Goal: Check status: Check status

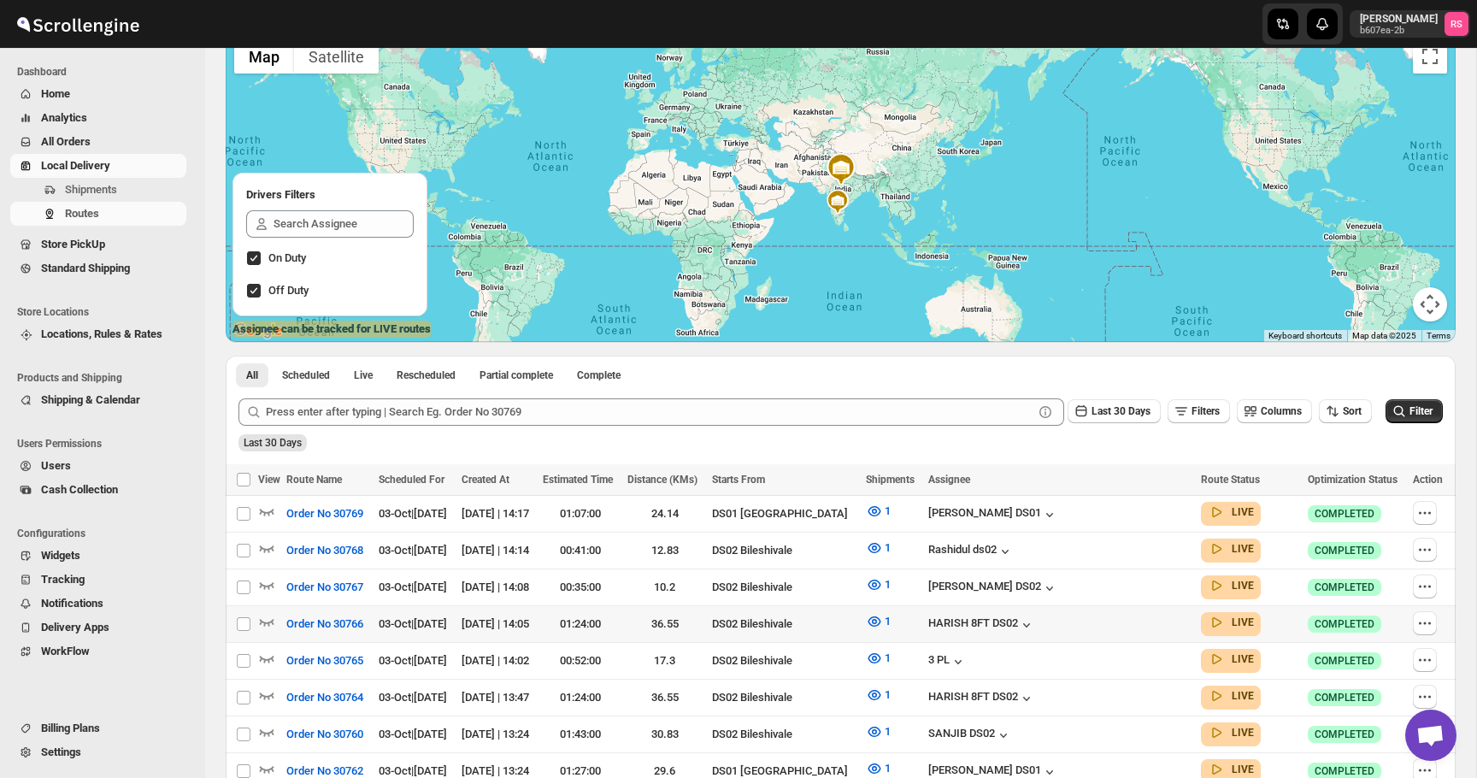
scroll to position [166, 0]
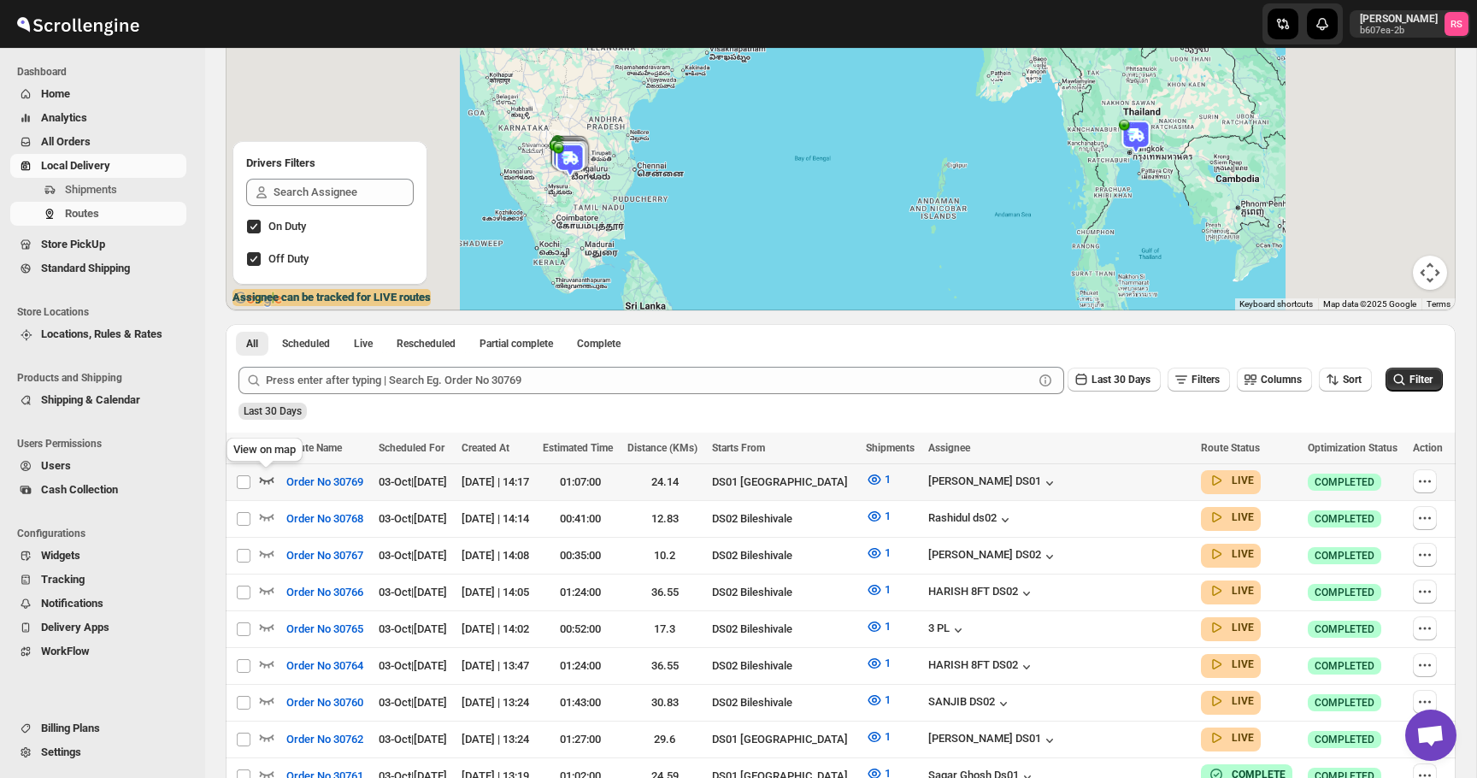
click at [274, 474] on icon "button" at bounding box center [266, 479] width 17 height 17
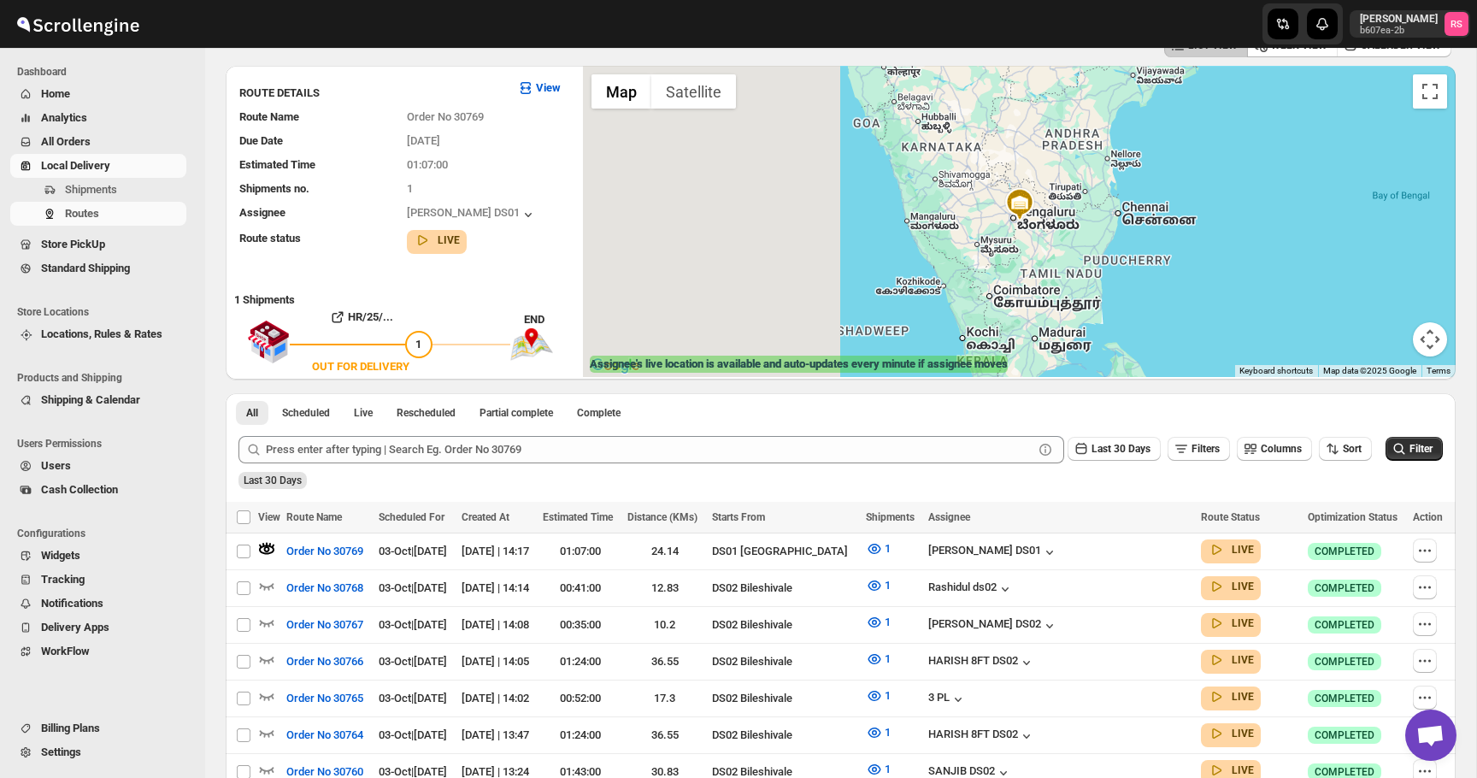
scroll to position [4, 0]
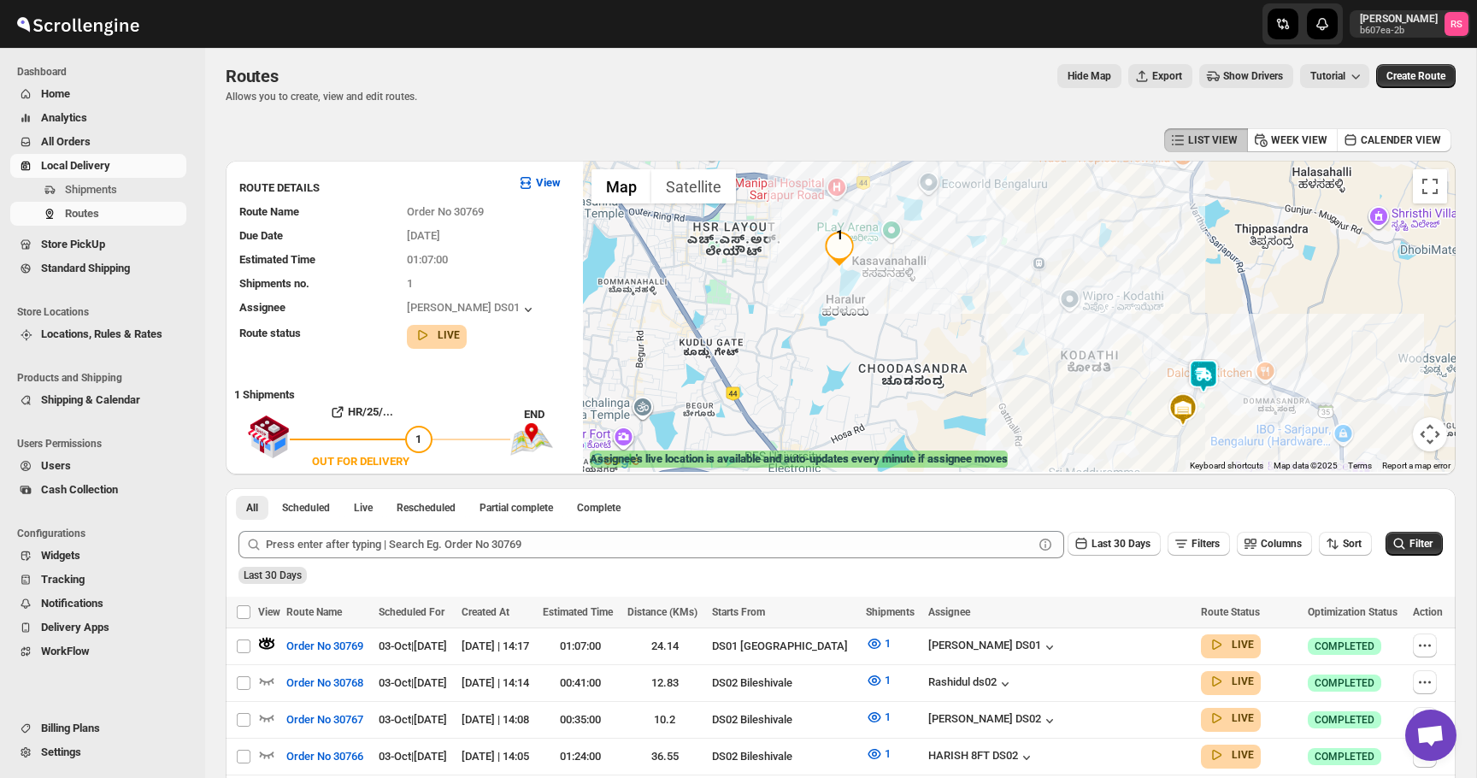
click at [1205, 371] on img at bounding box center [1203, 376] width 34 height 34
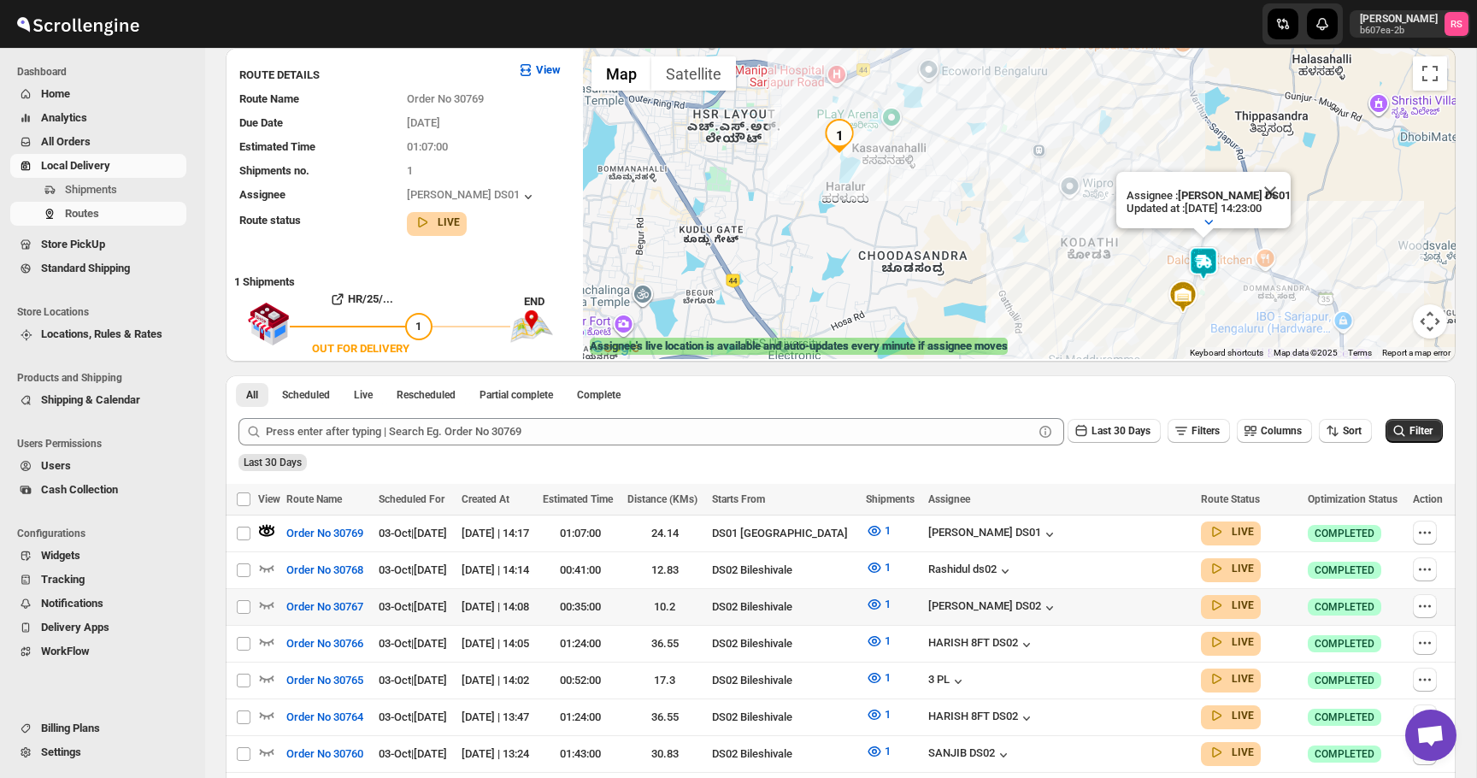
scroll to position [153, 0]
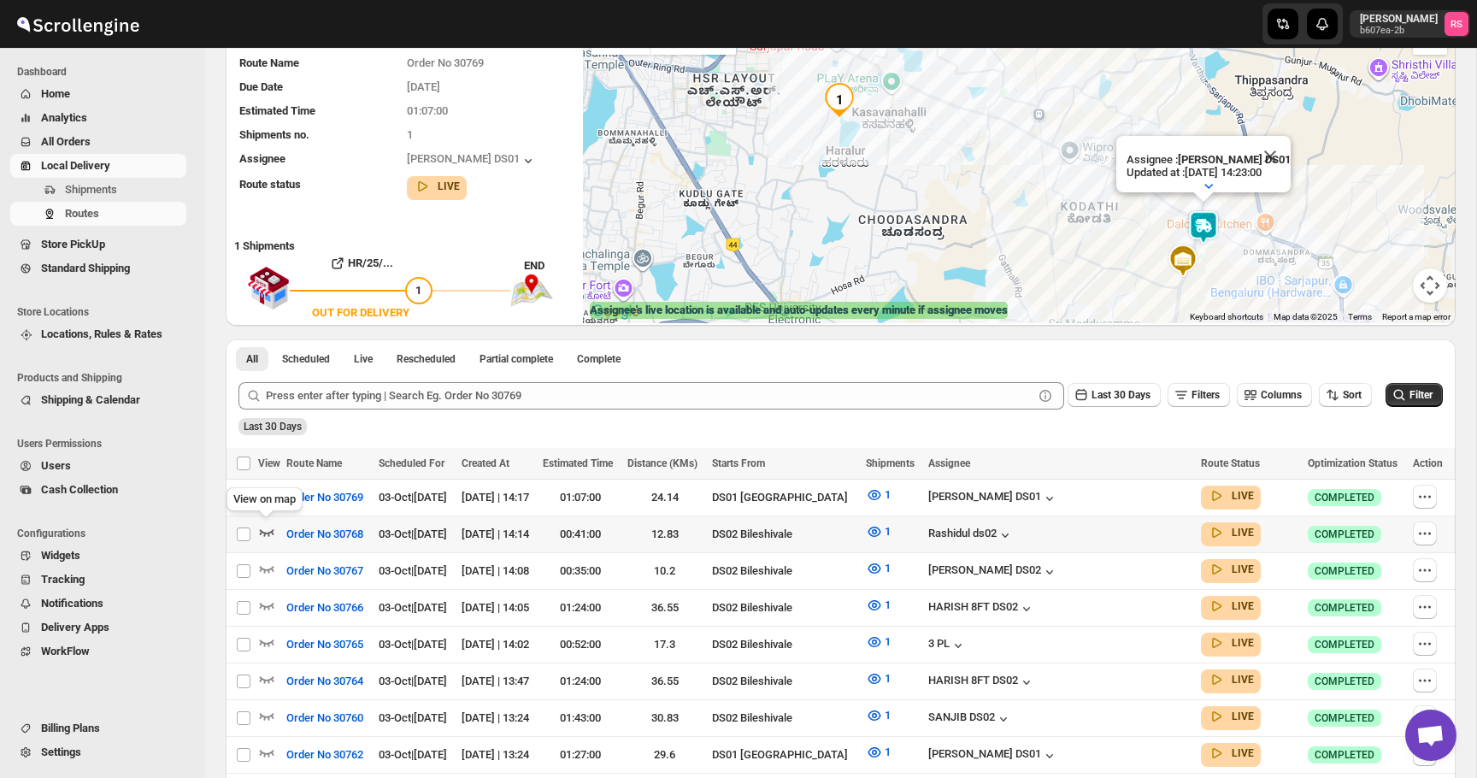
click at [271, 529] on icon "button" at bounding box center [267, 532] width 15 height 7
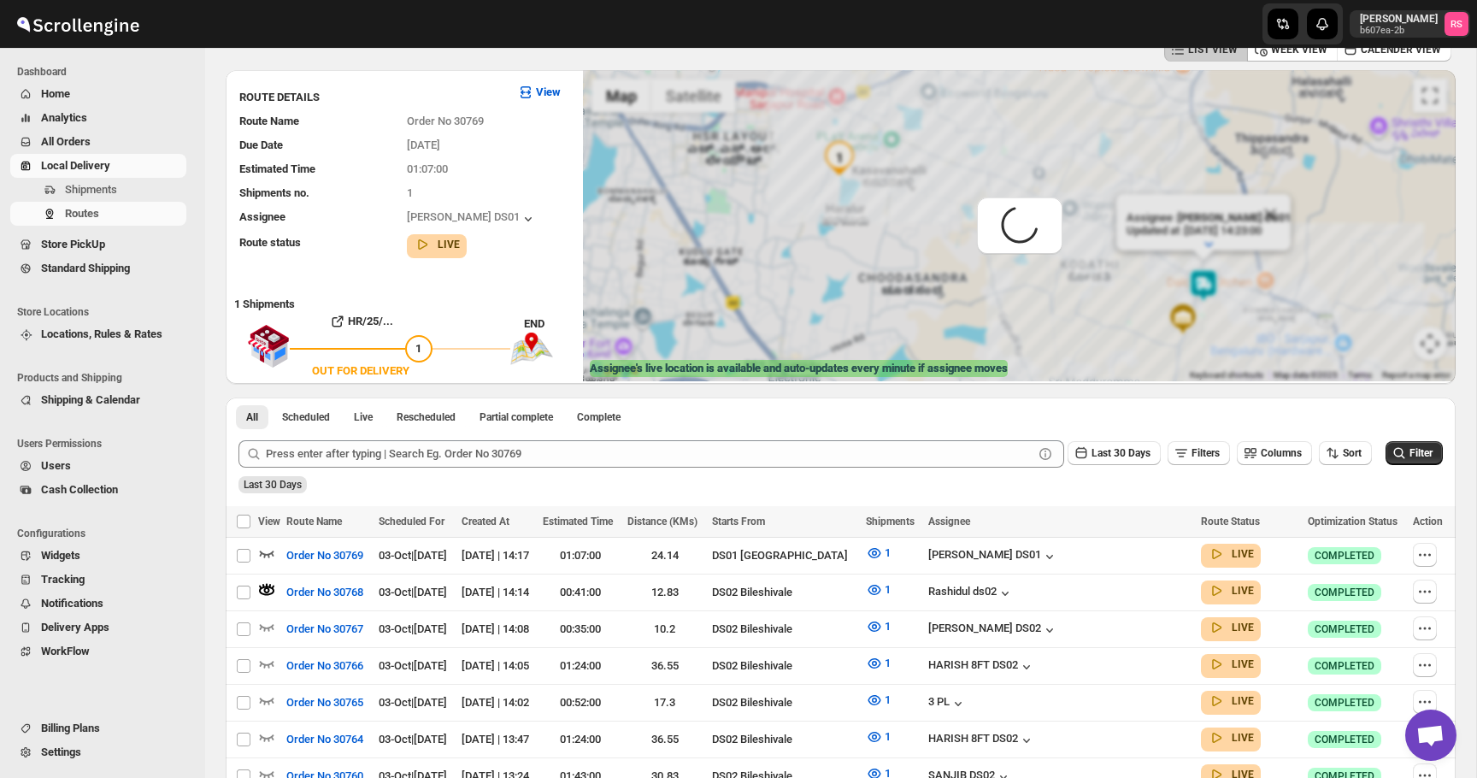
scroll to position [81, 0]
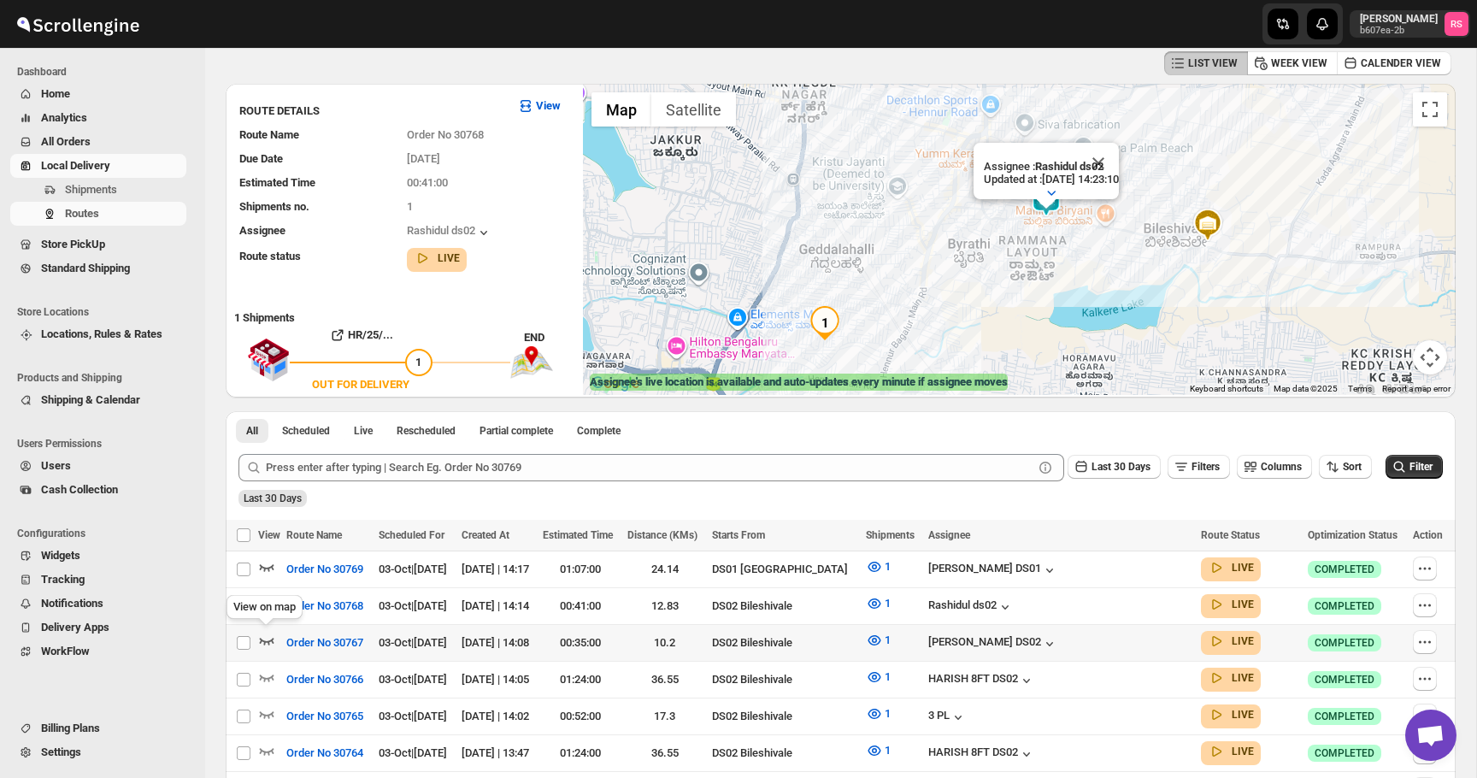
click at [268, 632] on icon "button" at bounding box center [266, 640] width 17 height 17
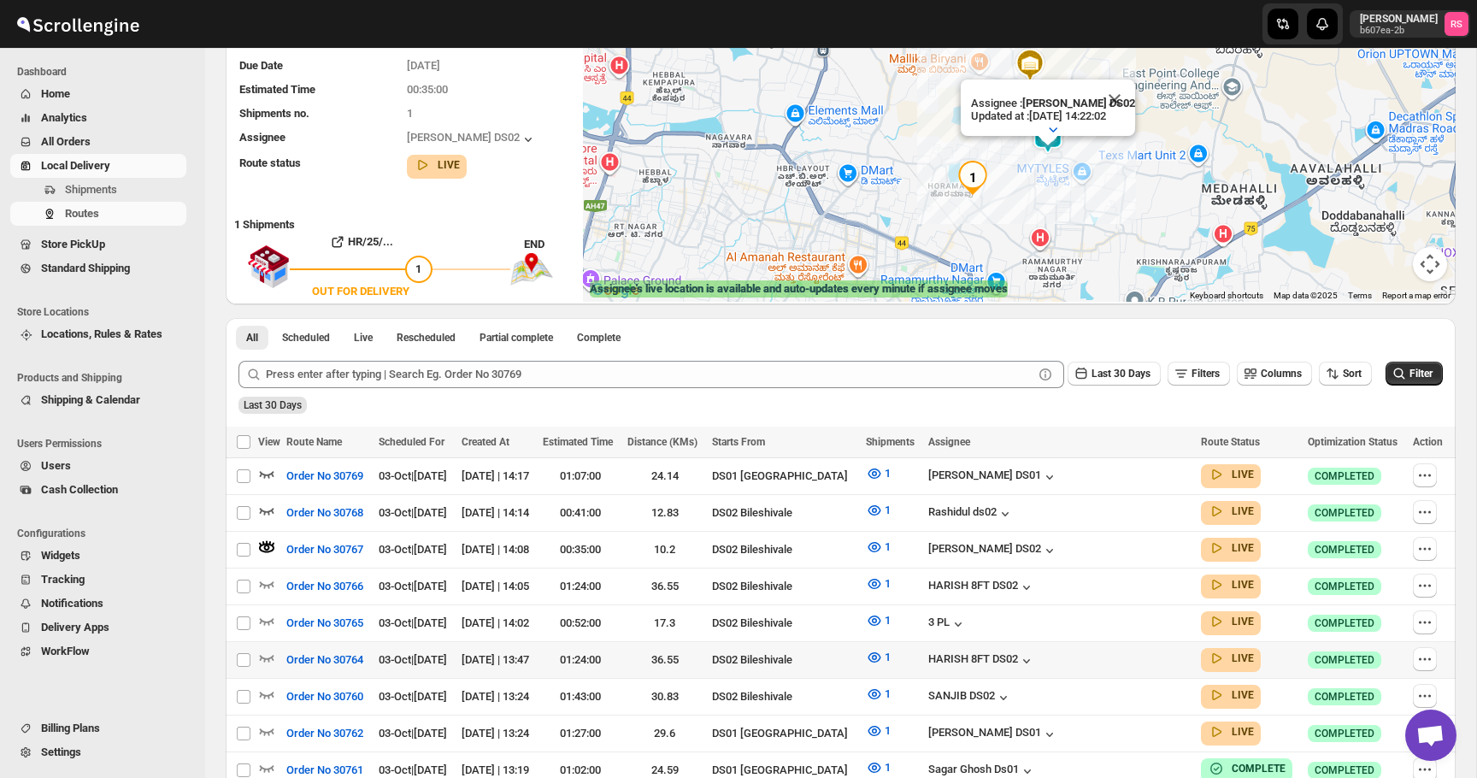
scroll to position [180, 0]
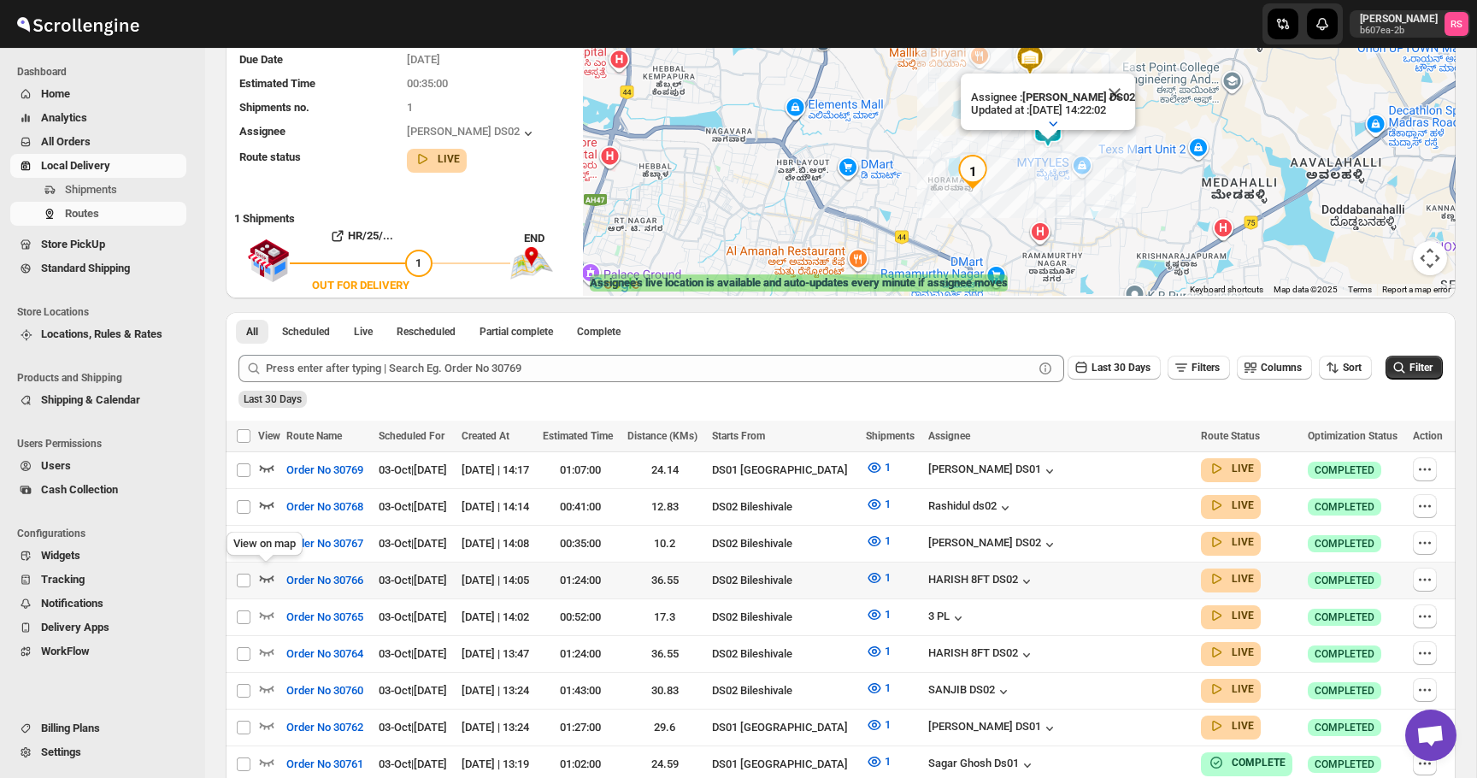
click at [269, 575] on icon "button" at bounding box center [267, 578] width 15 height 7
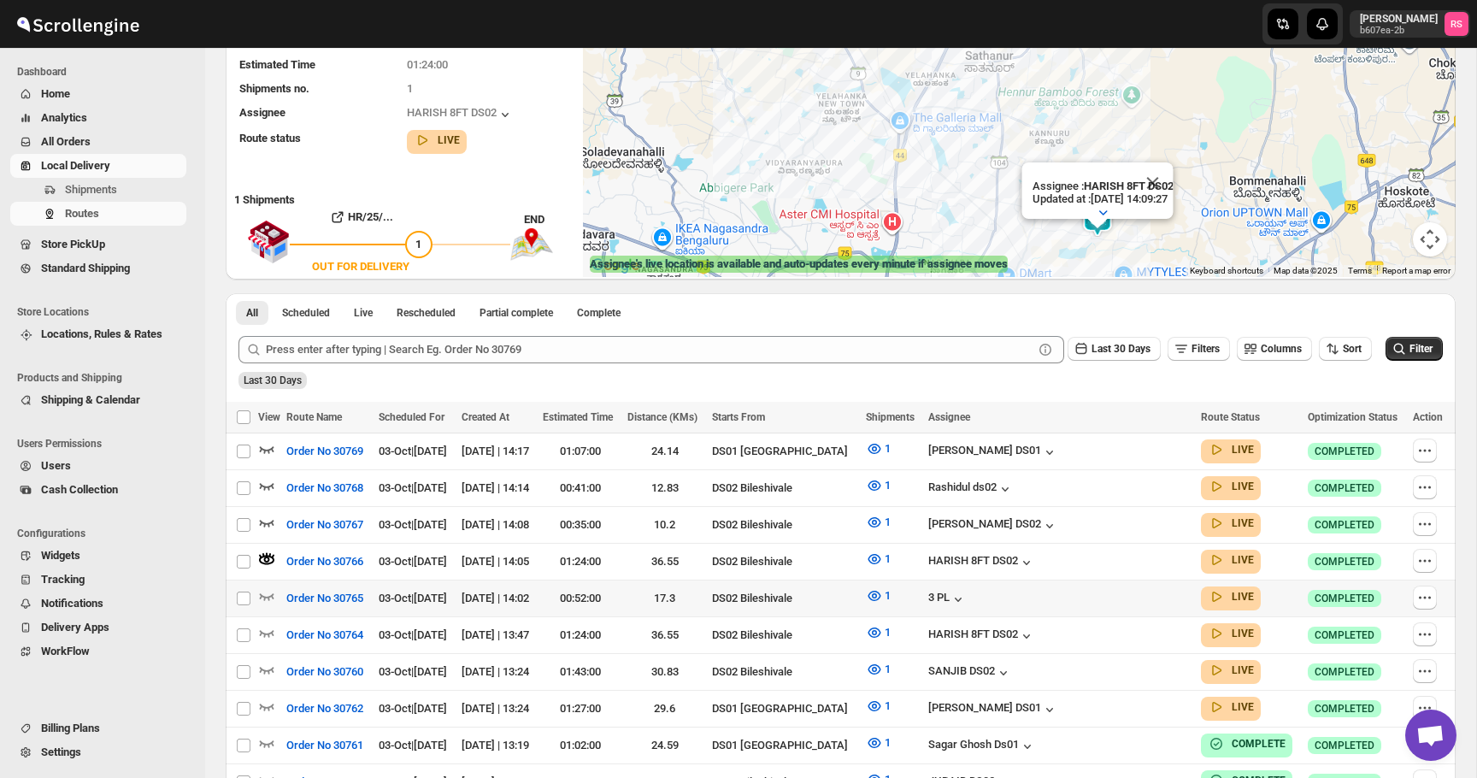
scroll to position [225, 0]
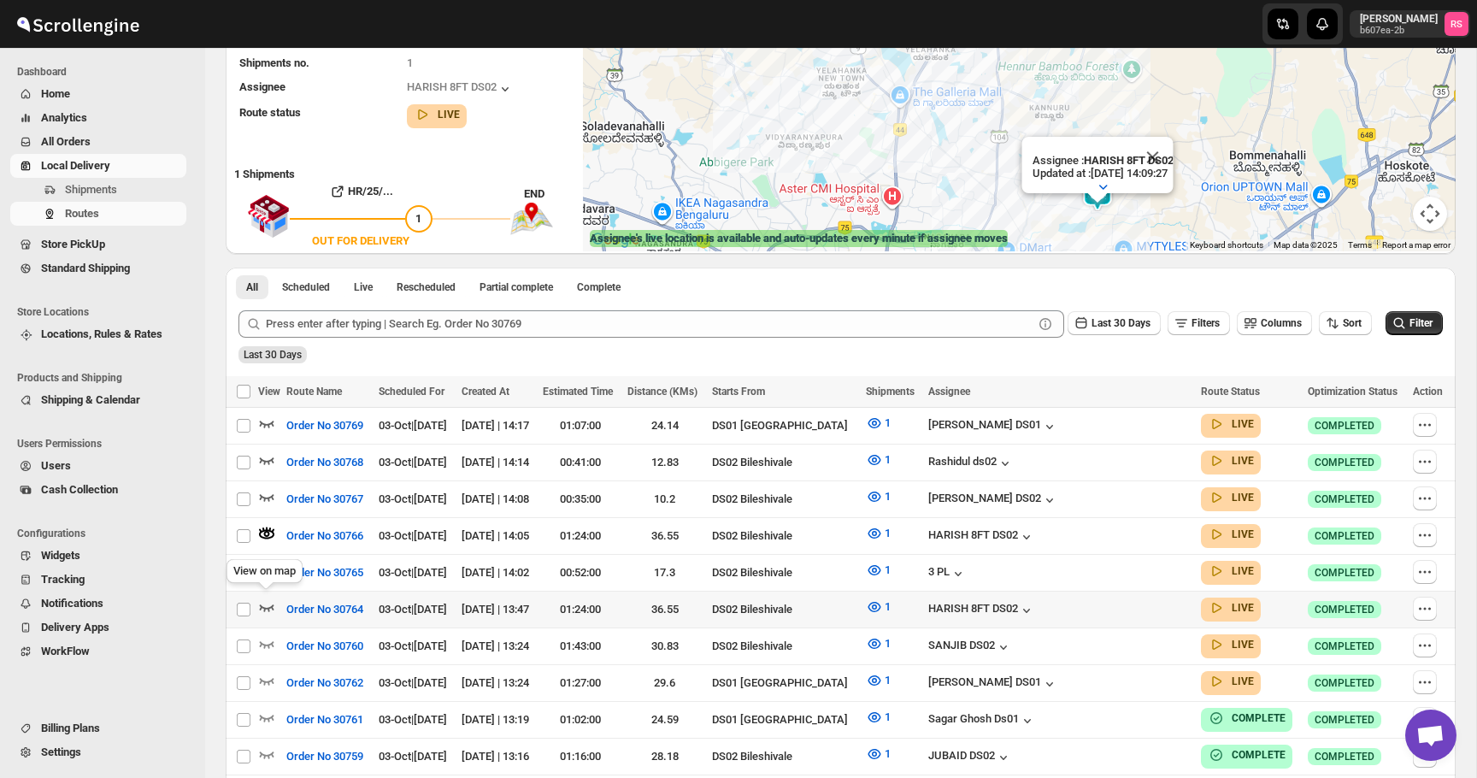
click at [269, 598] on icon "button" at bounding box center [266, 606] width 17 height 17
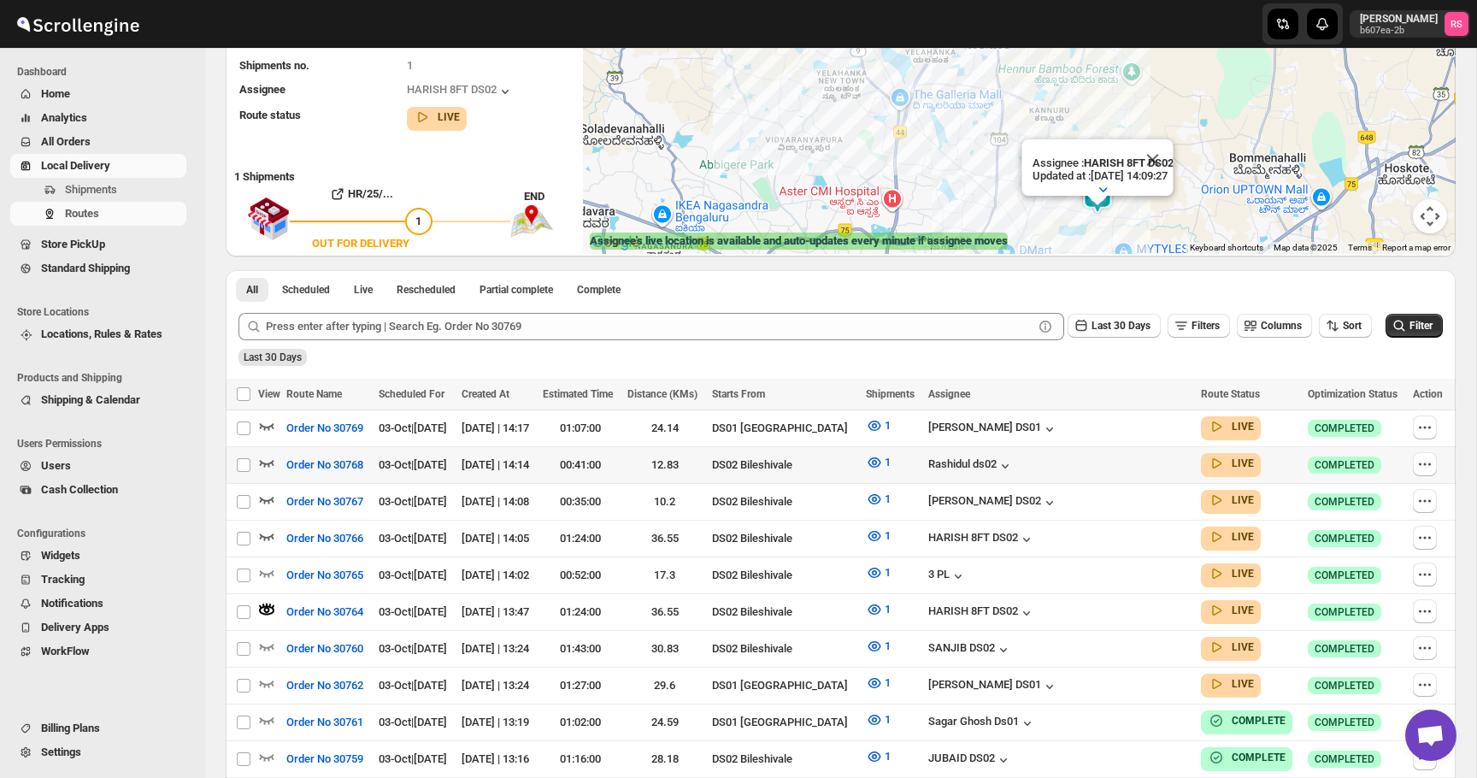
scroll to position [217, 0]
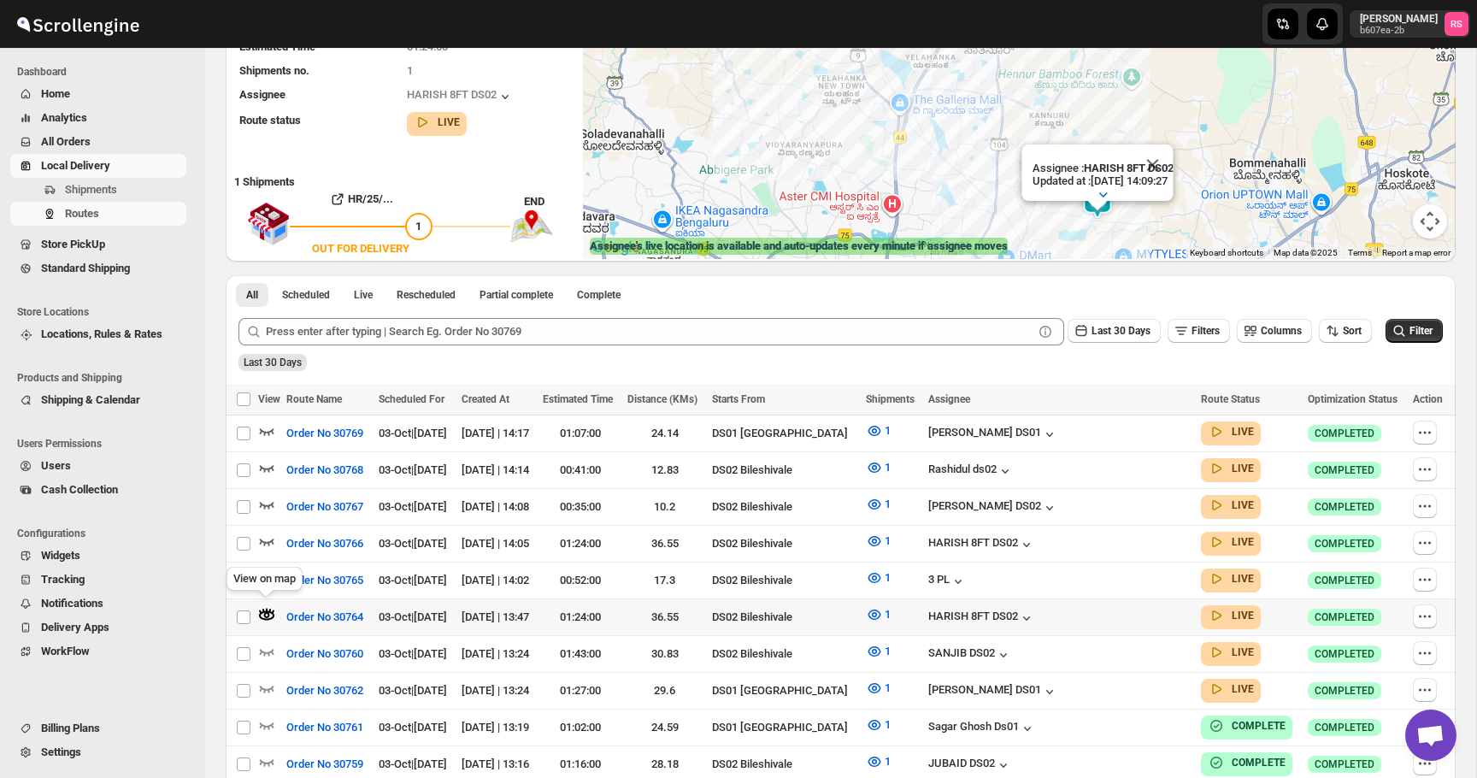
click at [265, 610] on icon "button" at bounding box center [266, 614] width 15 height 9
click at [268, 644] on icon "button" at bounding box center [266, 651] width 17 height 17
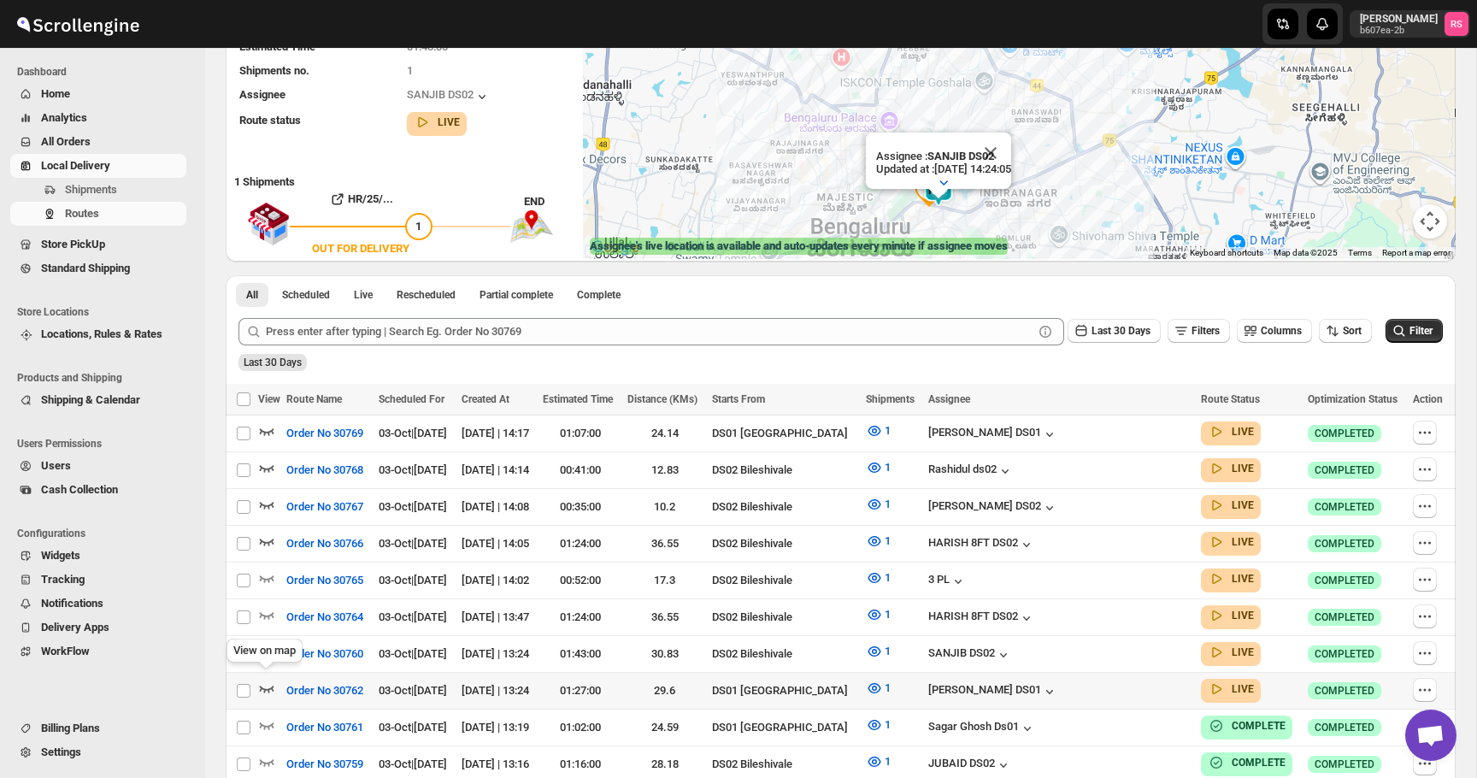
click at [269, 679] on icon "button" at bounding box center [266, 687] width 17 height 17
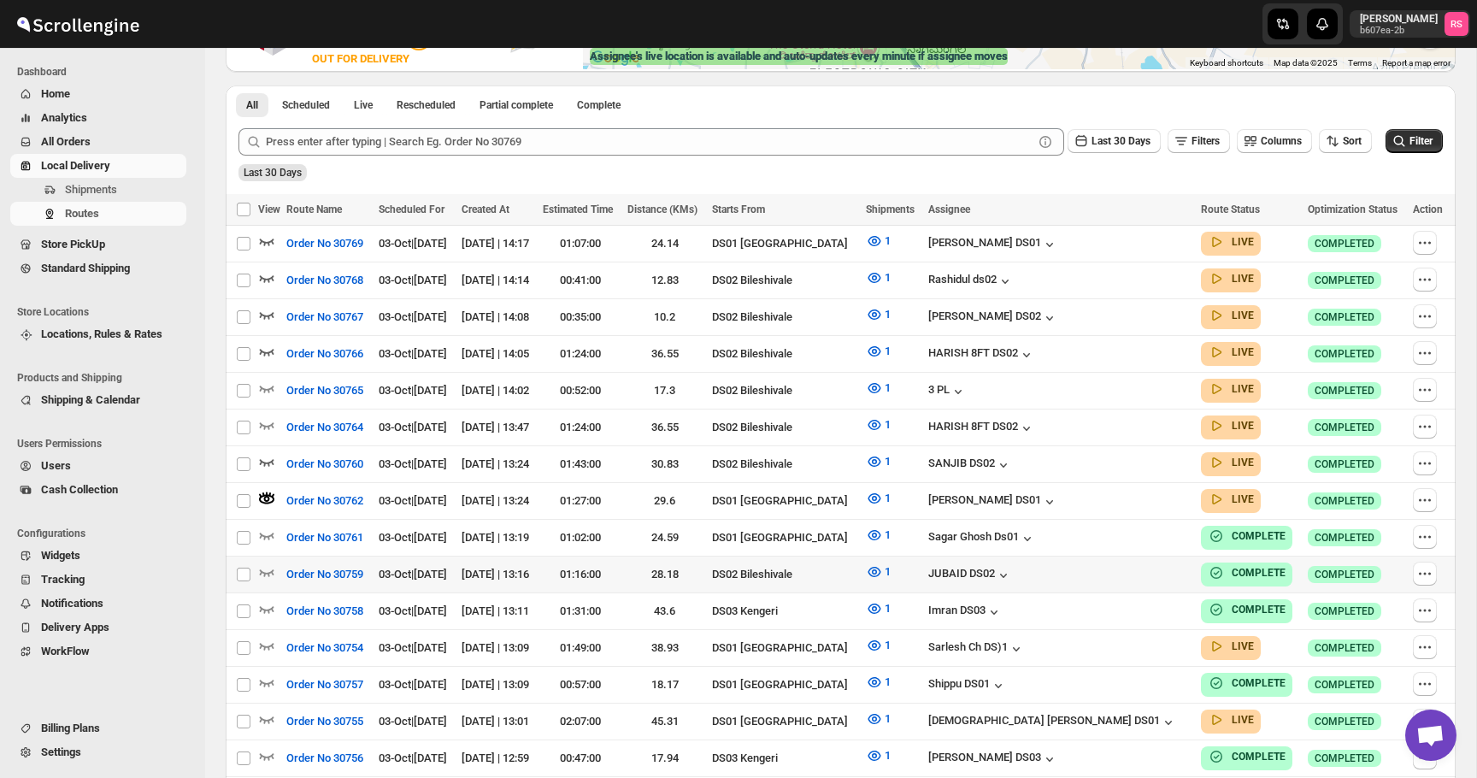
scroll to position [403, 0]
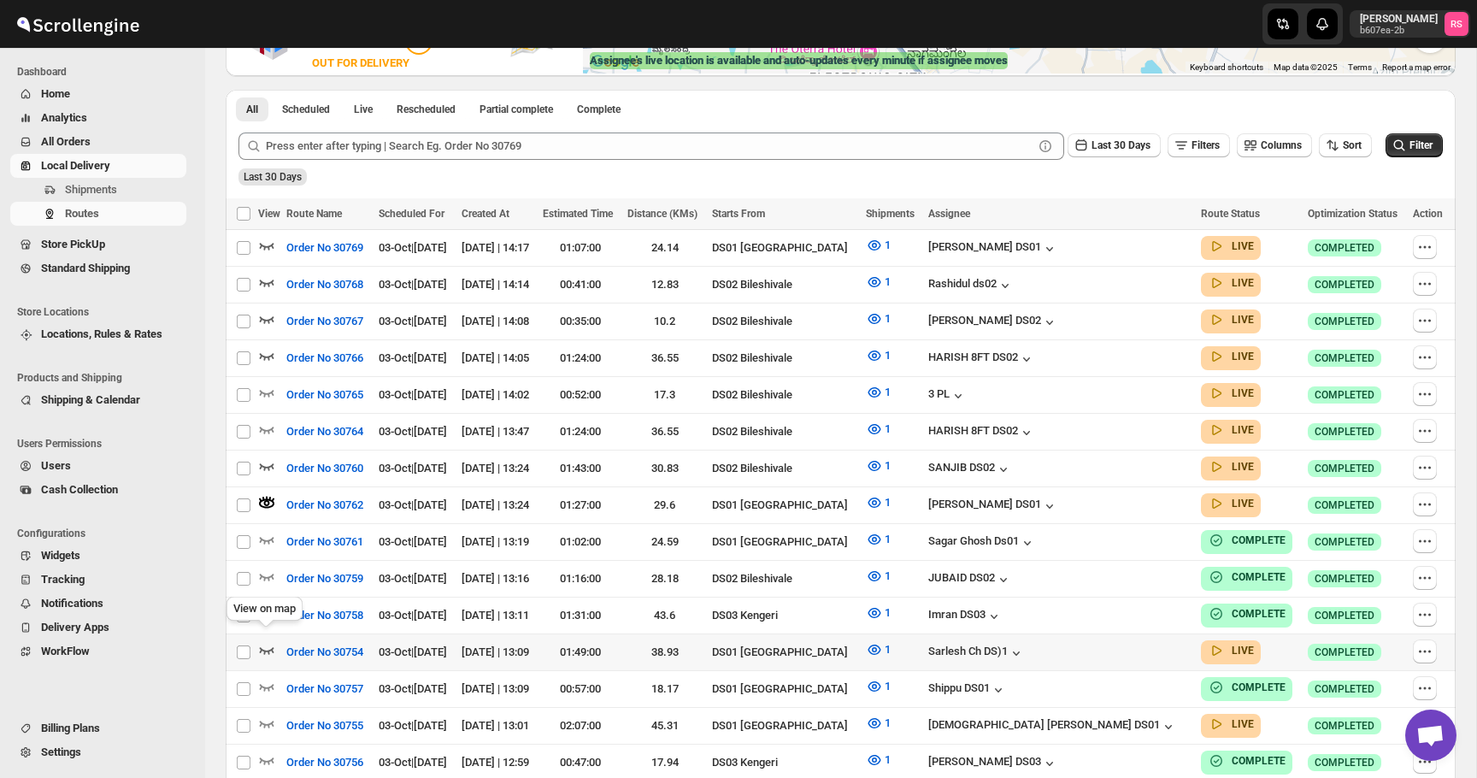
click at [267, 641] on icon "button" at bounding box center [266, 649] width 17 height 17
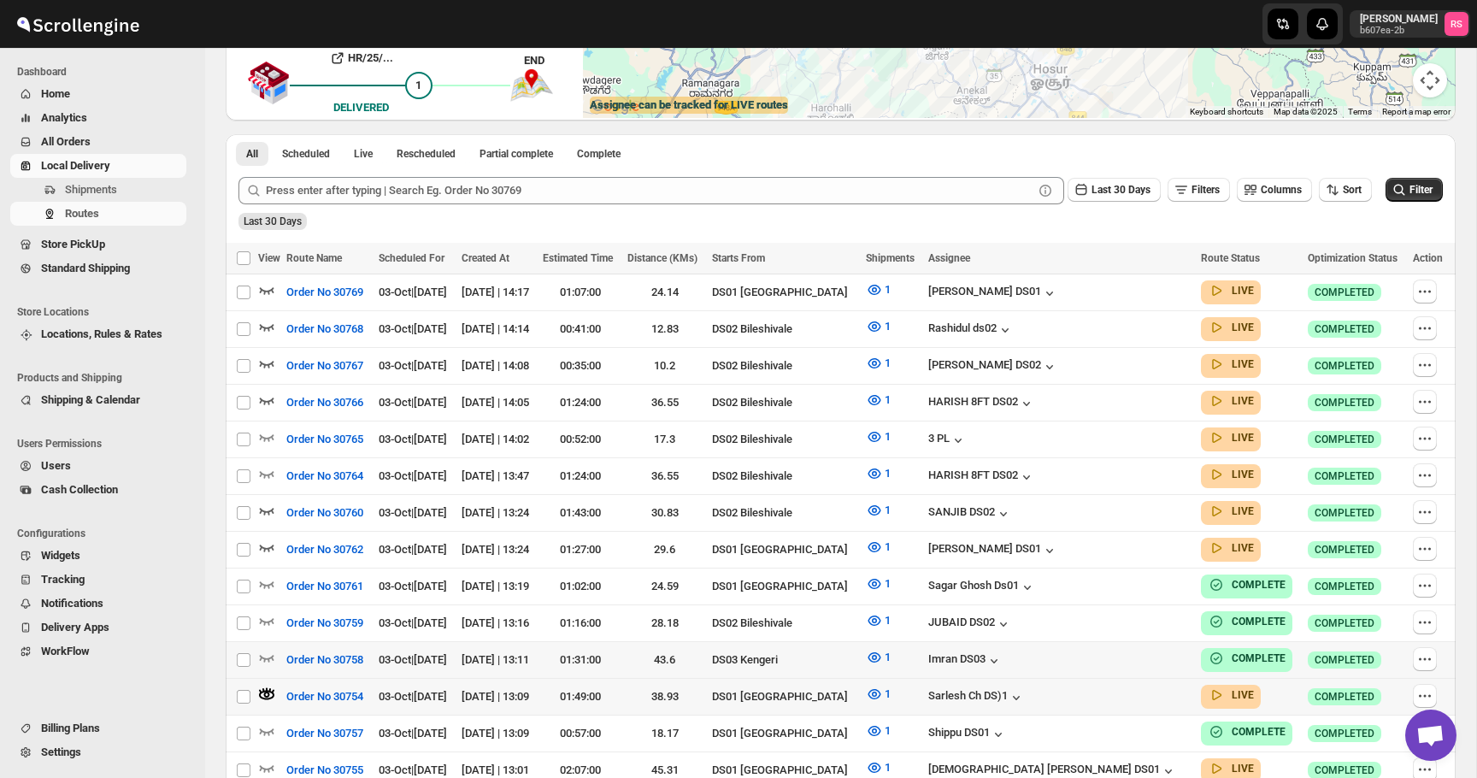
scroll to position [444, 0]
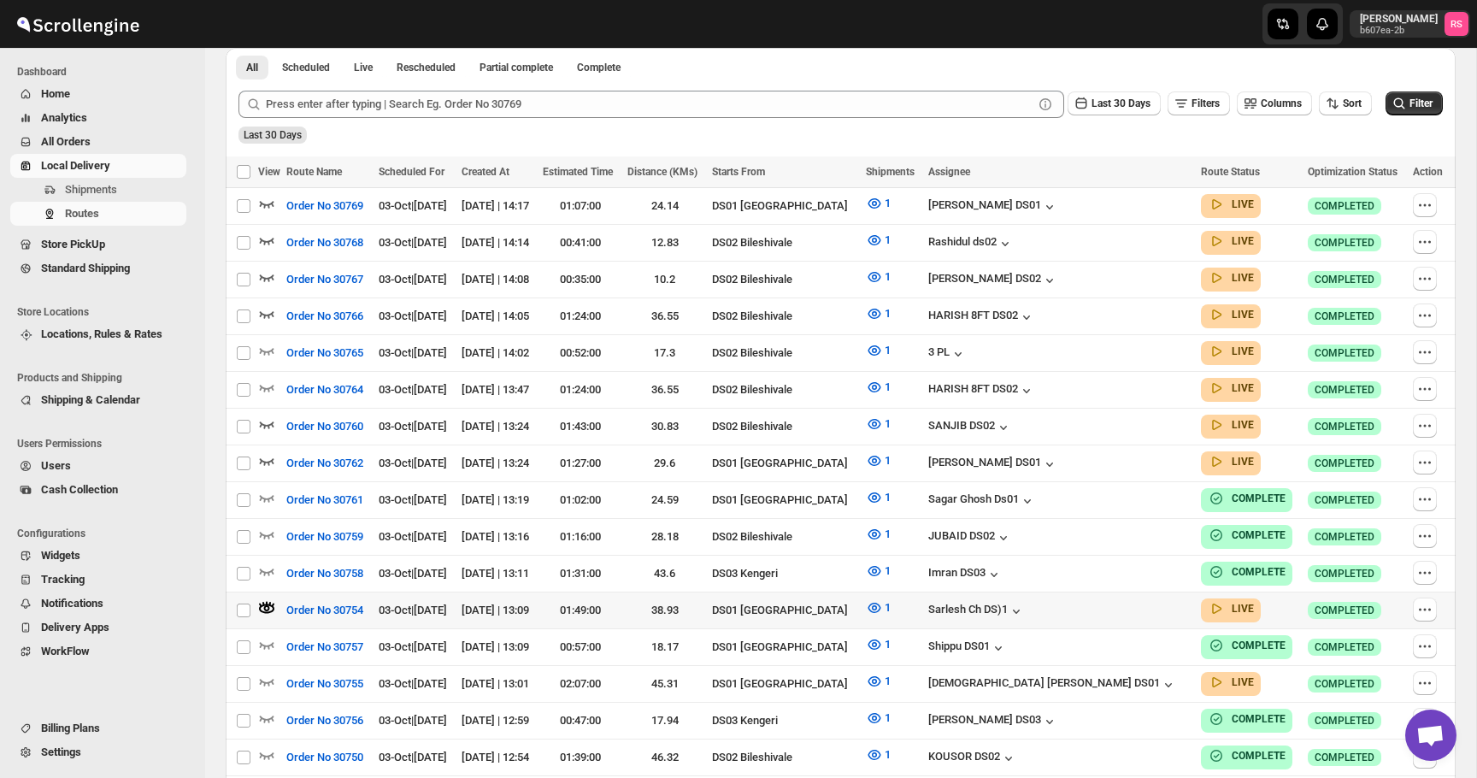
click at [273, 603] on icon "button" at bounding box center [266, 607] width 15 height 9
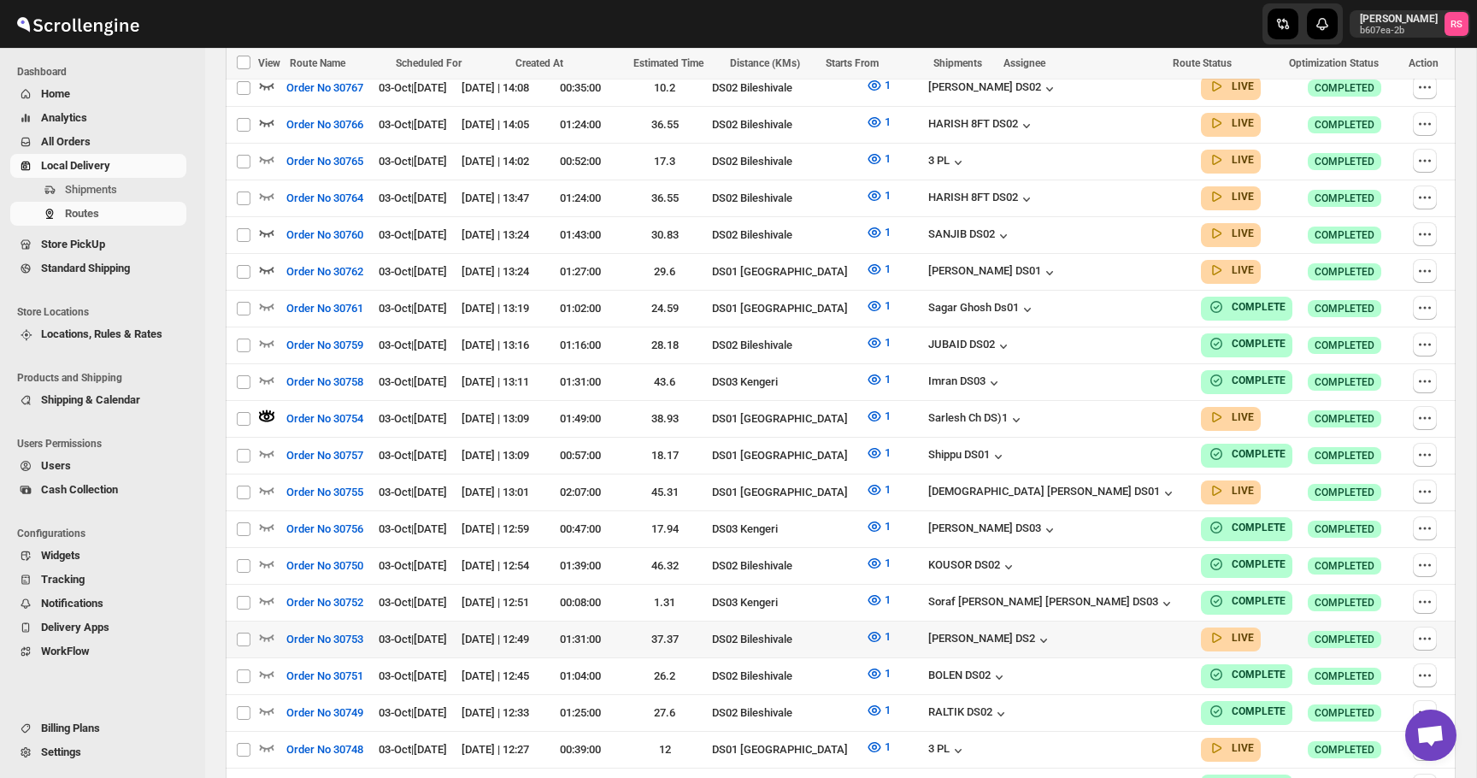
scroll to position [635, 0]
click at [1419, 410] on icon "button" at bounding box center [1424, 418] width 17 height 17
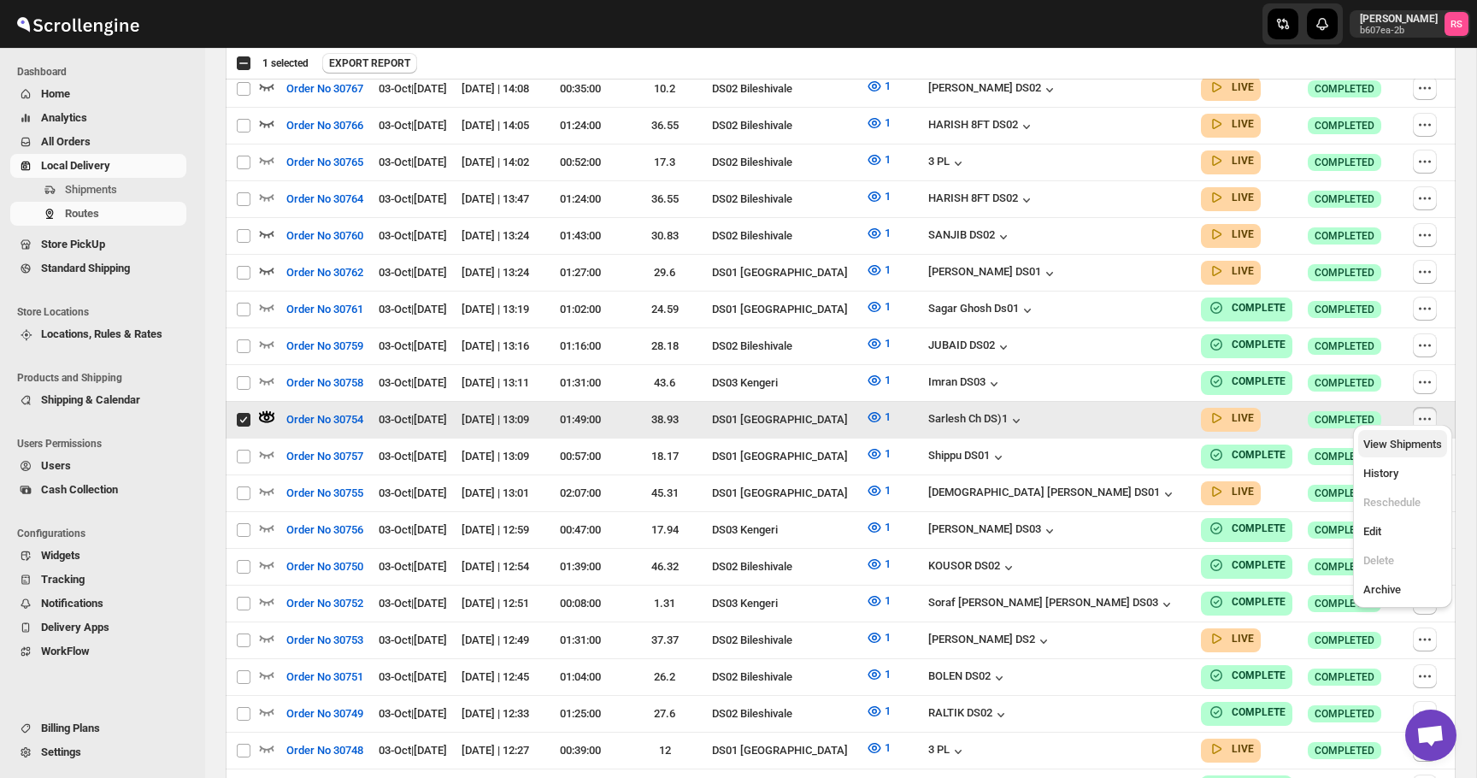
click at [1388, 443] on span "View Shipments" at bounding box center [1402, 444] width 79 height 13
checkbox input "false"
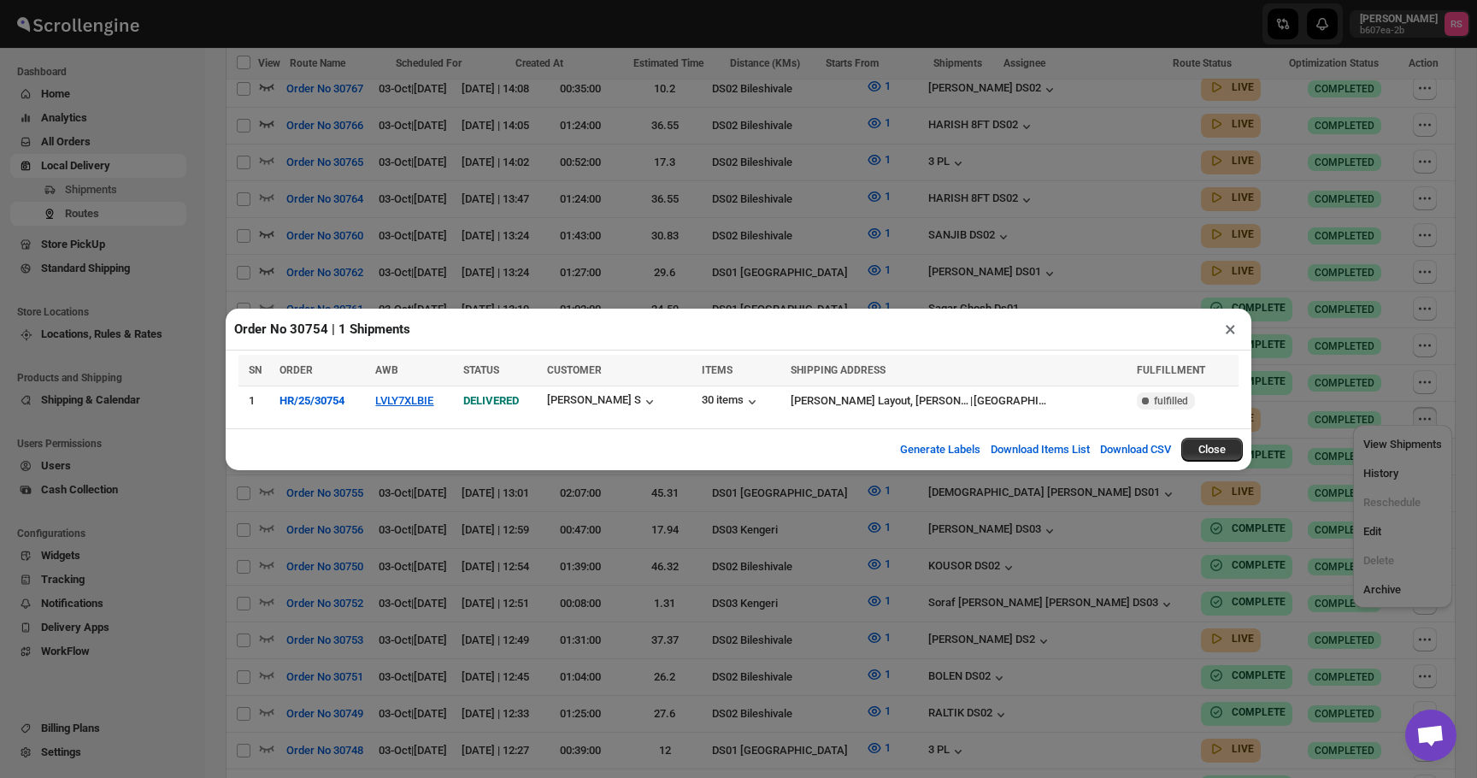
click at [1214, 329] on div "Order No 30754 | 1 Shipments ×" at bounding box center [739, 330] width 1026 height 42
click at [1225, 331] on button "×" at bounding box center [1230, 329] width 25 height 24
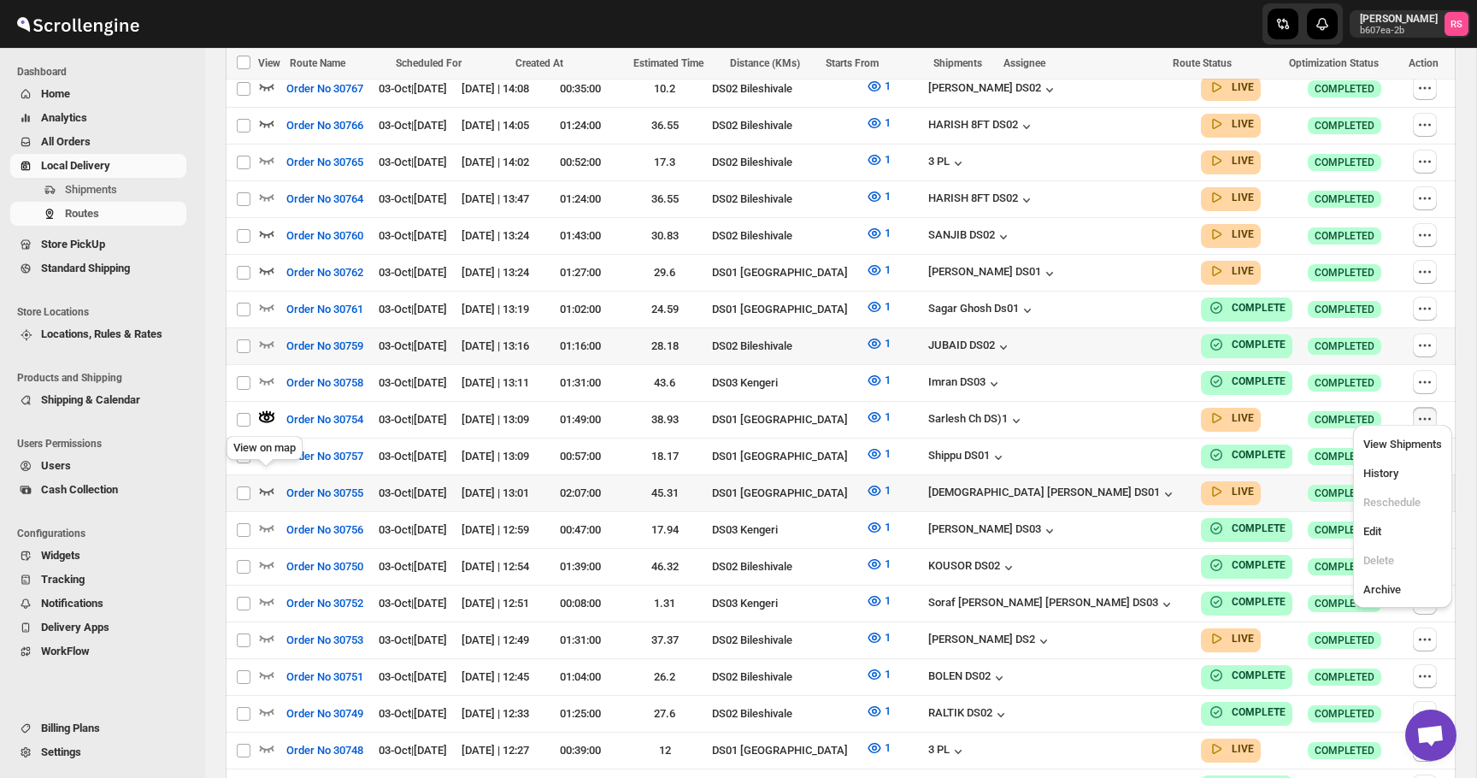
click at [259, 482] on icon "button" at bounding box center [266, 490] width 17 height 17
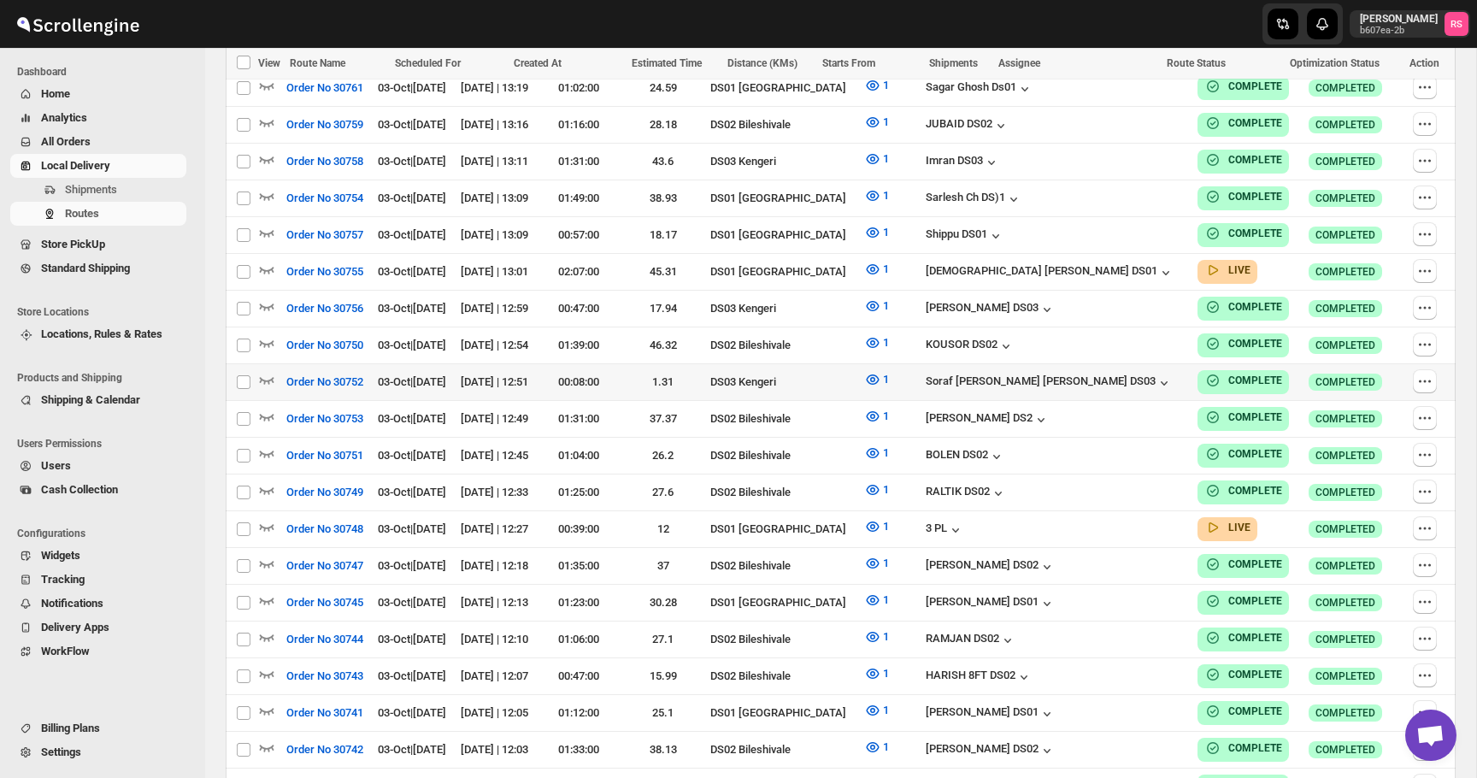
scroll to position [952, 0]
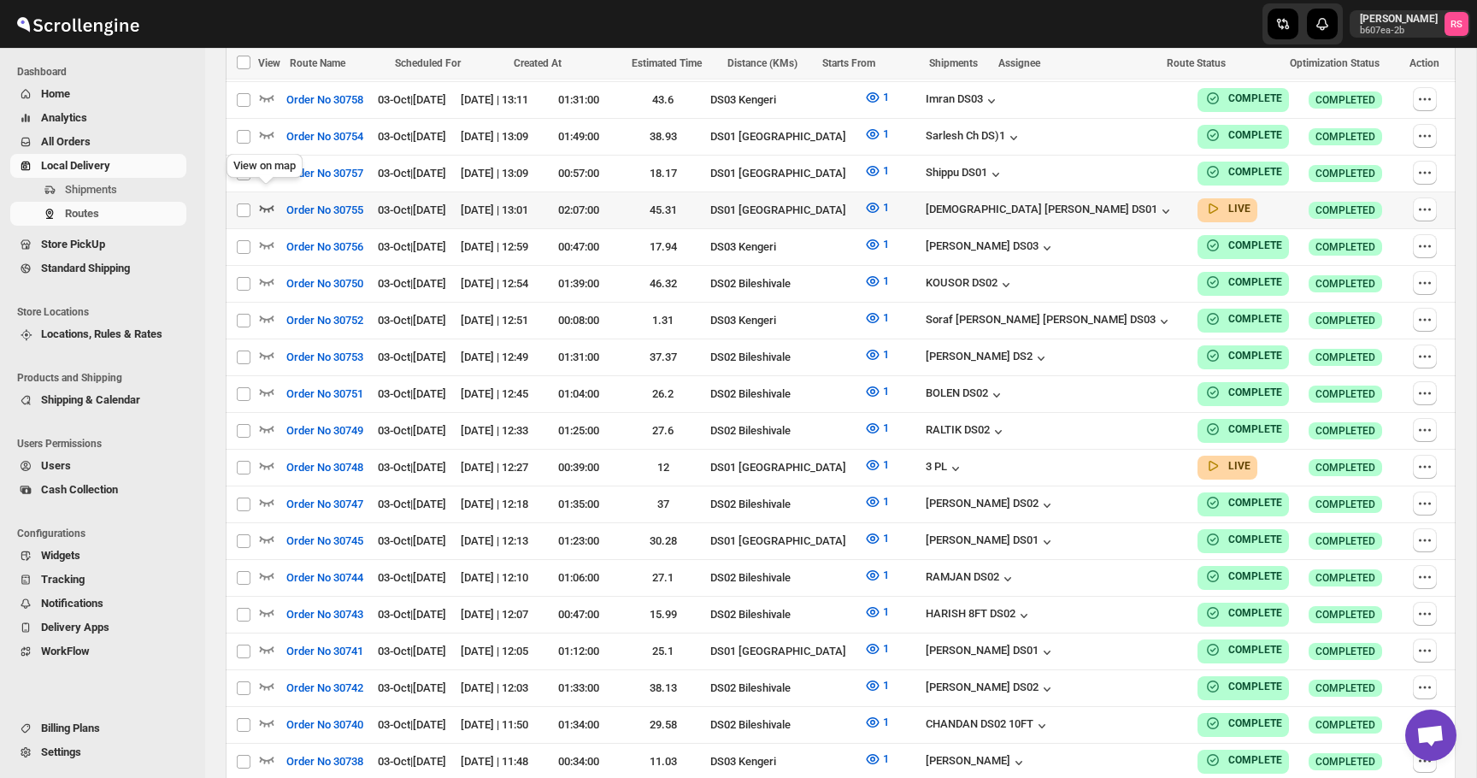
click at [268, 199] on icon "button" at bounding box center [266, 207] width 17 height 17
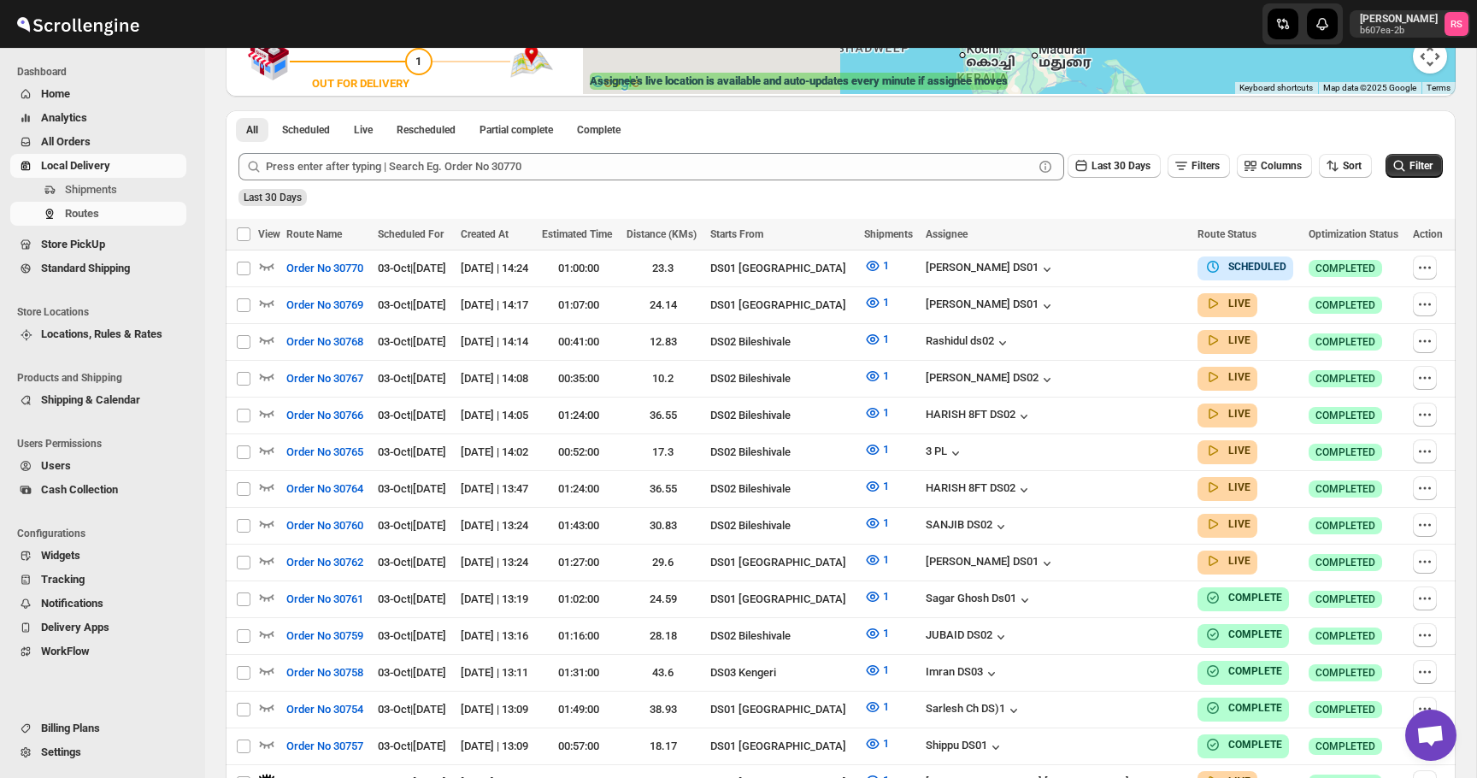
scroll to position [0, 0]
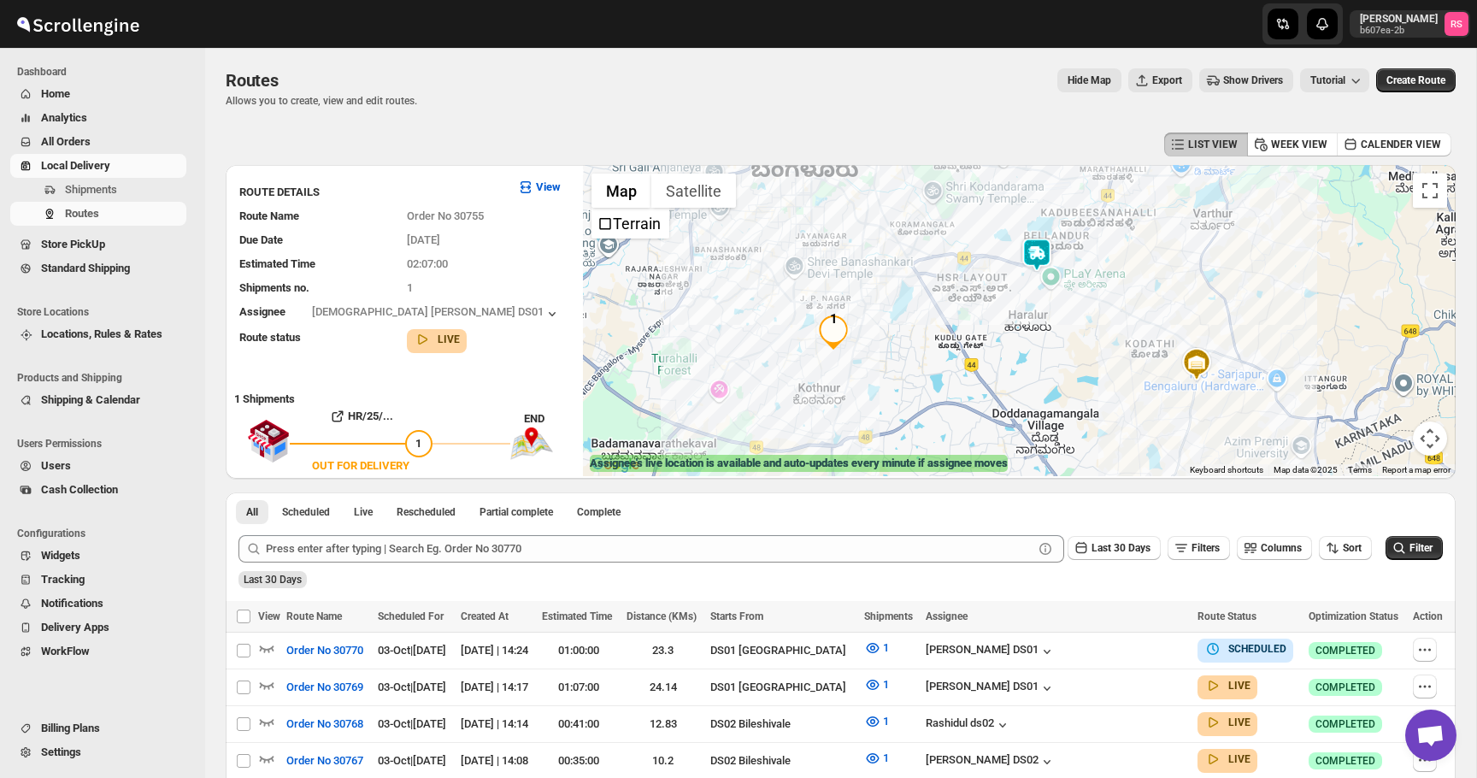
click at [1042, 251] on img at bounding box center [1037, 255] width 34 height 34
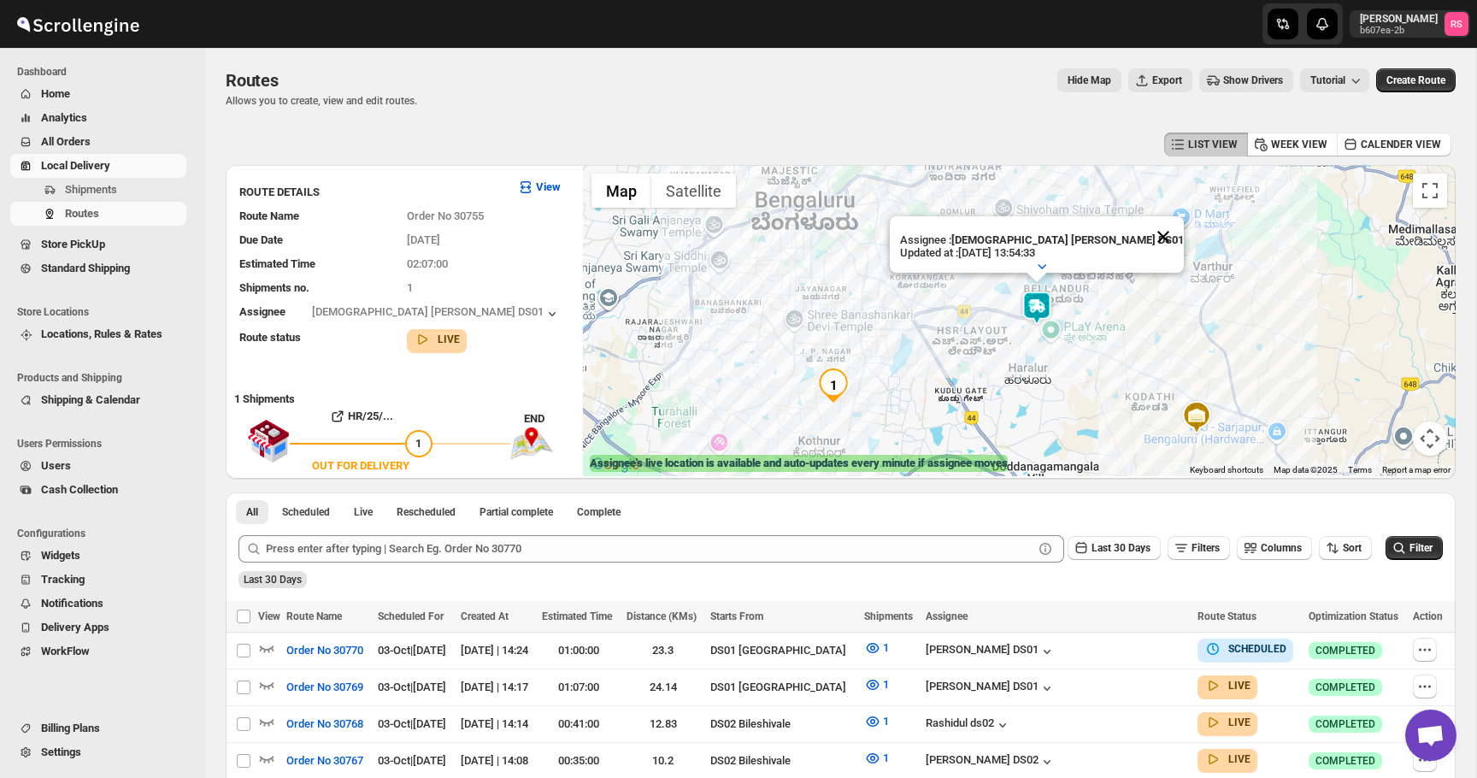
click at [1143, 232] on button "Close" at bounding box center [1163, 236] width 41 height 41
click at [1032, 318] on img at bounding box center [1037, 308] width 34 height 34
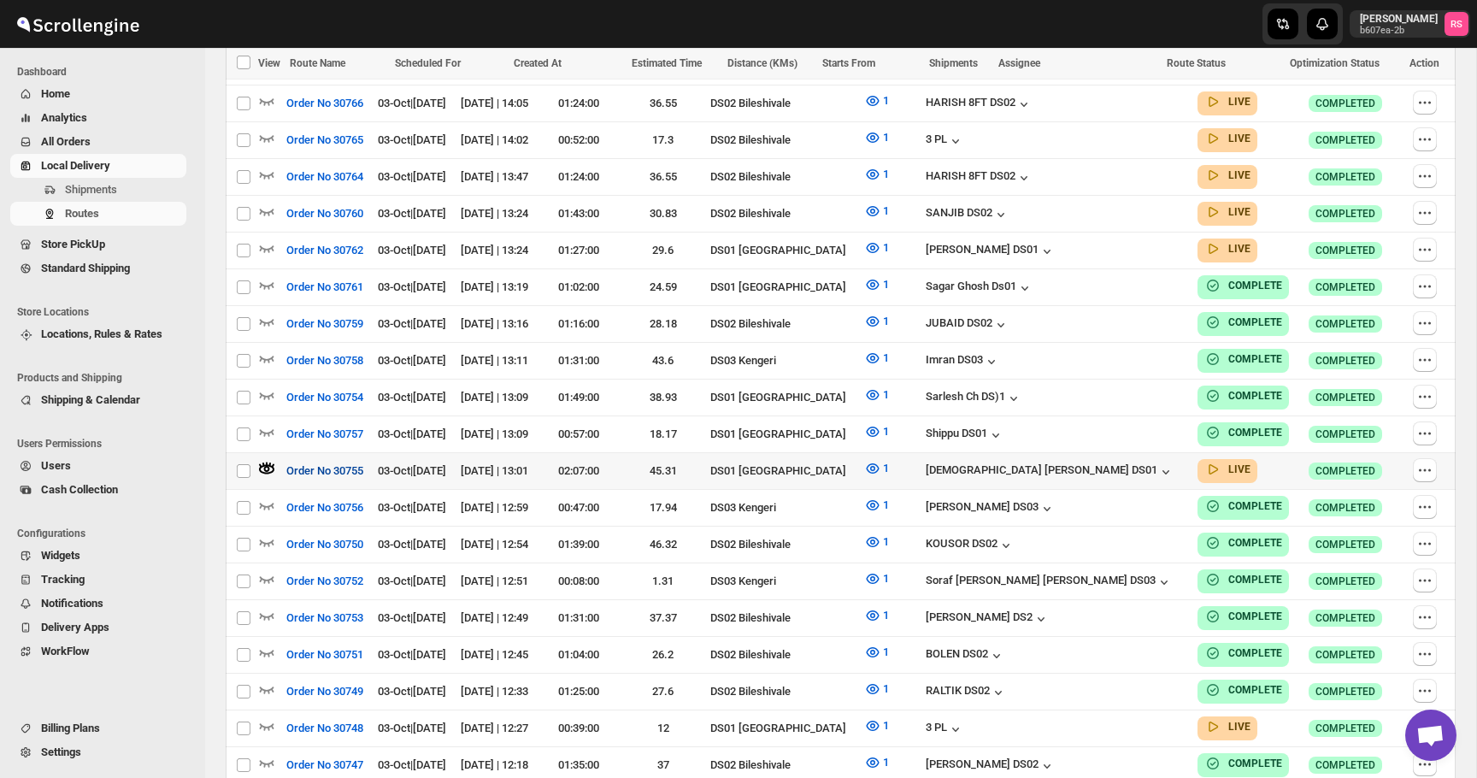
click at [329, 457] on button "Order No 30755" at bounding box center [324, 470] width 97 height 27
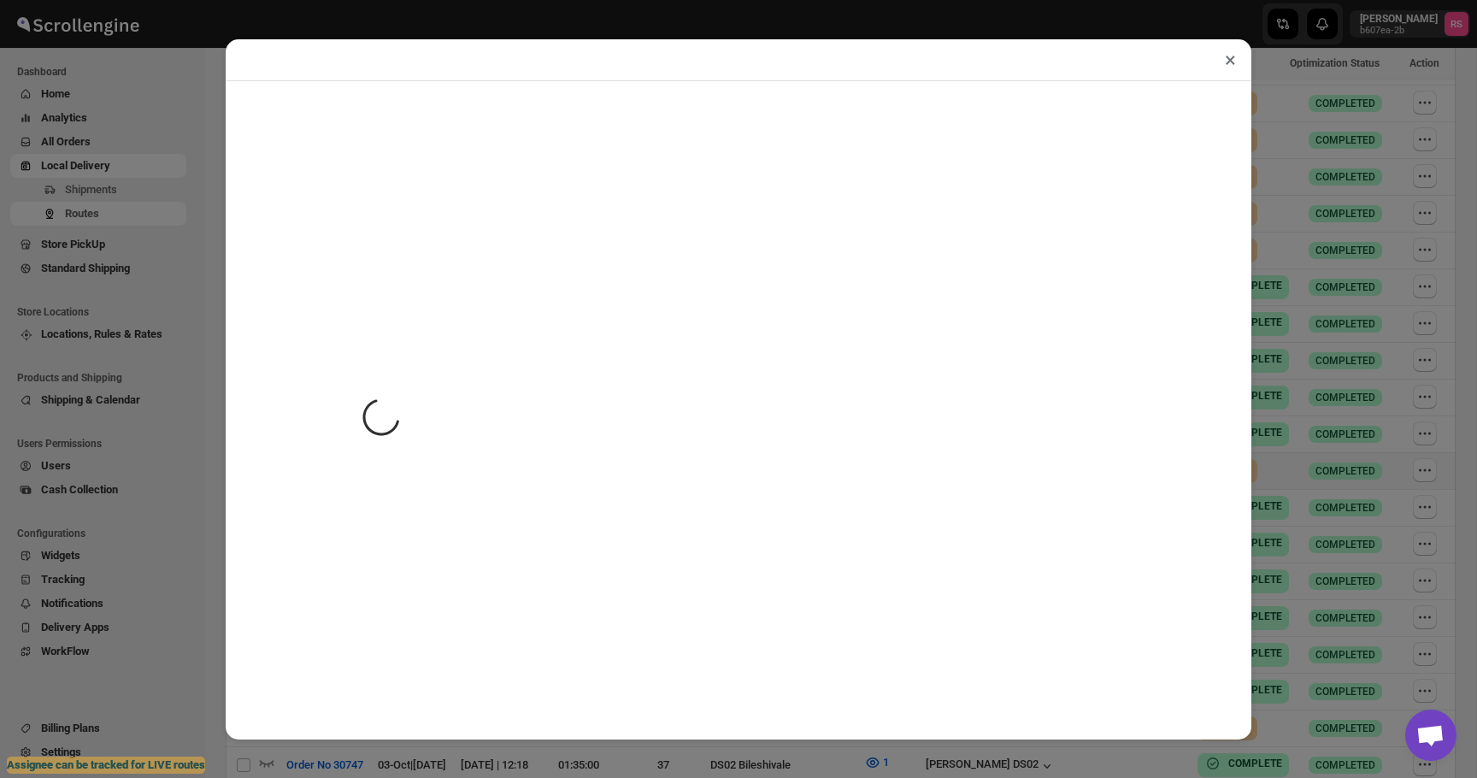
scroll to position [670, 0]
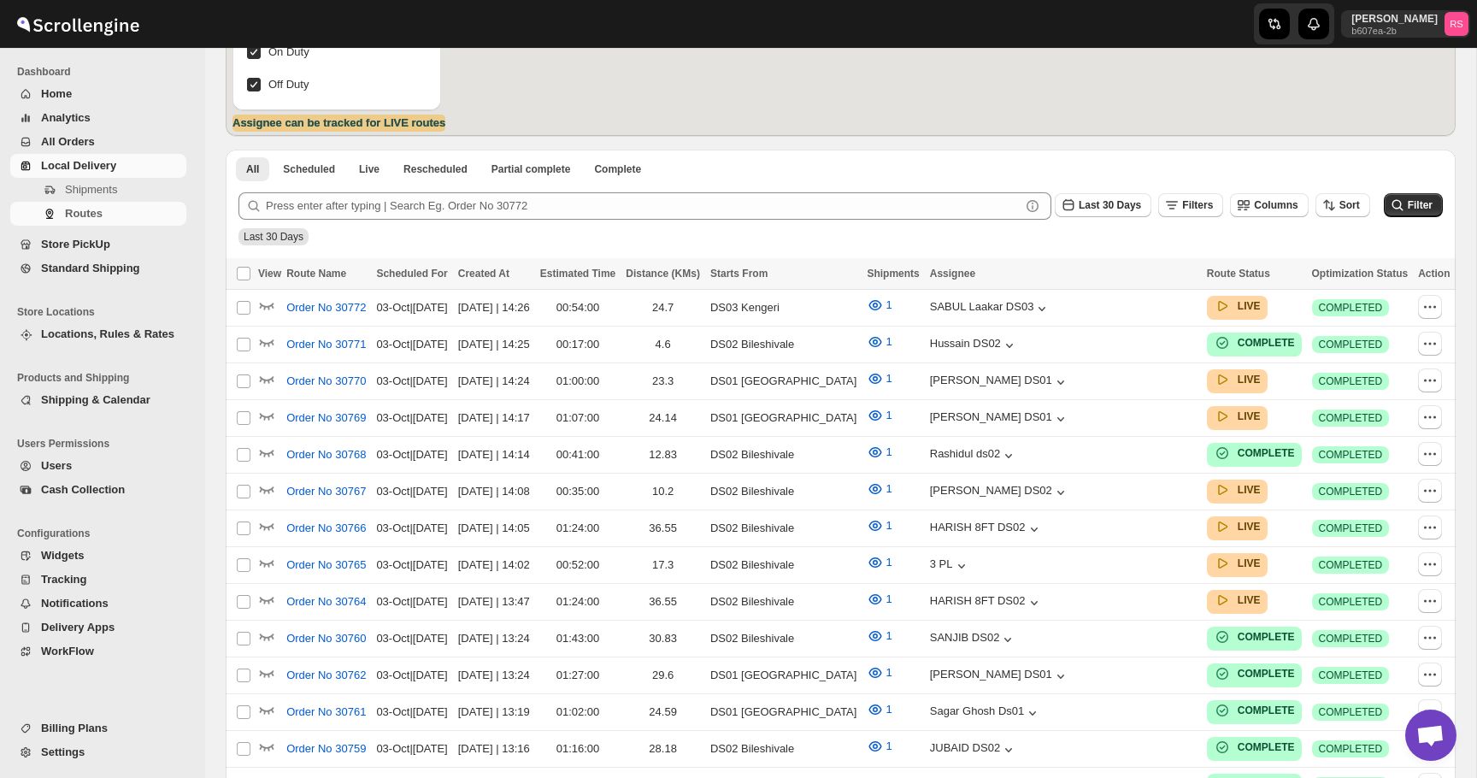
scroll to position [340, 0]
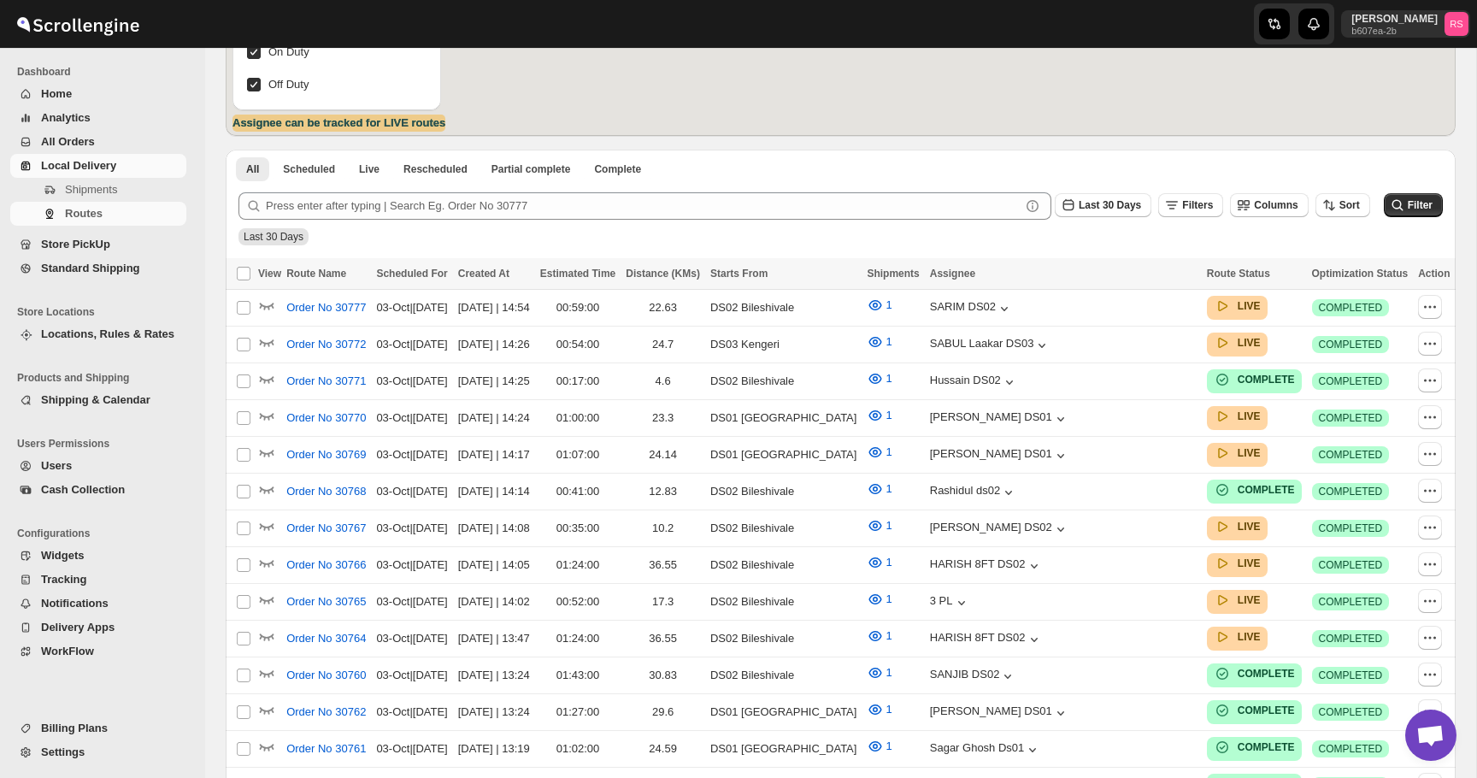
scroll to position [340, 0]
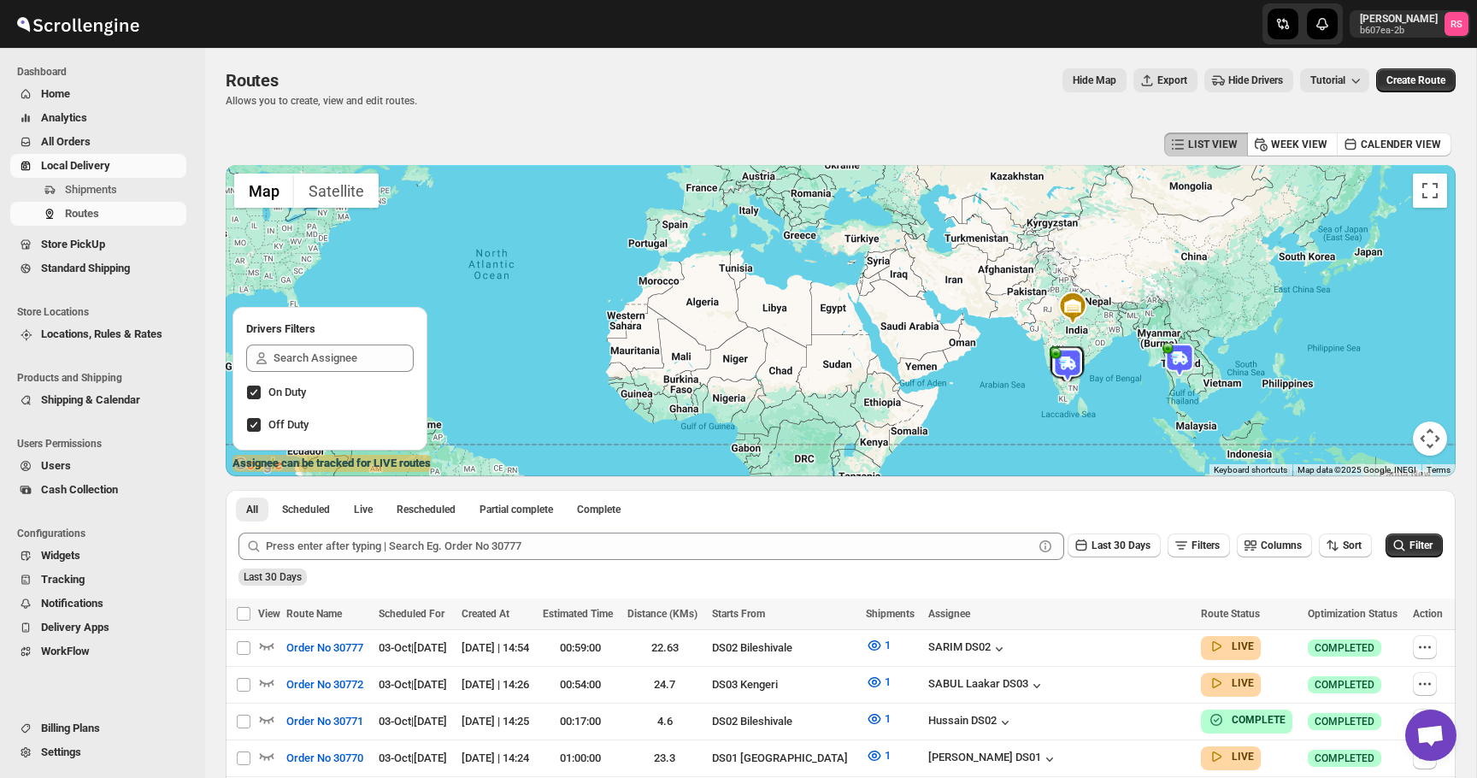
click at [1181, 360] on img at bounding box center [1179, 360] width 34 height 34
click at [1254, 312] on button "Close" at bounding box center [1235, 314] width 41 height 41
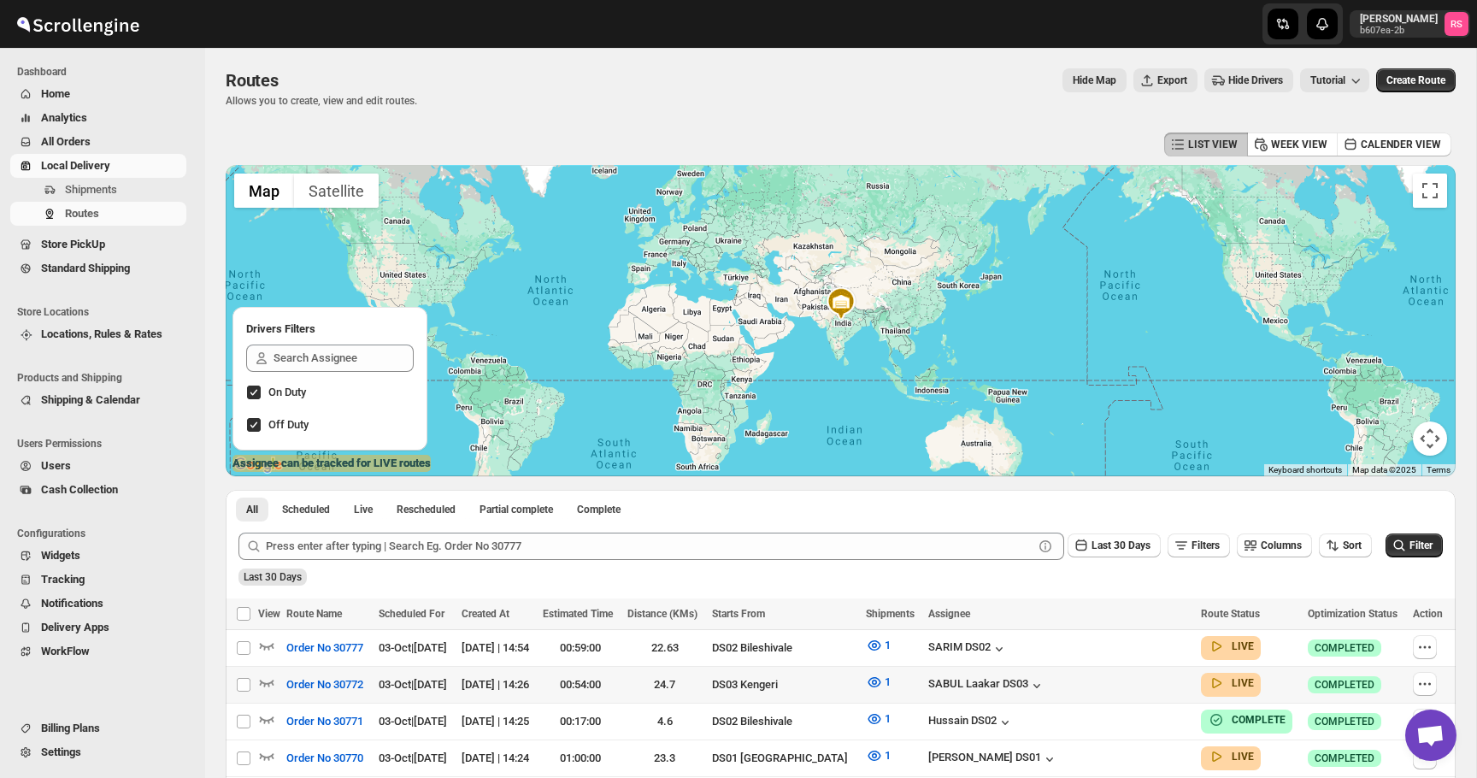
scroll to position [290, 0]
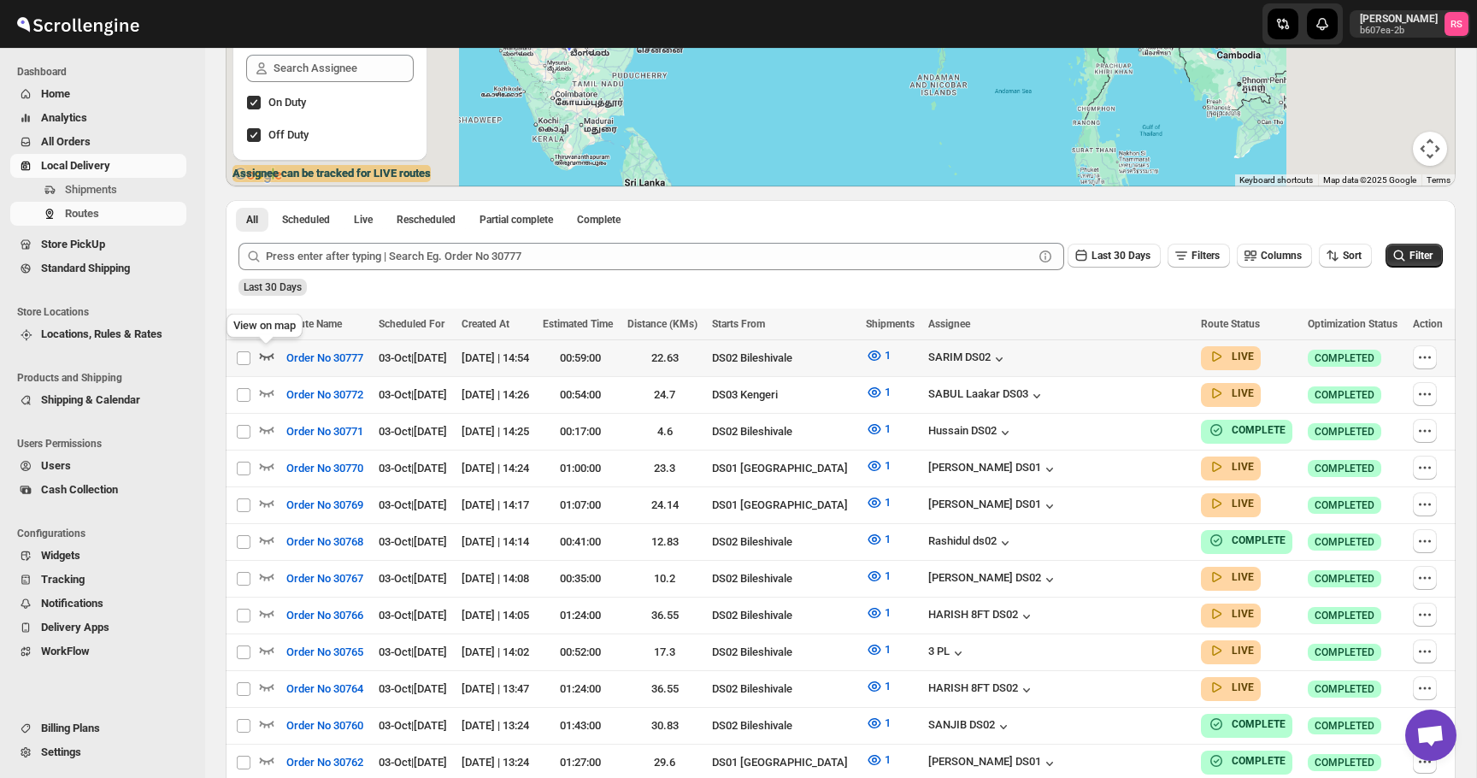
click at [267, 351] on icon "button" at bounding box center [266, 355] width 17 height 17
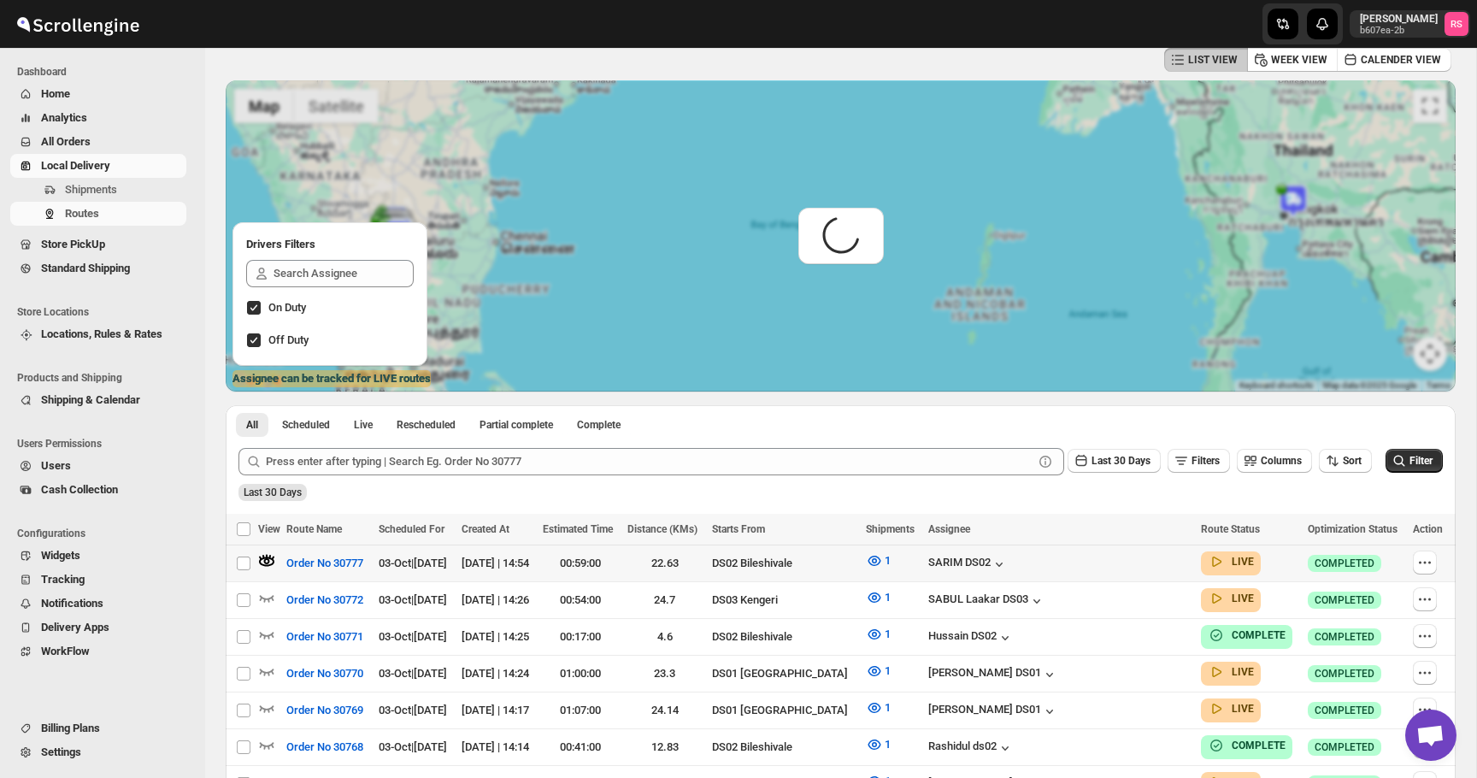
scroll to position [0, 0]
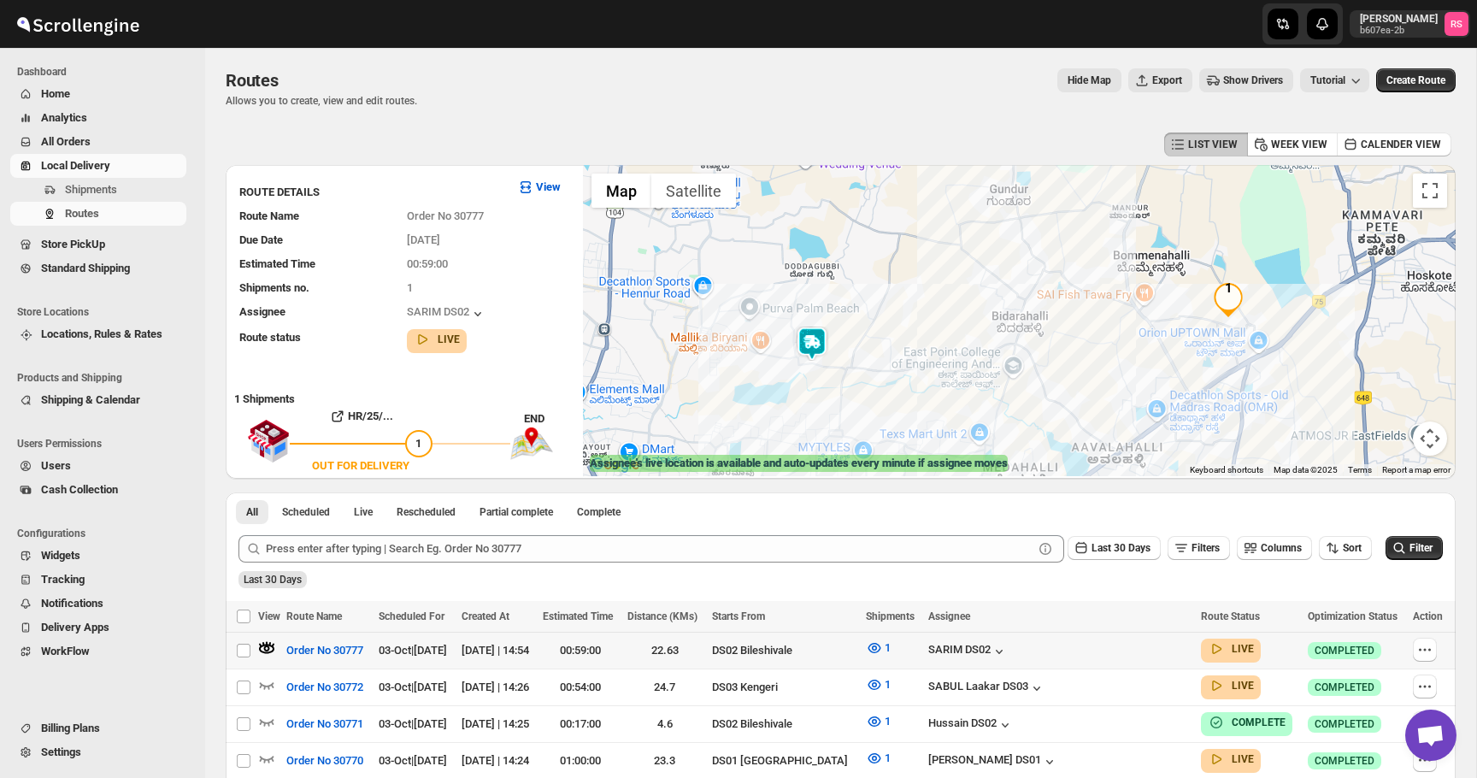
click at [805, 336] on img at bounding box center [812, 343] width 34 height 34
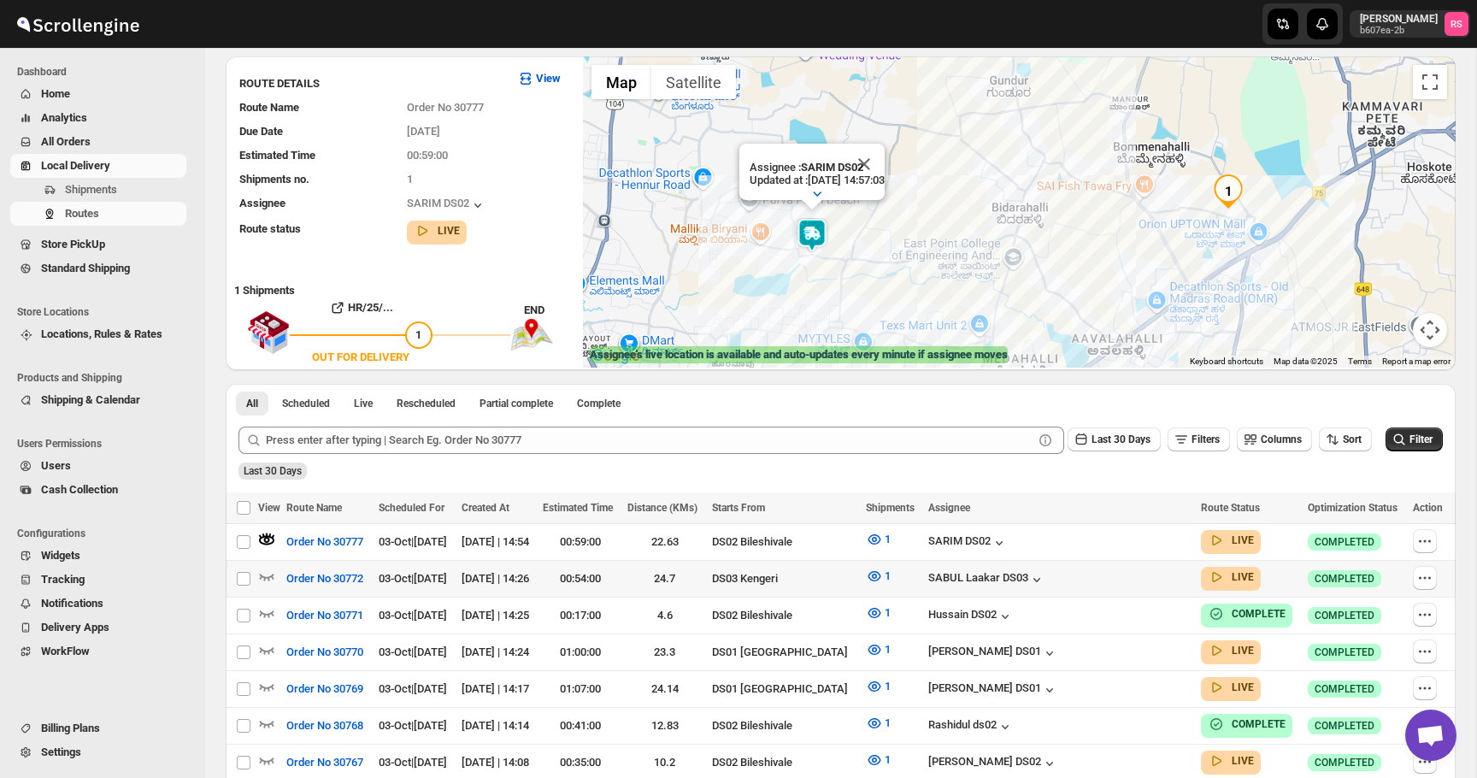
scroll to position [129, 0]
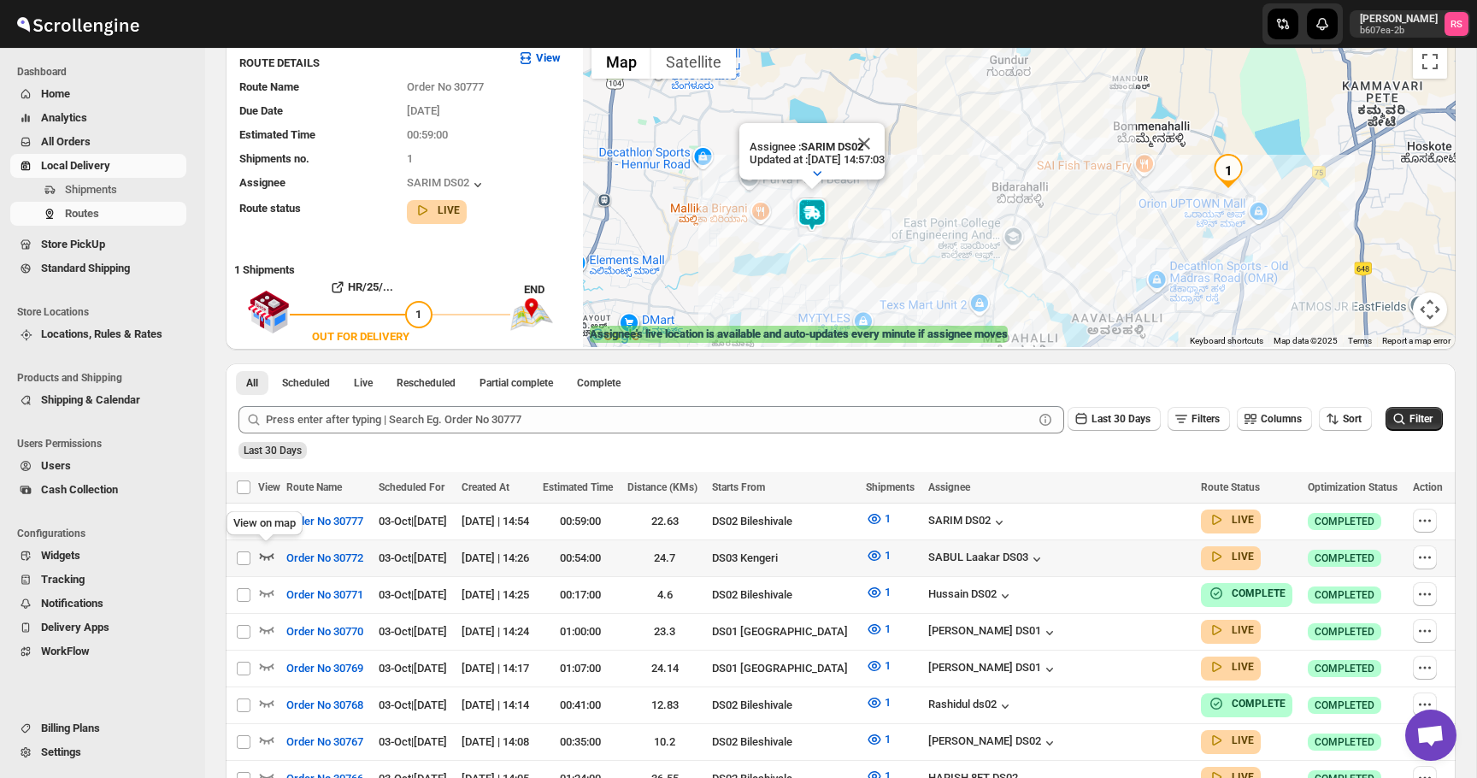
click at [270, 554] on icon "button" at bounding box center [267, 556] width 15 height 7
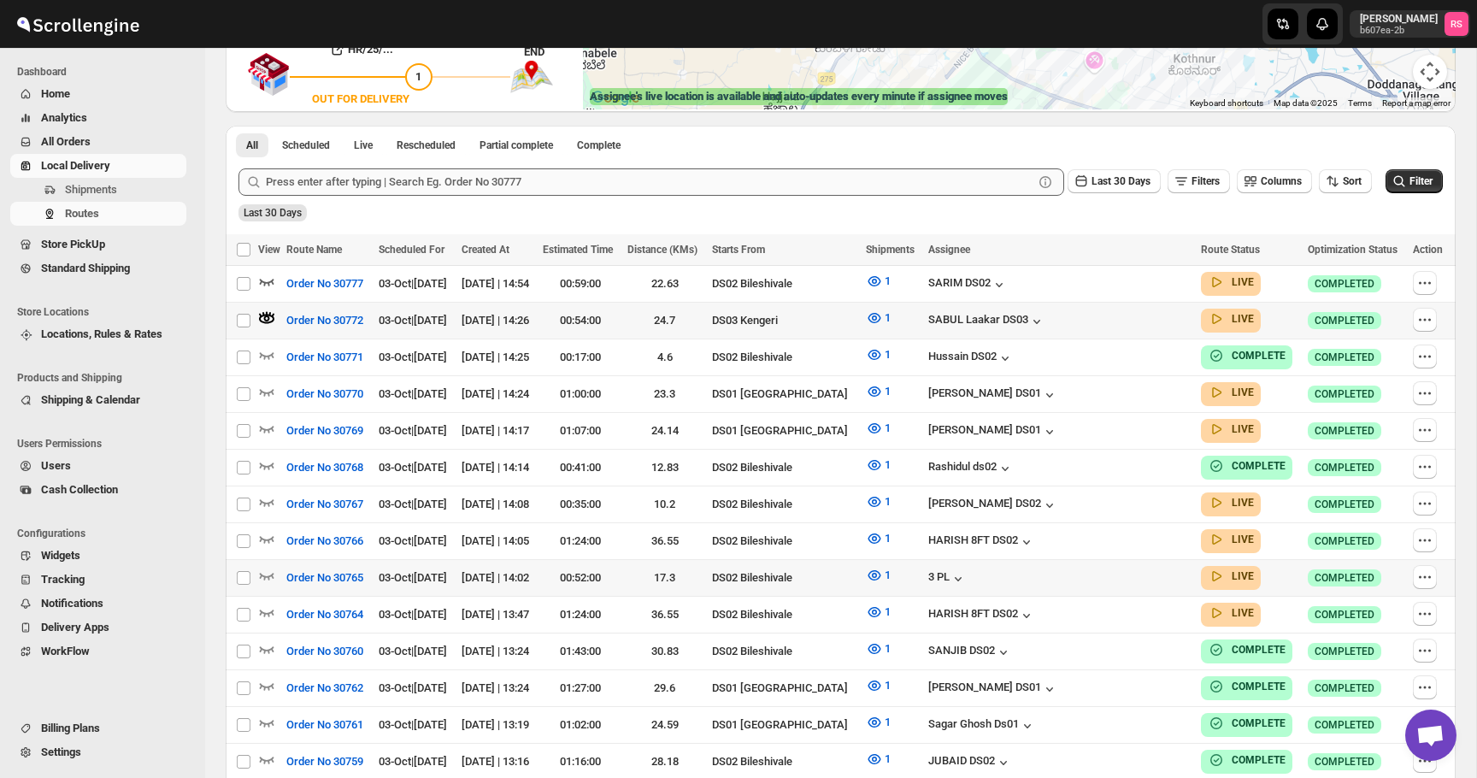
scroll to position [386, 0]
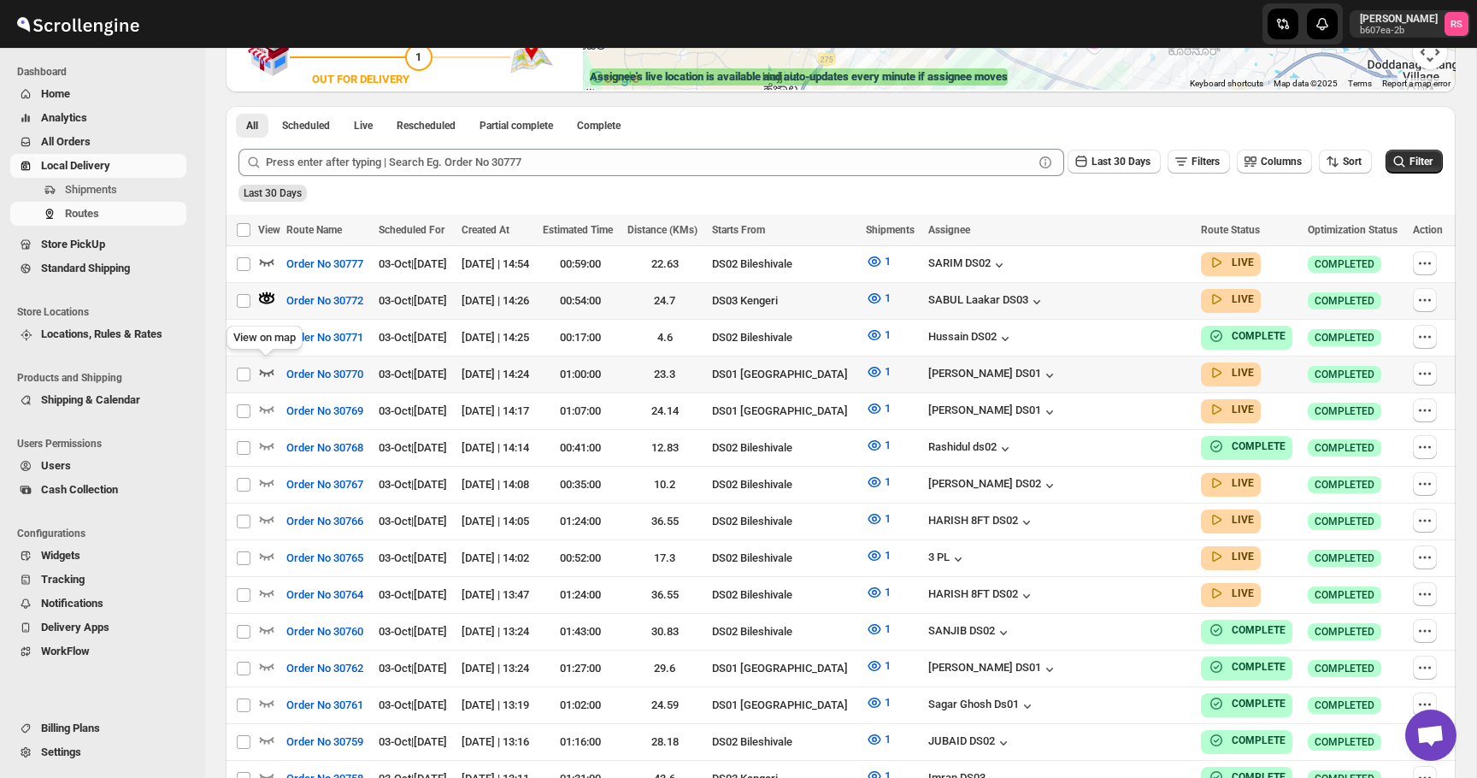
click at [273, 369] on icon "button" at bounding box center [267, 372] width 15 height 7
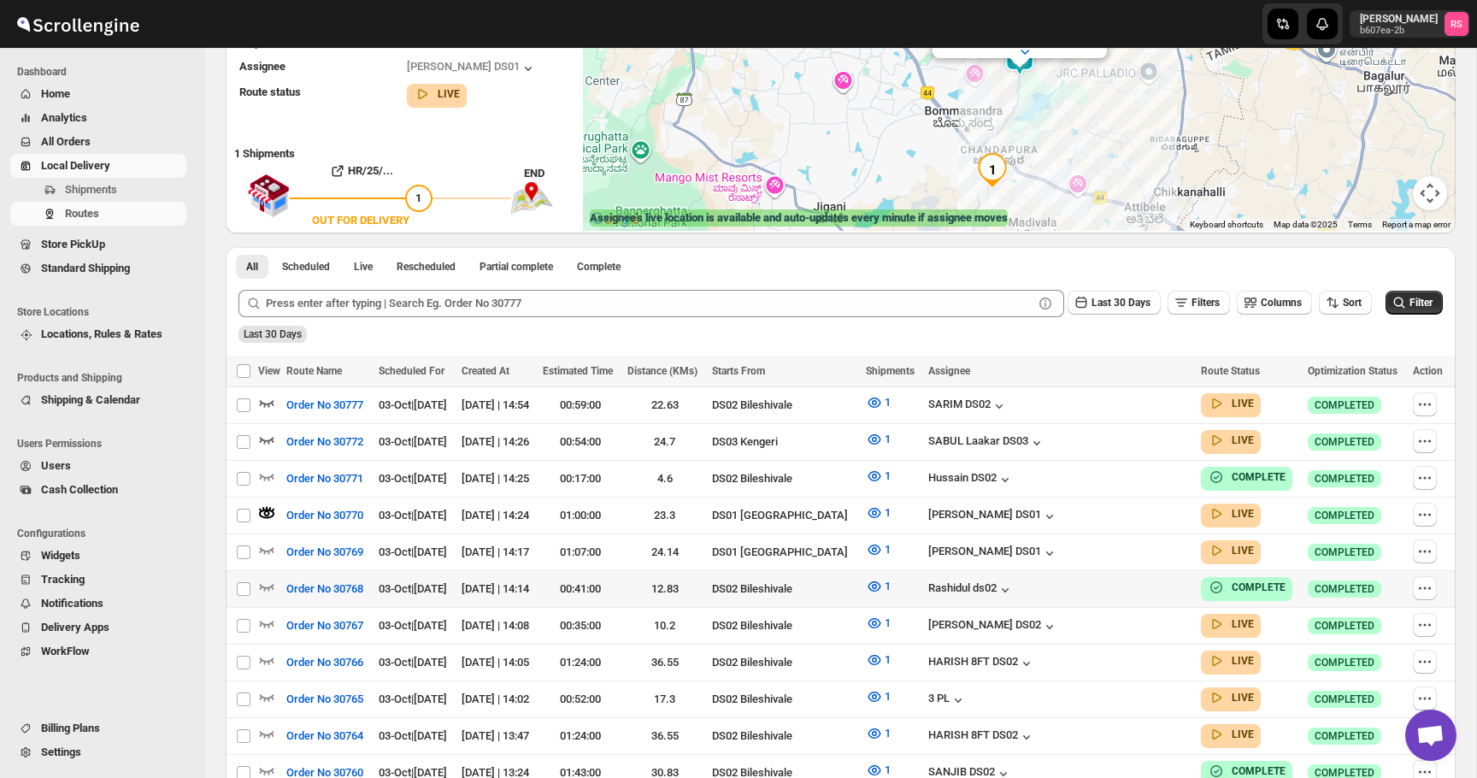
scroll to position [246, 0]
click at [266, 546] on icon "button" at bounding box center [267, 549] width 15 height 7
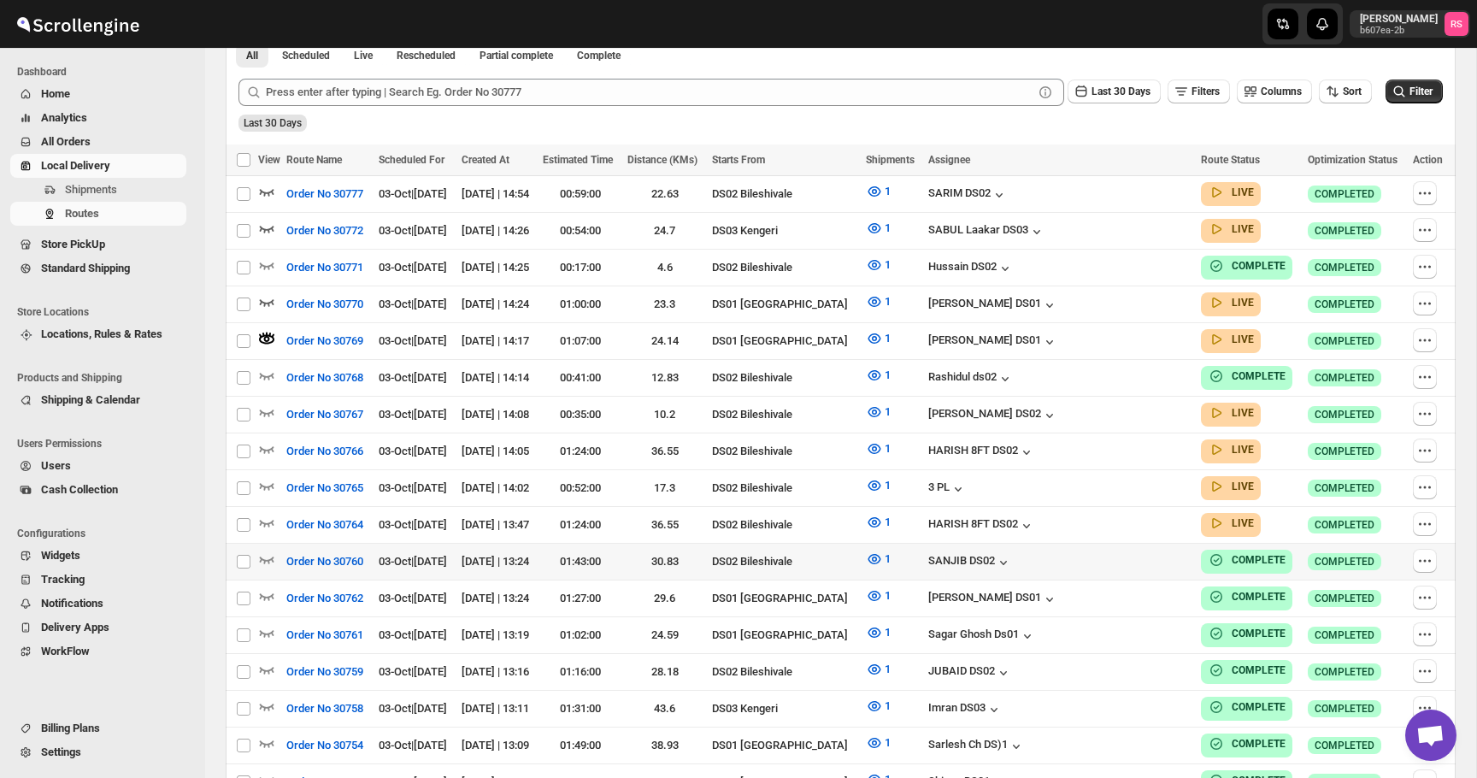
scroll to position [566, 0]
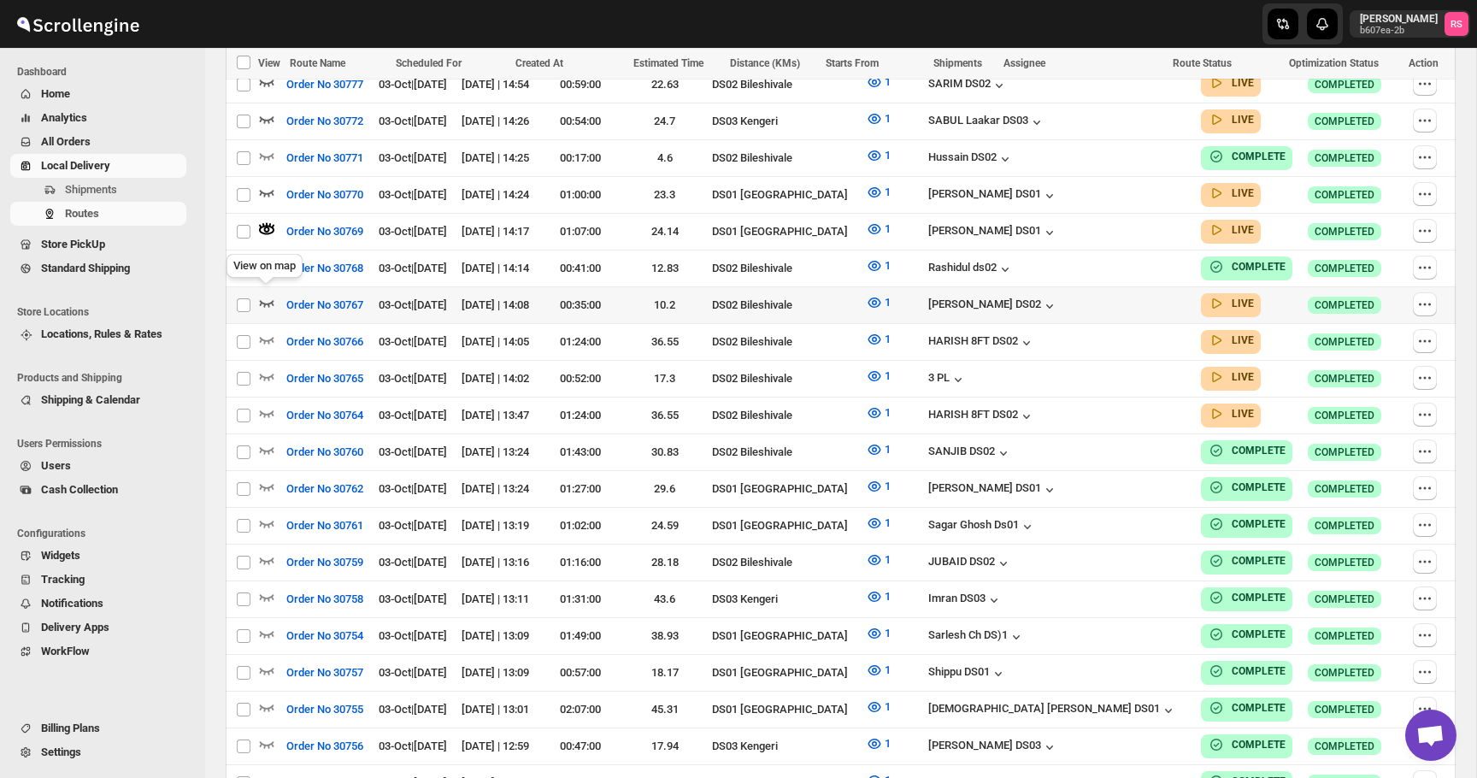
click at [273, 296] on icon "button" at bounding box center [266, 302] width 17 height 17
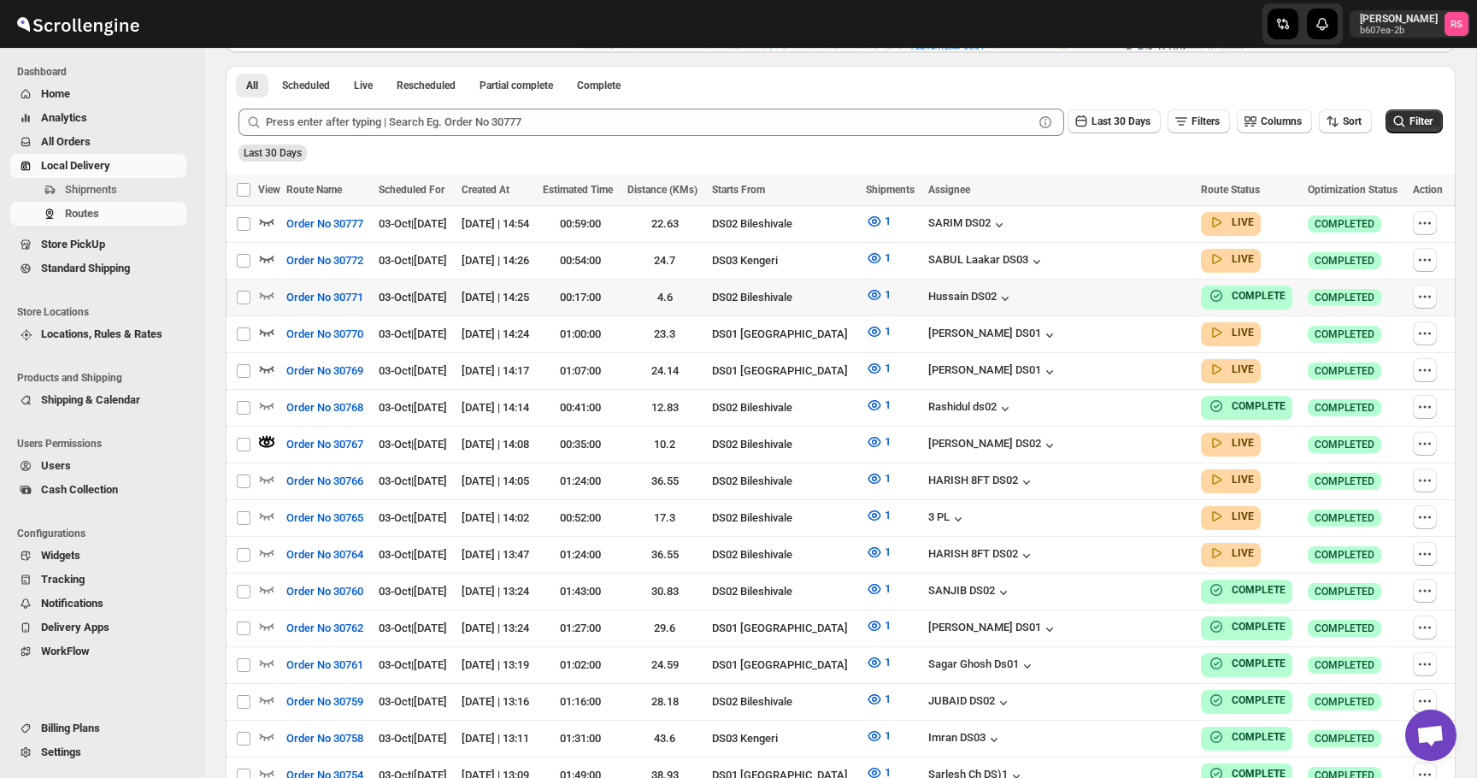
scroll to position [443, 0]
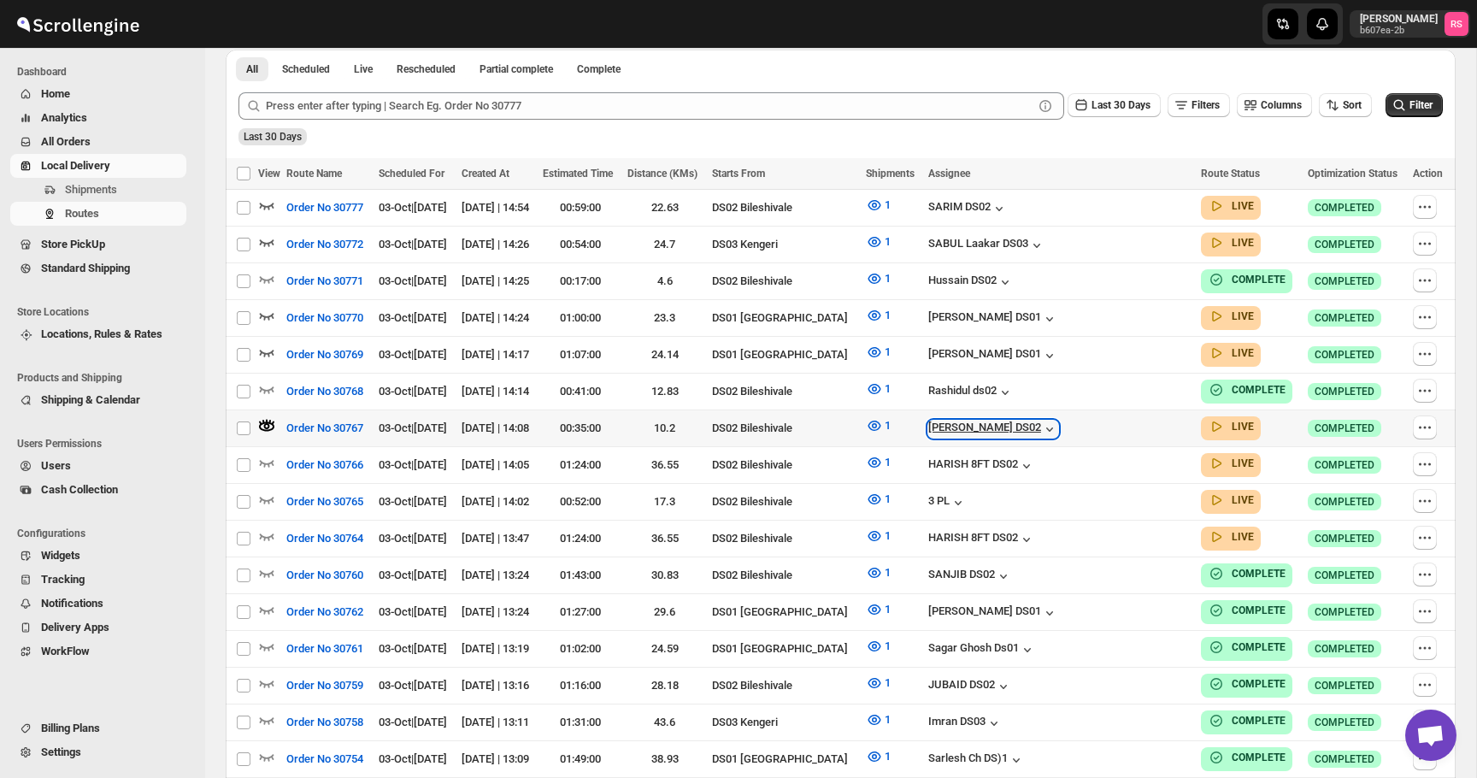
click at [1054, 428] on div "[PERSON_NAME] DS02" at bounding box center [993, 428] width 130 height 17
click at [265, 454] on icon "button" at bounding box center [266, 462] width 17 height 17
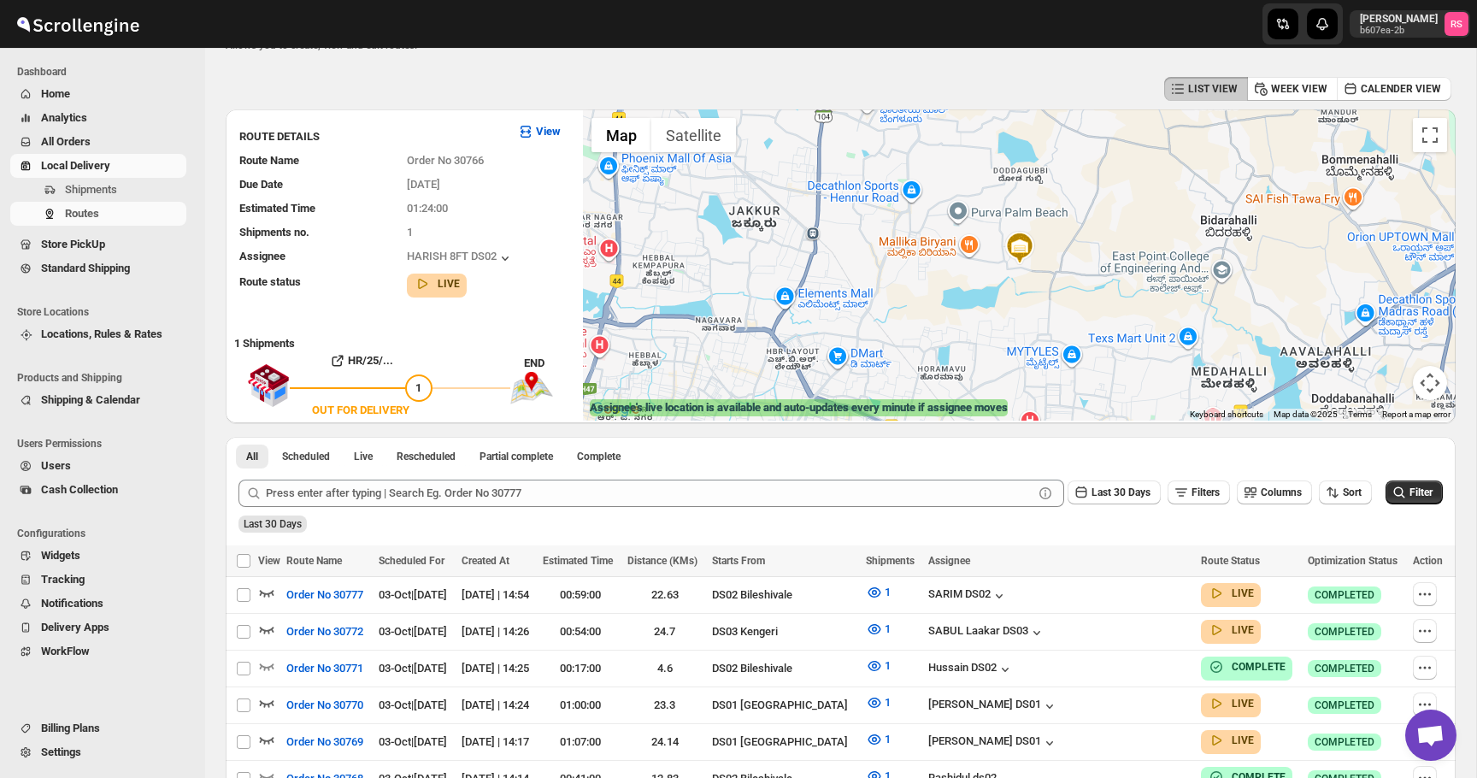
scroll to position [0, 0]
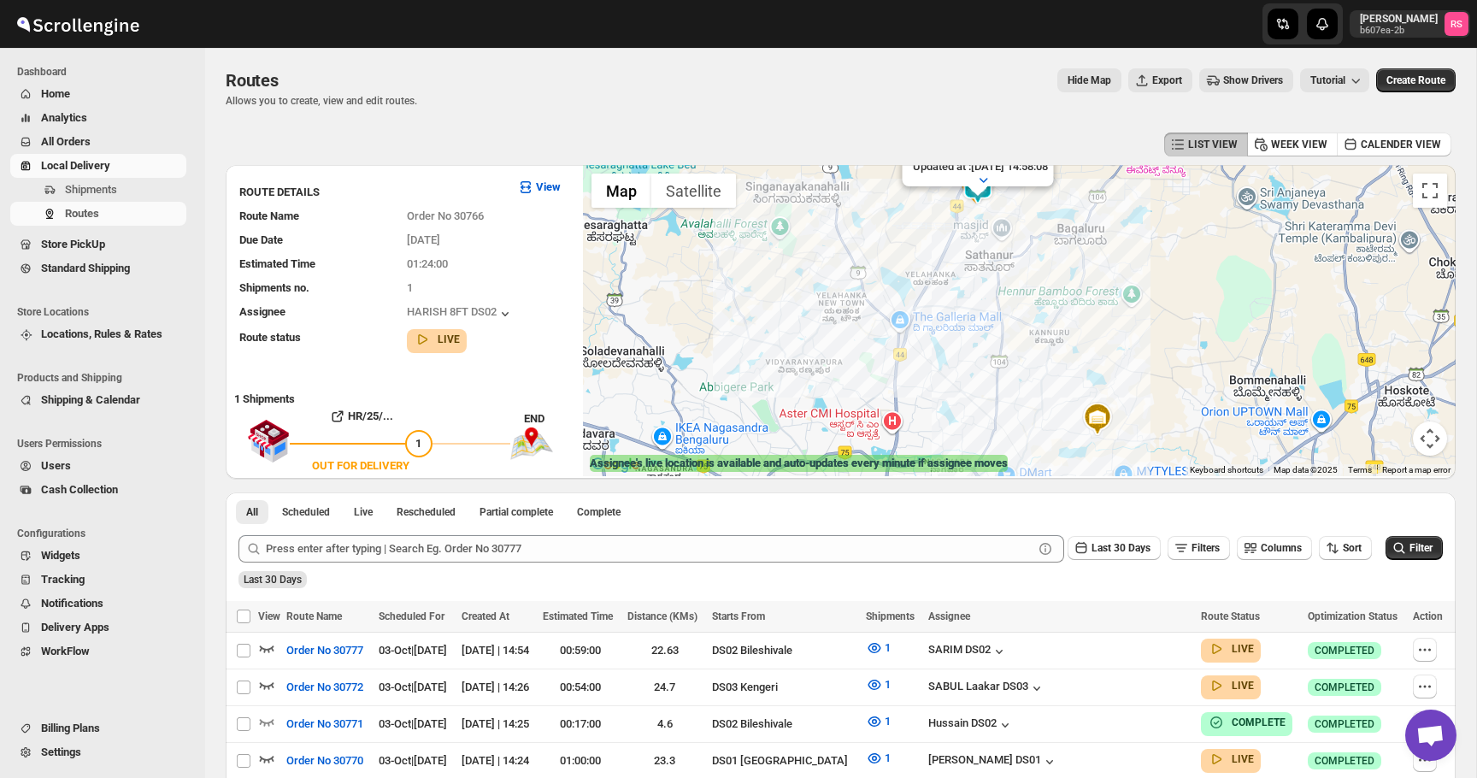
click at [933, 398] on div "Assignee : HARISH 8FT DS02 Updated at : 03/10/2025, 14:58:08 Duty mode Enabled …" at bounding box center [1019, 320] width 873 height 311
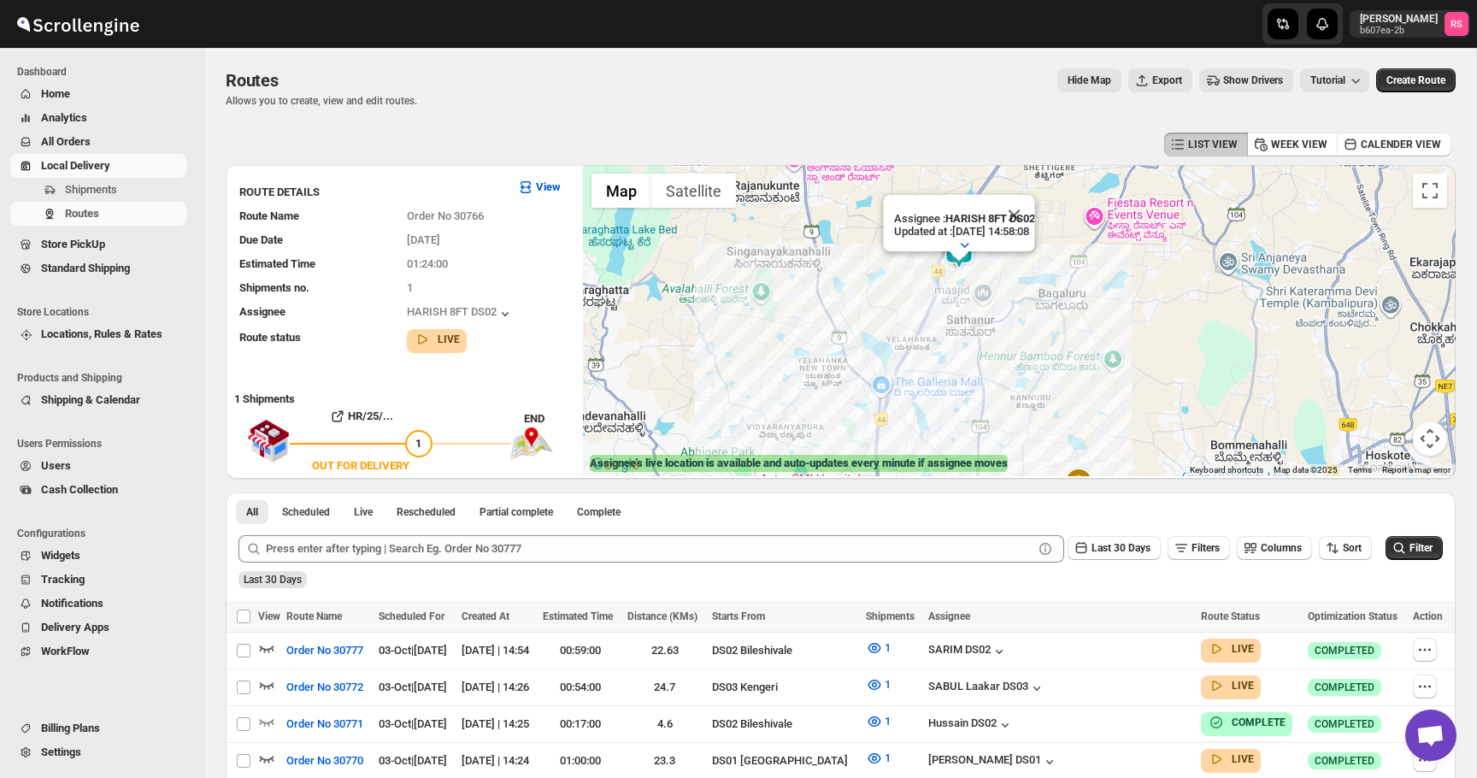
drag, startPoint x: 936, startPoint y: 355, endPoint x: 917, endPoint y: 423, distance: 70.9
click at [917, 423] on div "Assignee : HARISH 8FT DS02 Updated at : 03/10/2025, 14:58:08 Duty mode Enabled …" at bounding box center [1019, 320] width 873 height 311
click at [1025, 213] on button "Close" at bounding box center [1013, 217] width 41 height 41
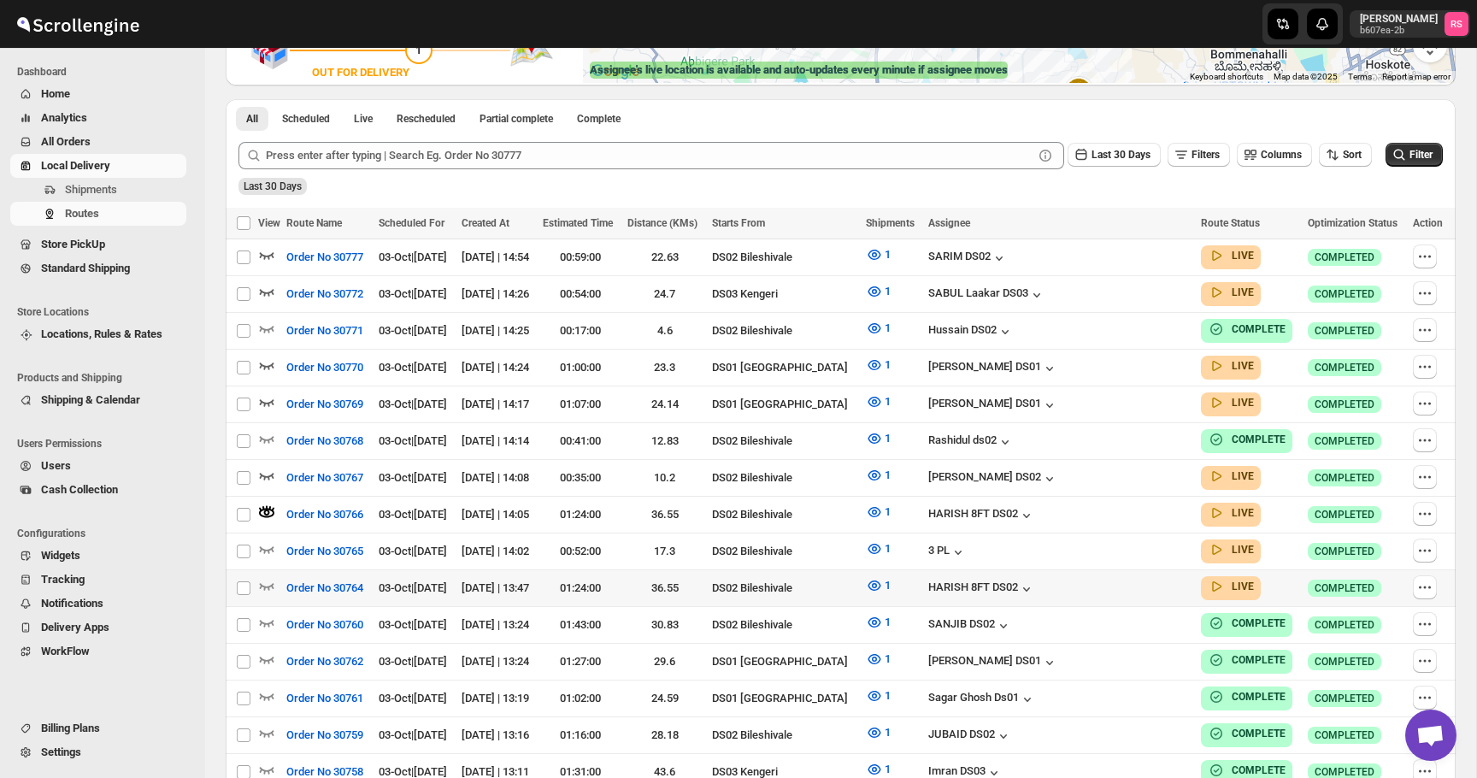
scroll to position [408, 0]
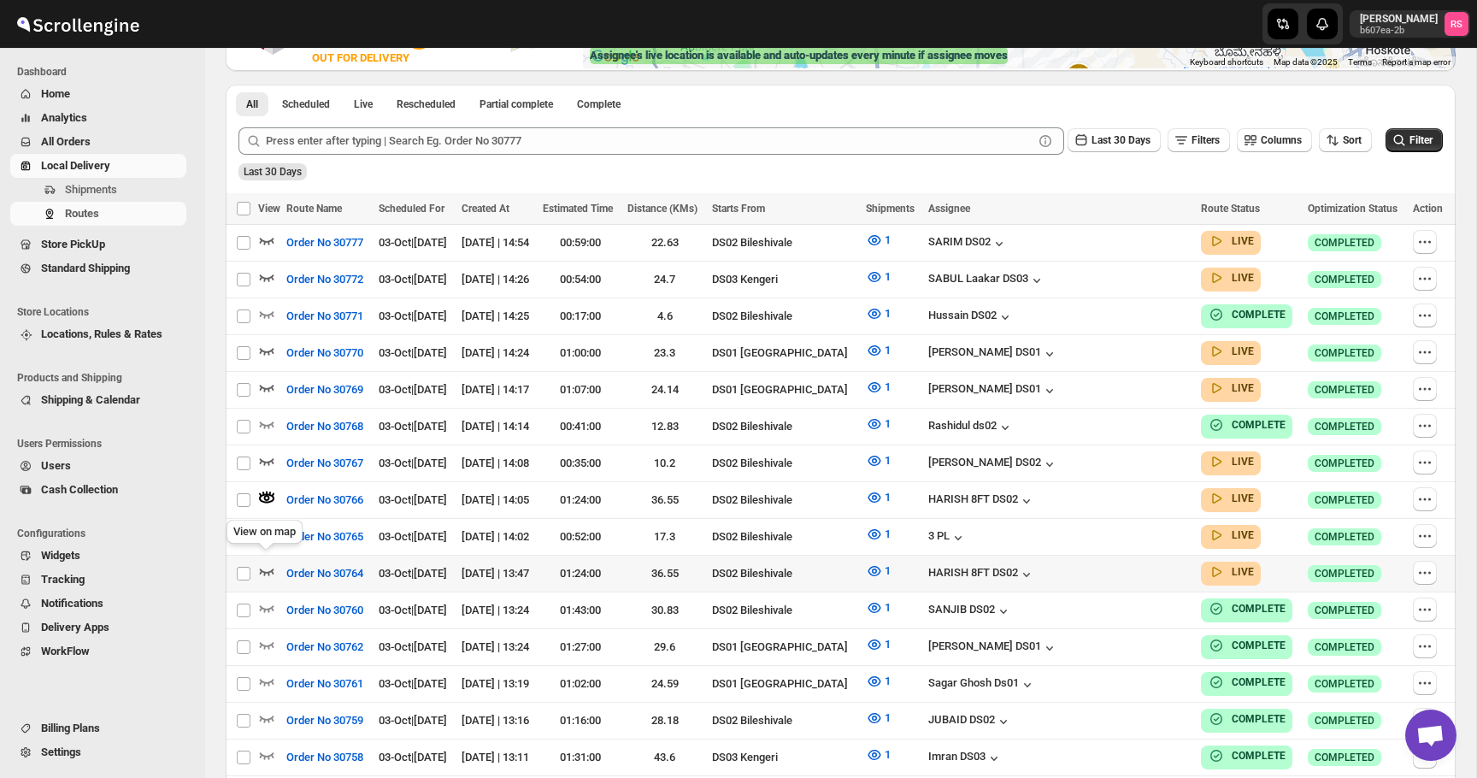
click at [268, 562] on icon "button" at bounding box center [266, 570] width 17 height 17
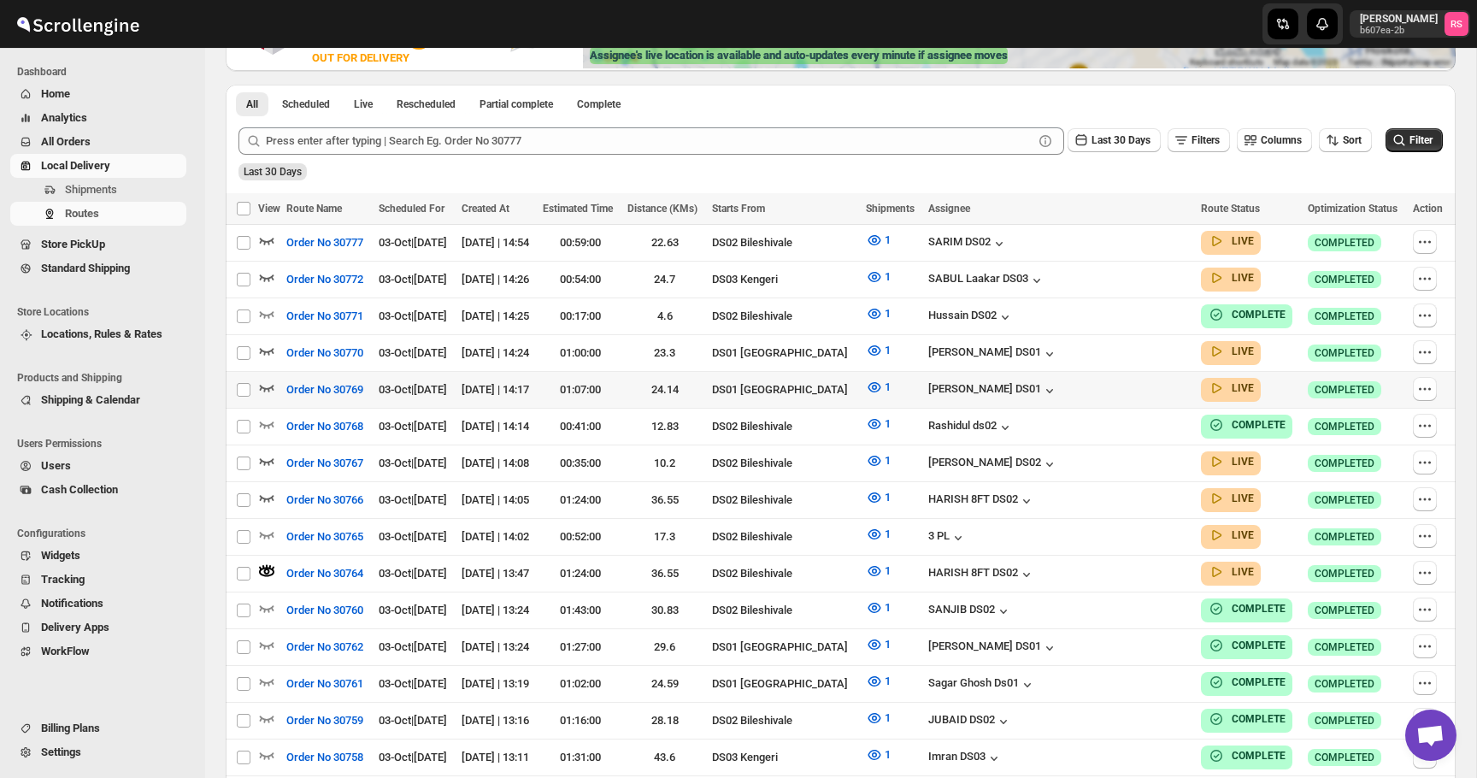
scroll to position [0, 0]
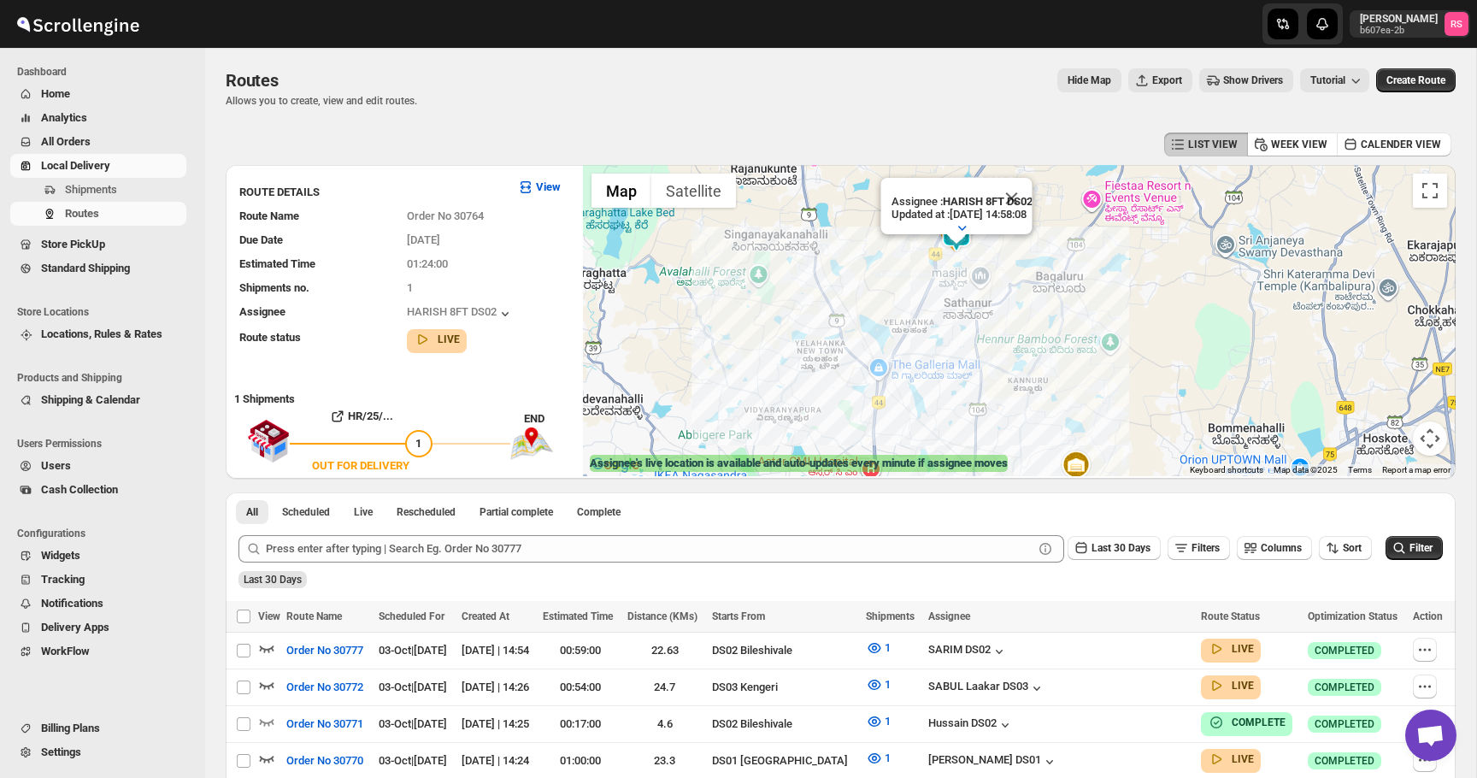
drag, startPoint x: 920, startPoint y: 198, endPoint x: 898, endPoint y: 250, distance: 55.6
click at [898, 250] on div "Assignee : HARISH 8FT DS02 Updated at : 03/10/2025, 14:58:08 Duty mode Enabled …" at bounding box center [1019, 320] width 873 height 311
click at [1026, 196] on button "Close" at bounding box center [1011, 199] width 41 height 41
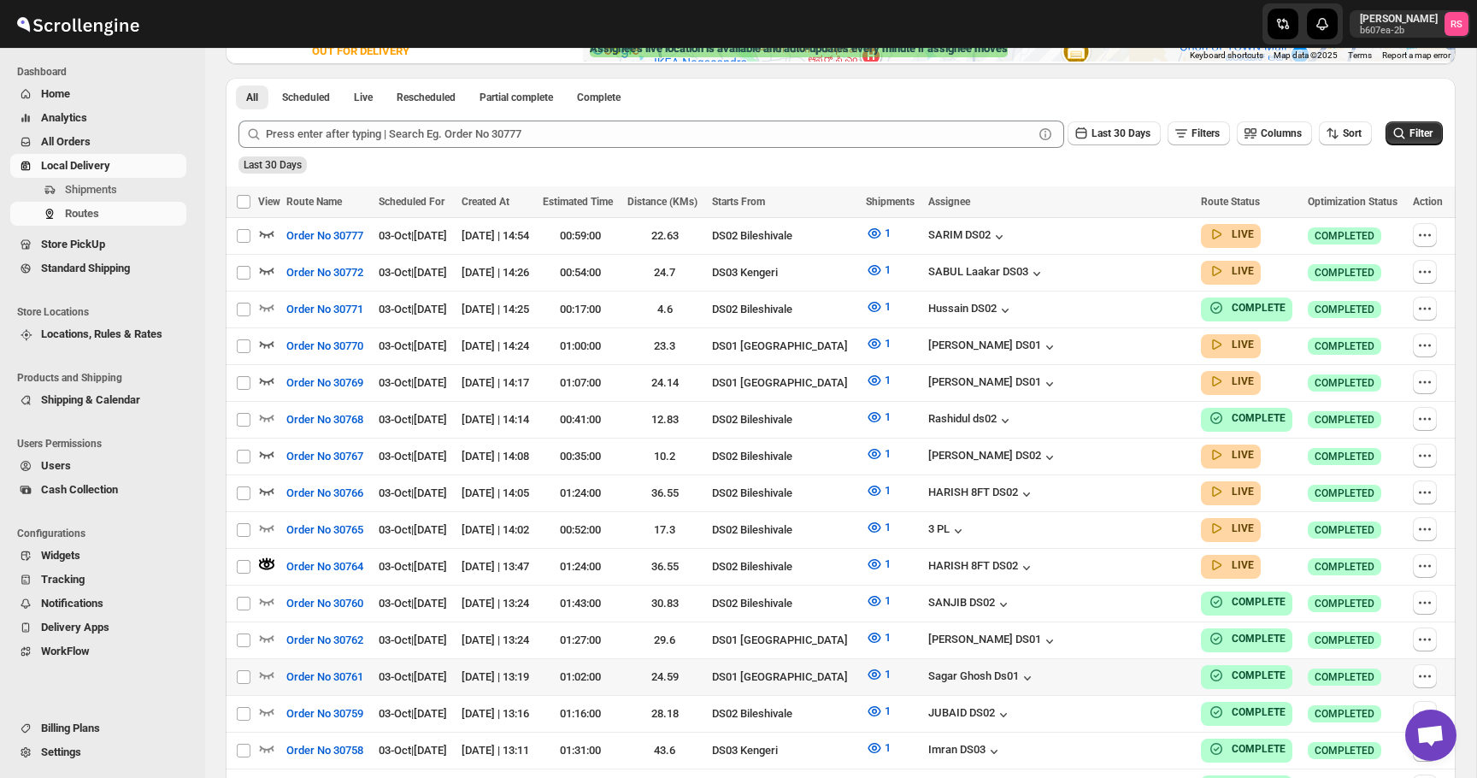
scroll to position [416, 0]
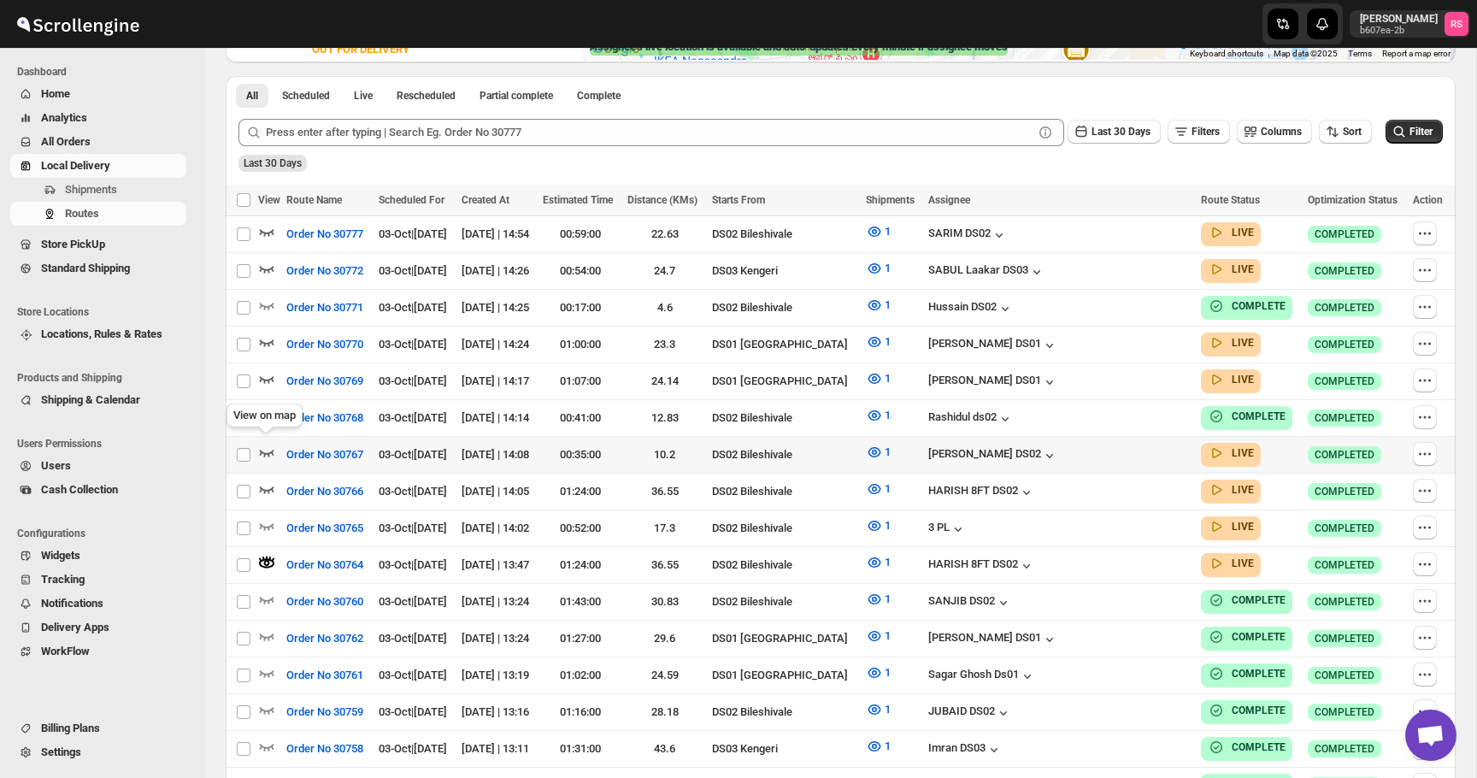
click at [263, 450] on icon "button" at bounding box center [267, 453] width 15 height 7
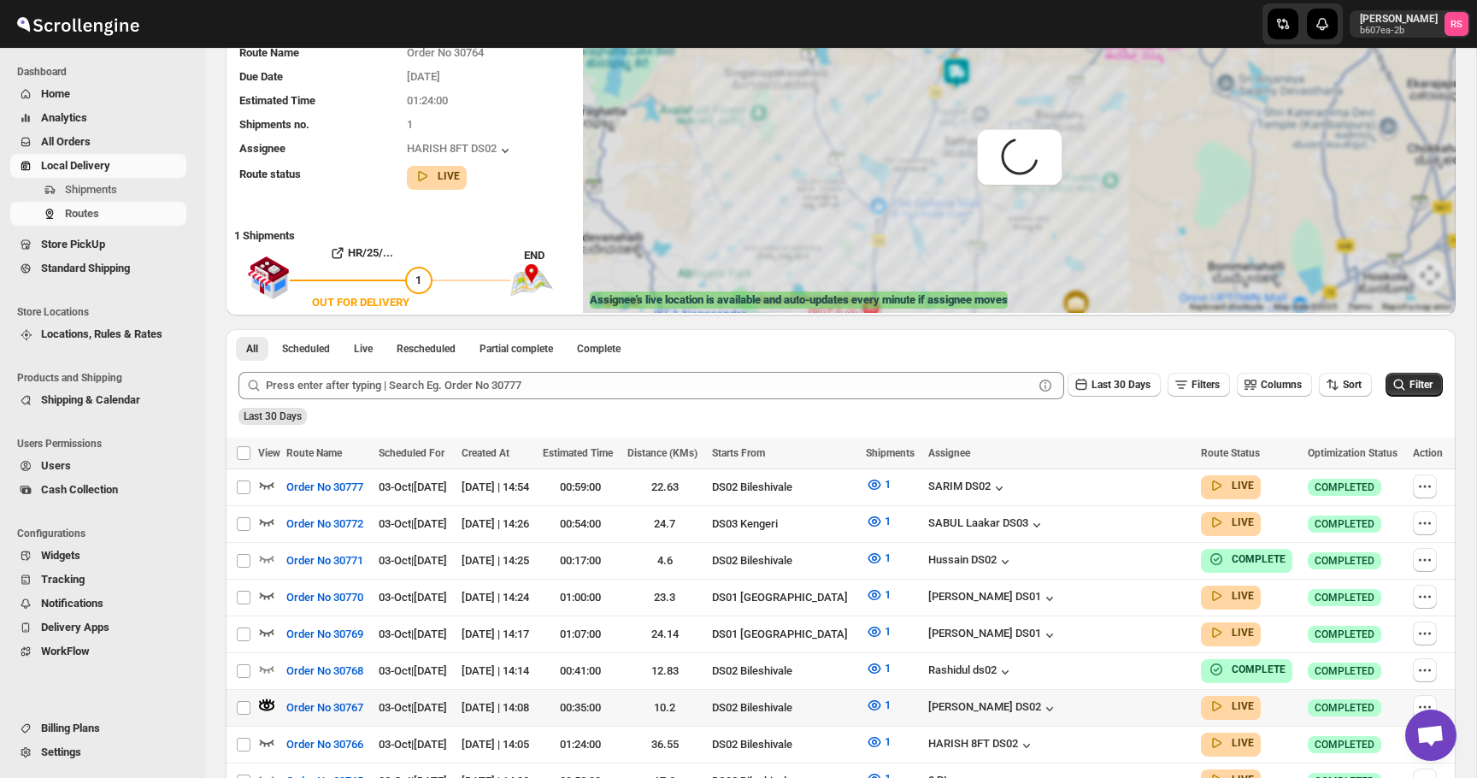
scroll to position [0, 0]
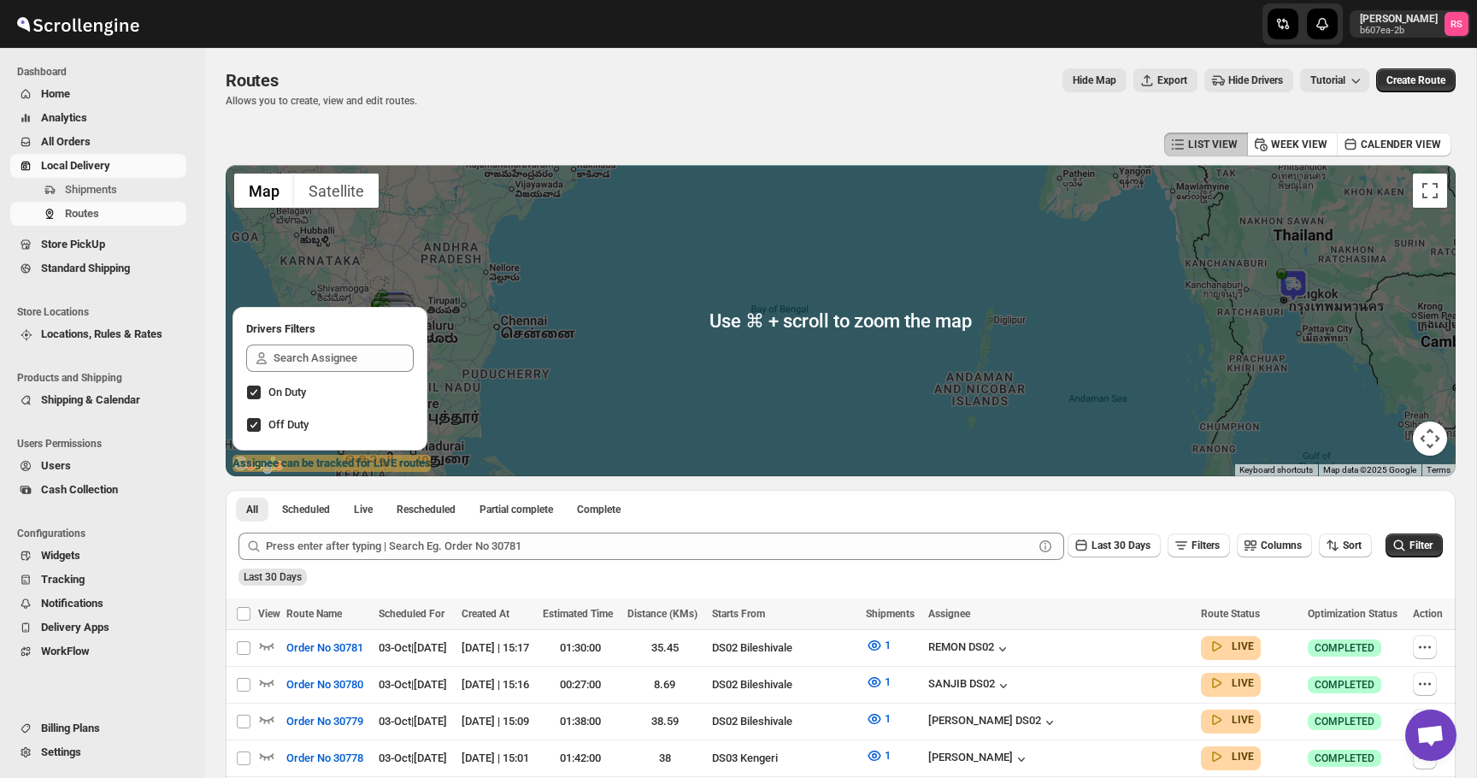
click at [1279, 278] on img at bounding box center [1293, 285] width 34 height 34
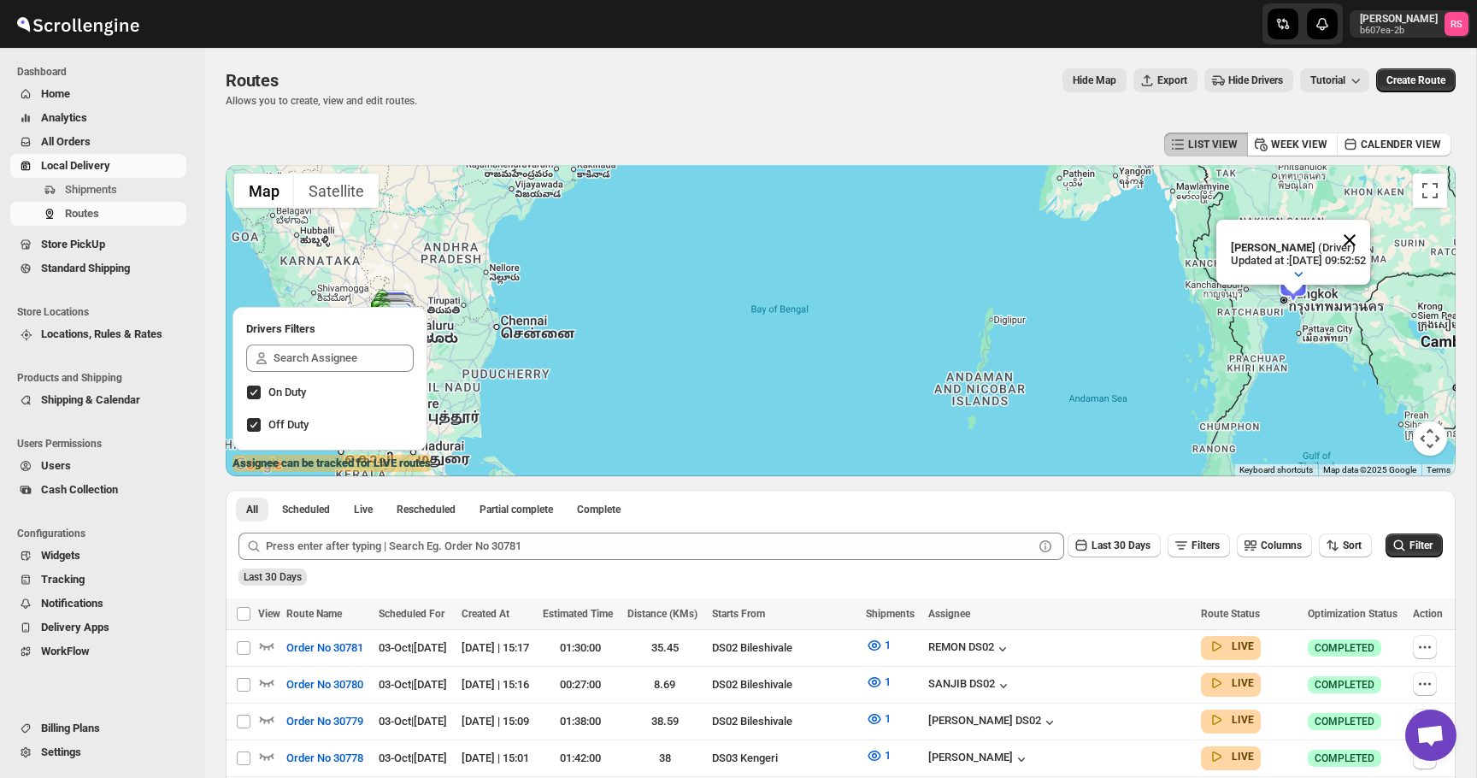
click at [1369, 238] on button "Close" at bounding box center [1349, 240] width 41 height 41
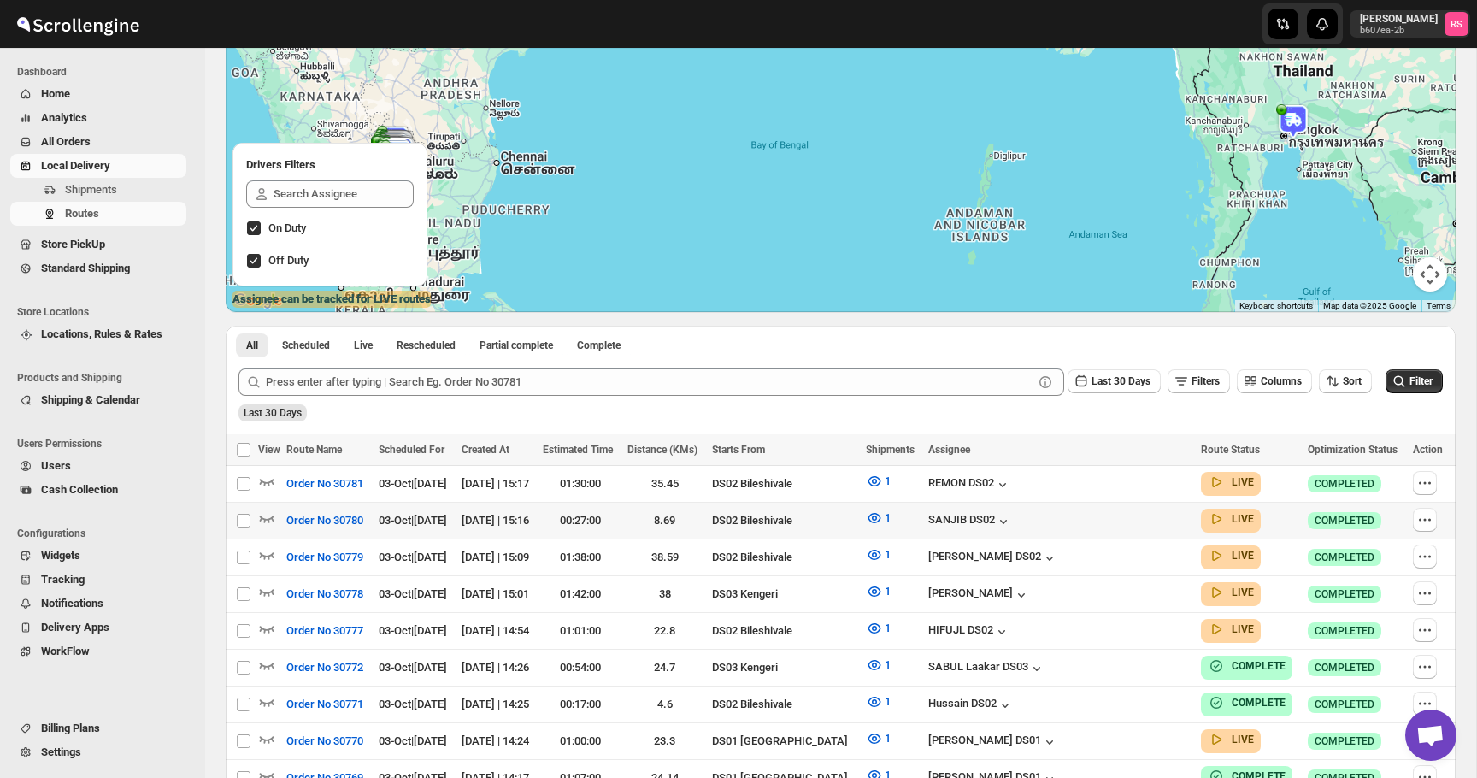
scroll to position [175, 0]
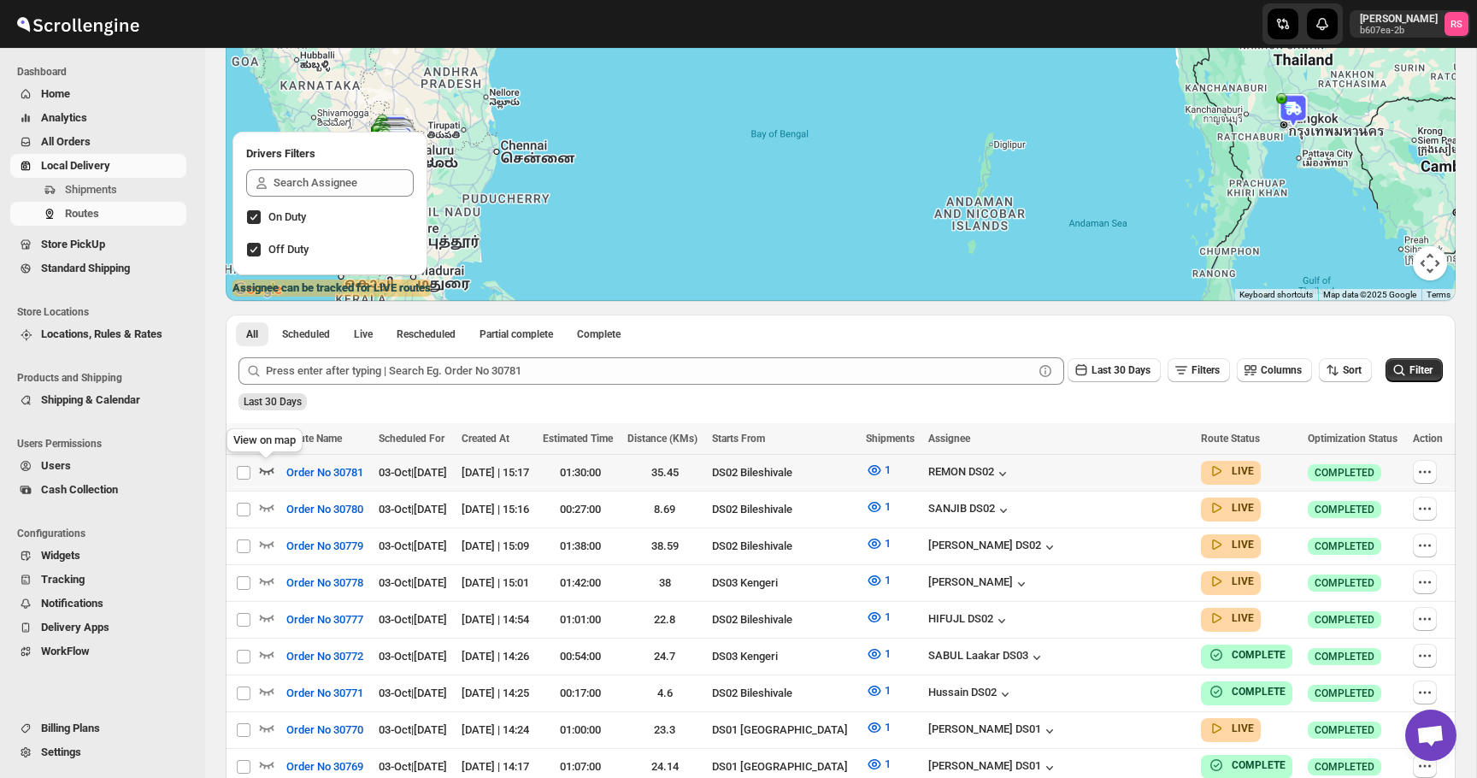
click at [271, 472] on icon "button" at bounding box center [266, 470] width 17 height 17
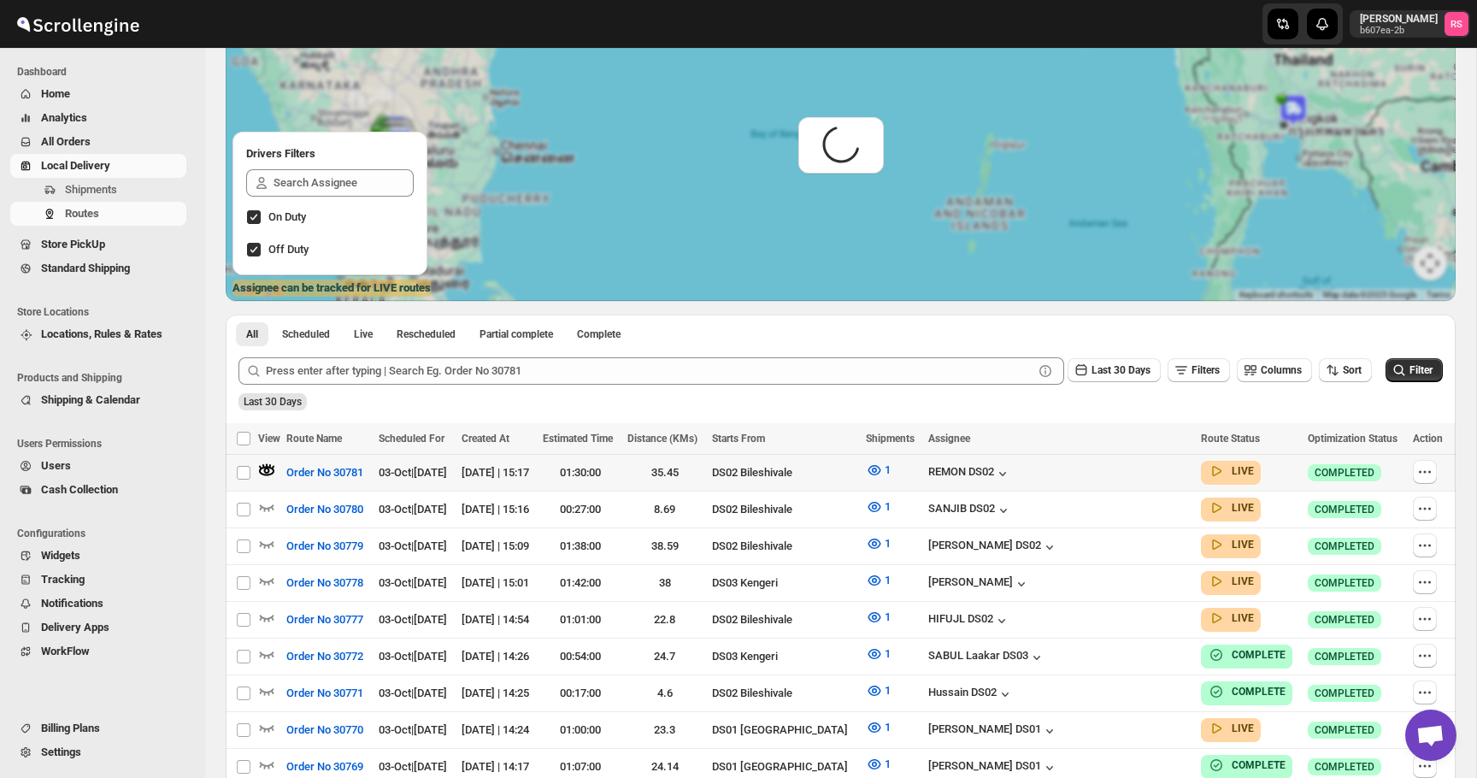
scroll to position [0, 0]
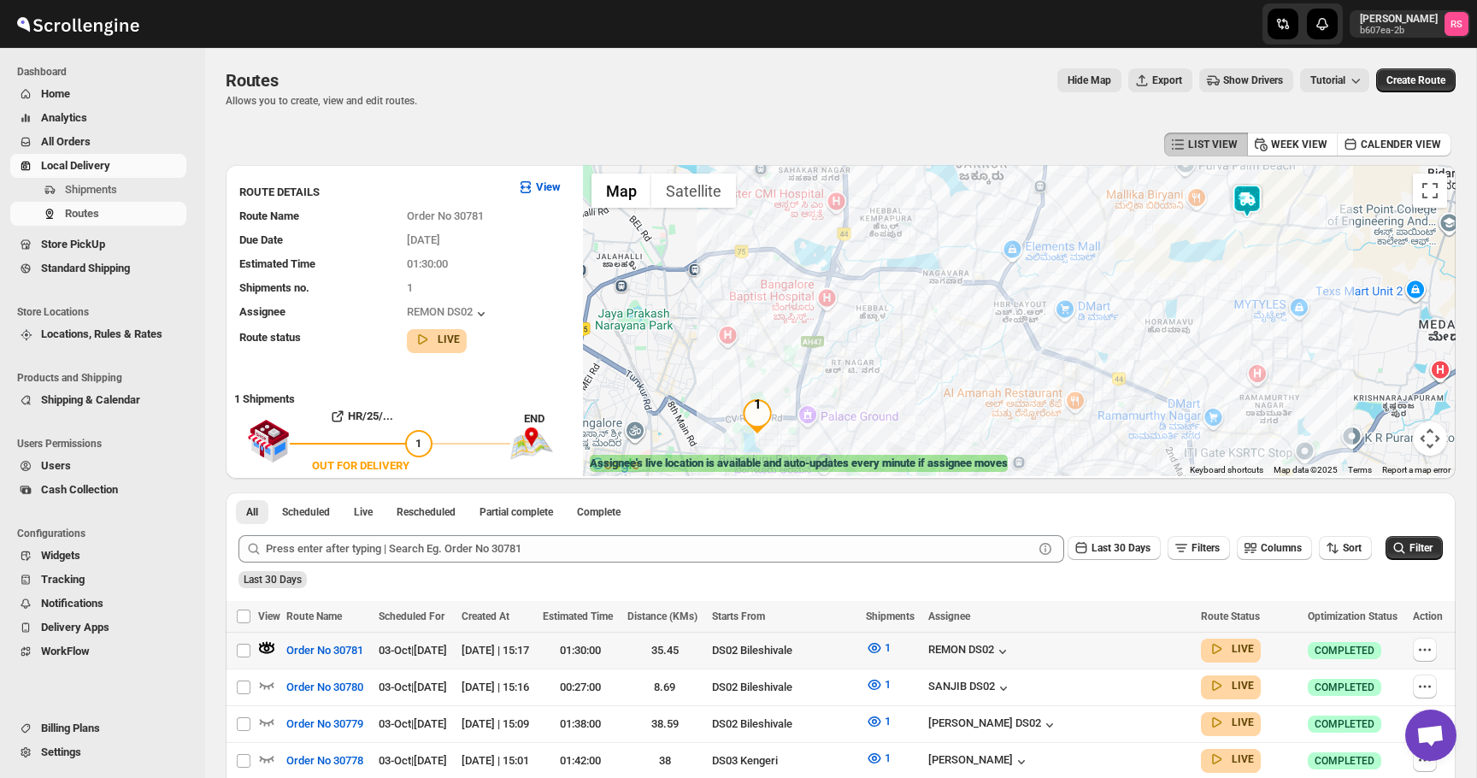
click at [1256, 199] on img at bounding box center [1247, 201] width 34 height 34
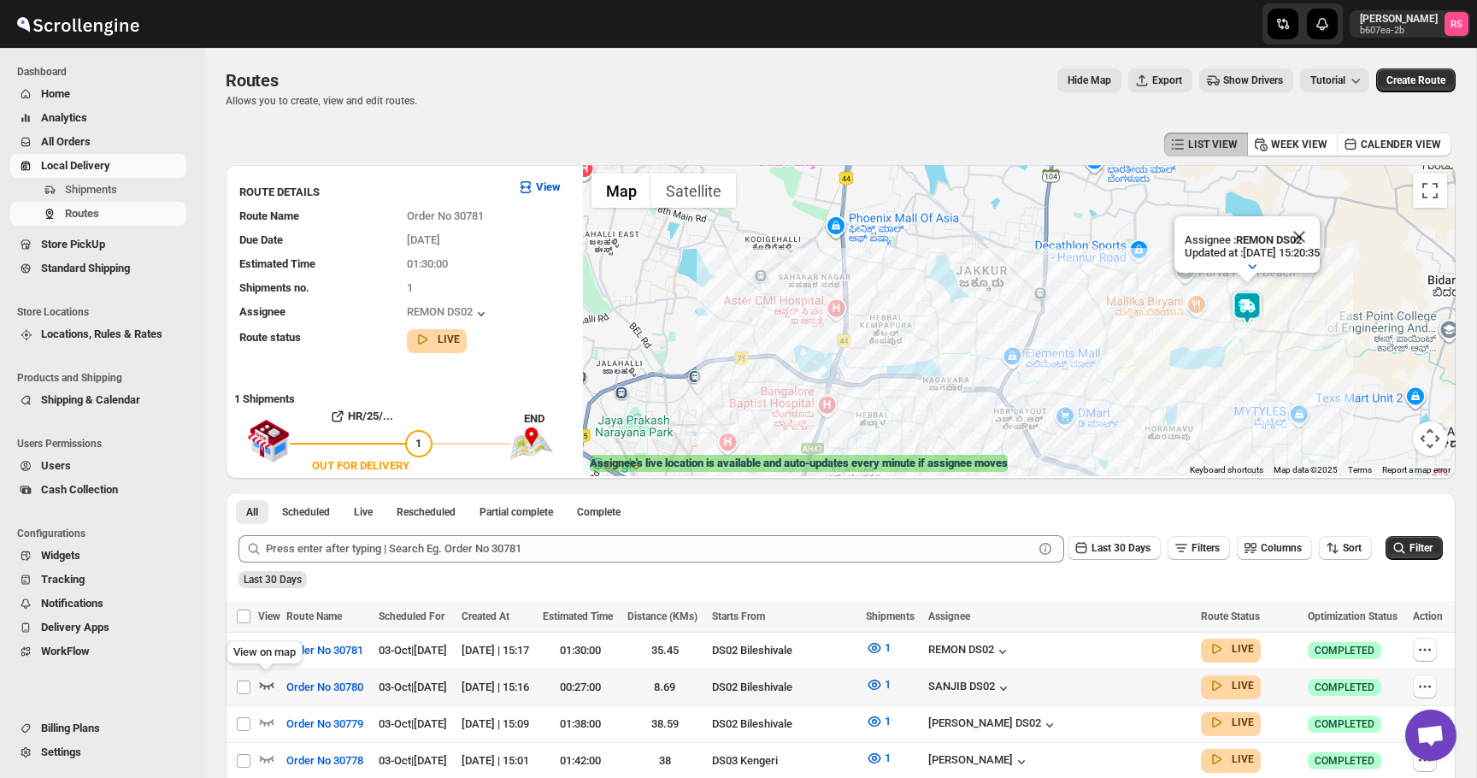
click at [266, 680] on icon "button" at bounding box center [266, 684] width 17 height 17
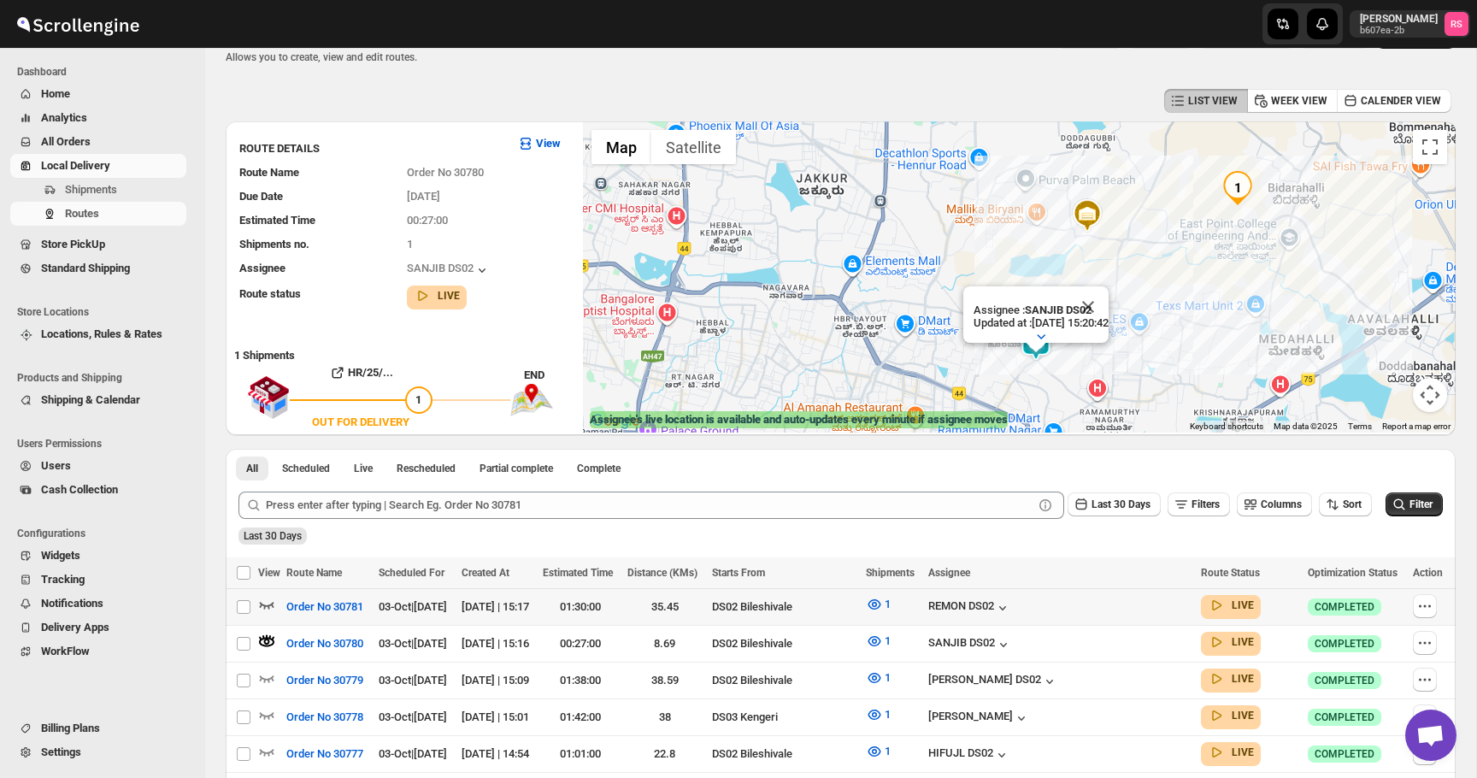
scroll to position [62, 0]
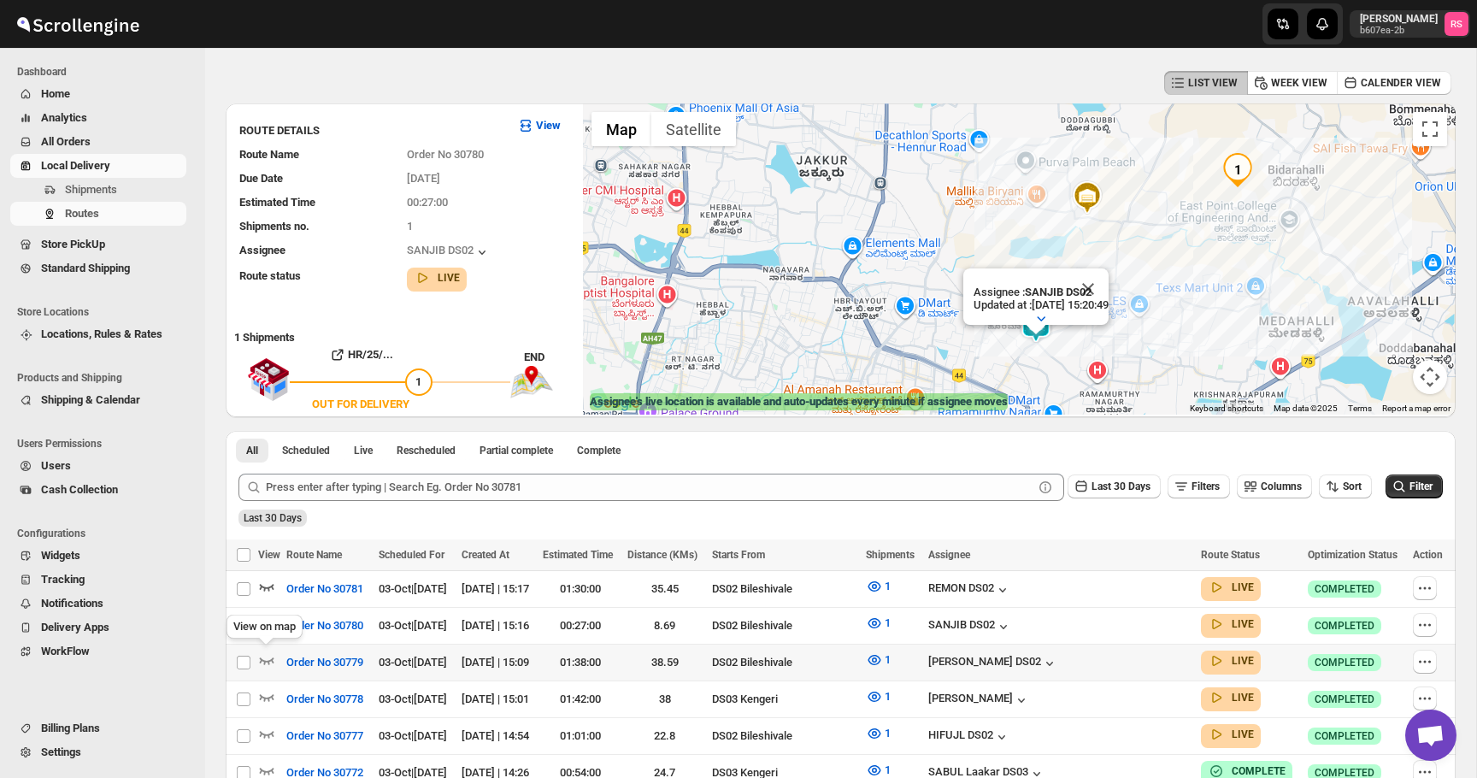
click at [273, 656] on icon "button" at bounding box center [266, 659] width 17 height 17
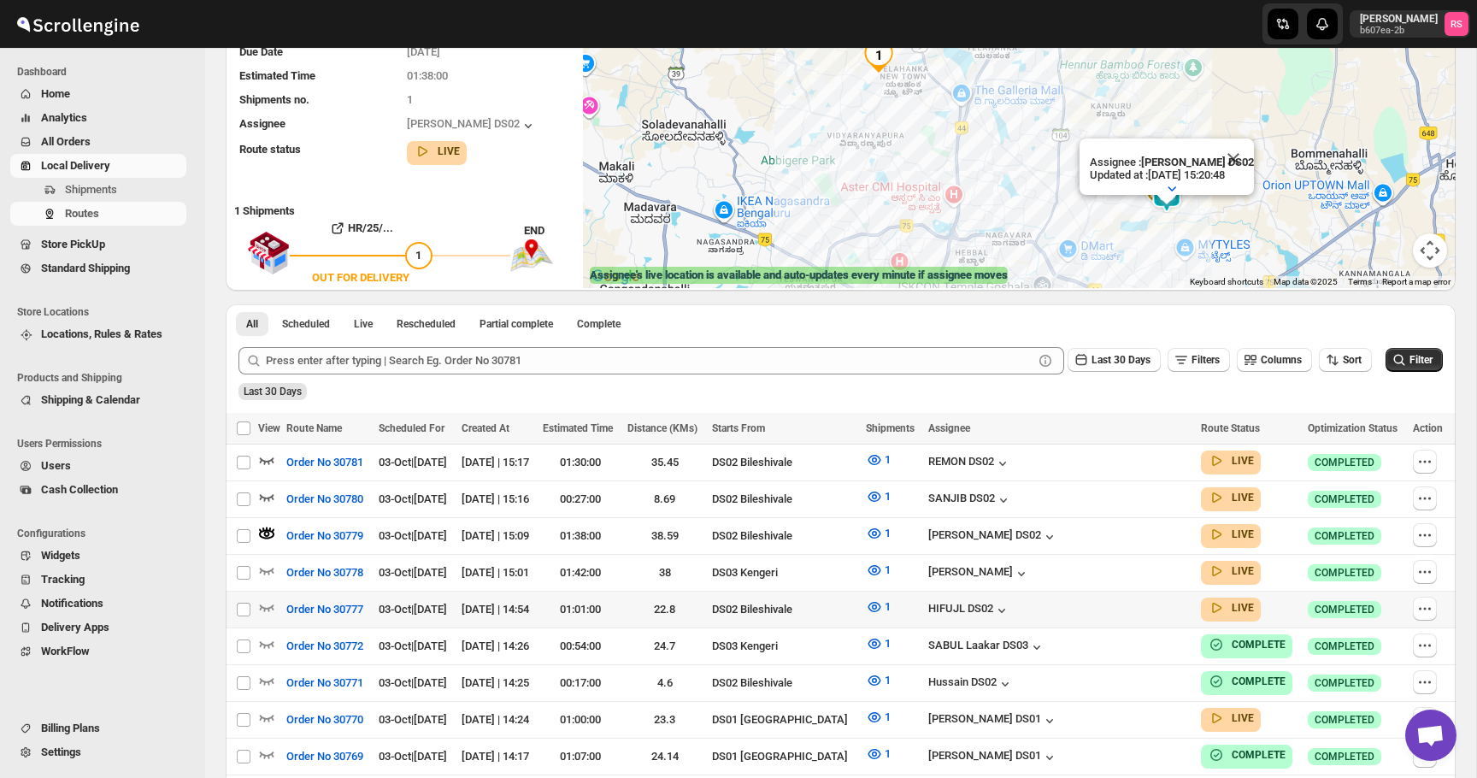
scroll to position [215, 0]
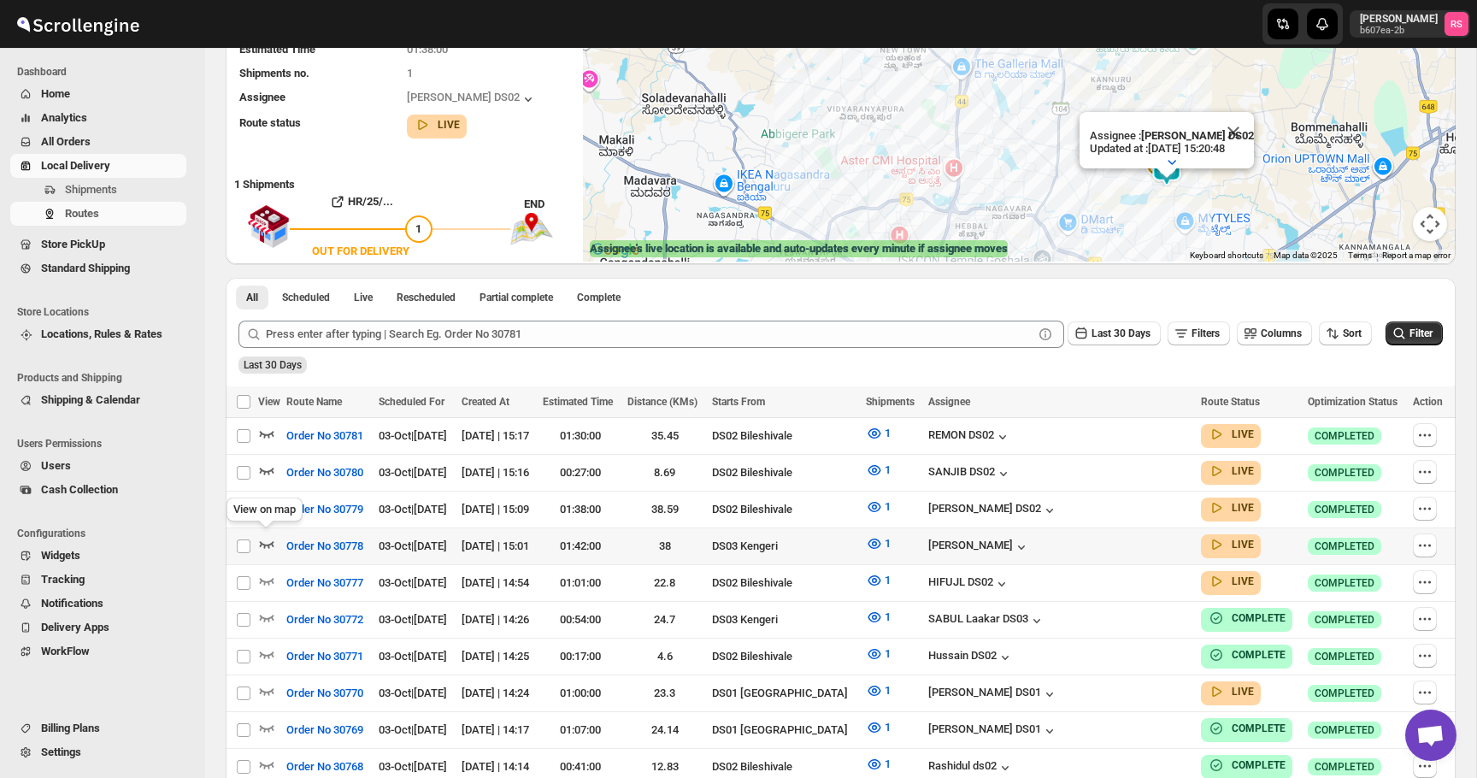
click at [273, 541] on icon "button" at bounding box center [267, 544] width 15 height 7
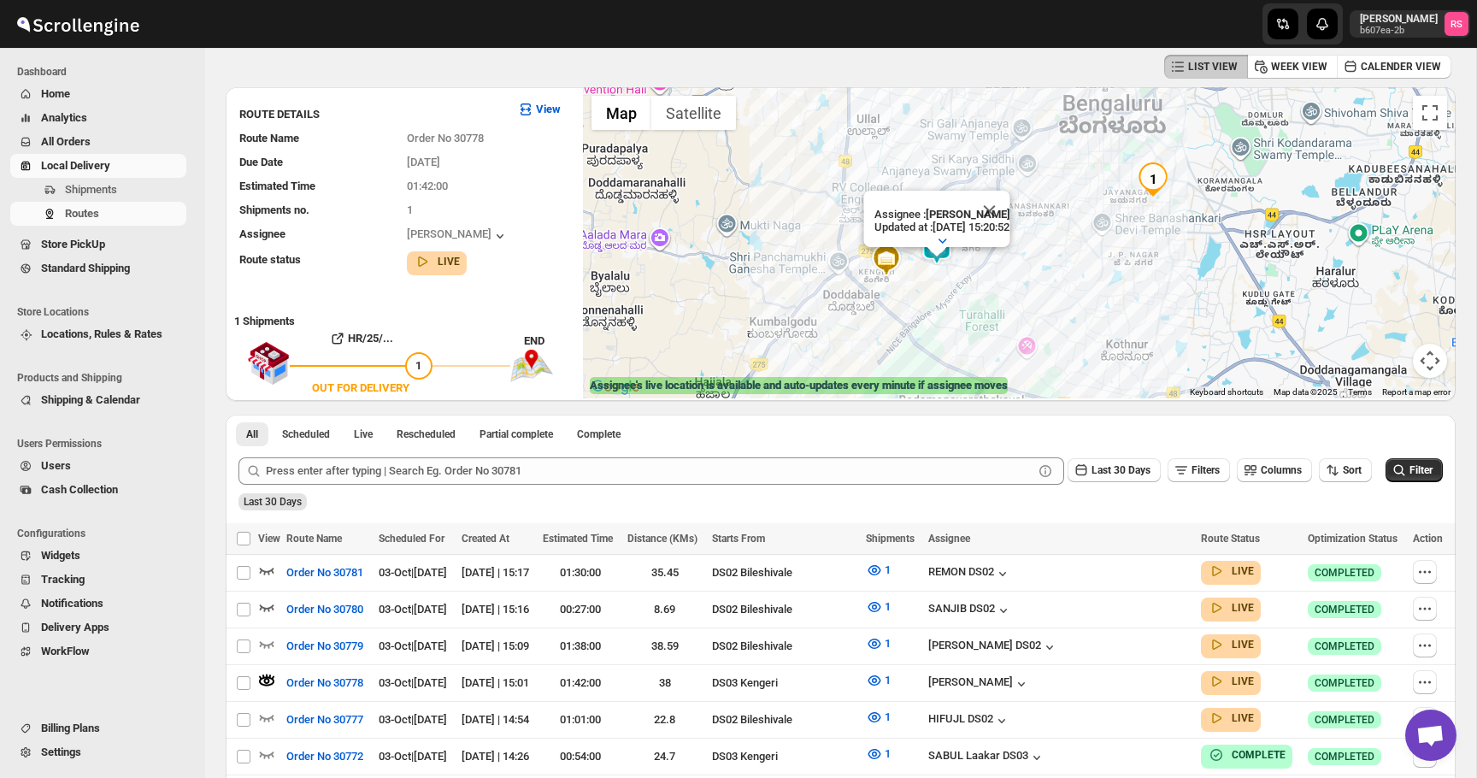
scroll to position [87, 0]
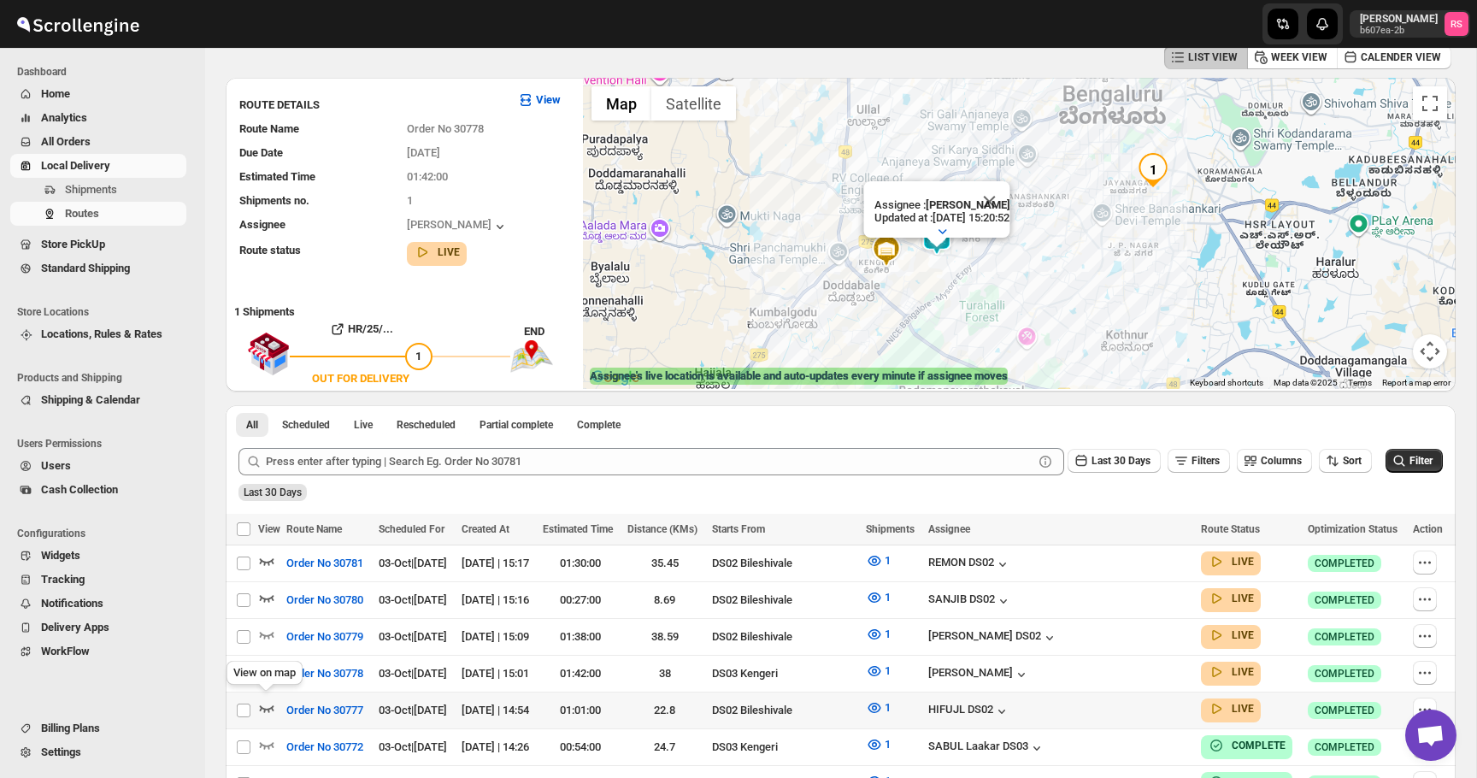
click at [271, 701] on icon "button" at bounding box center [266, 707] width 17 height 17
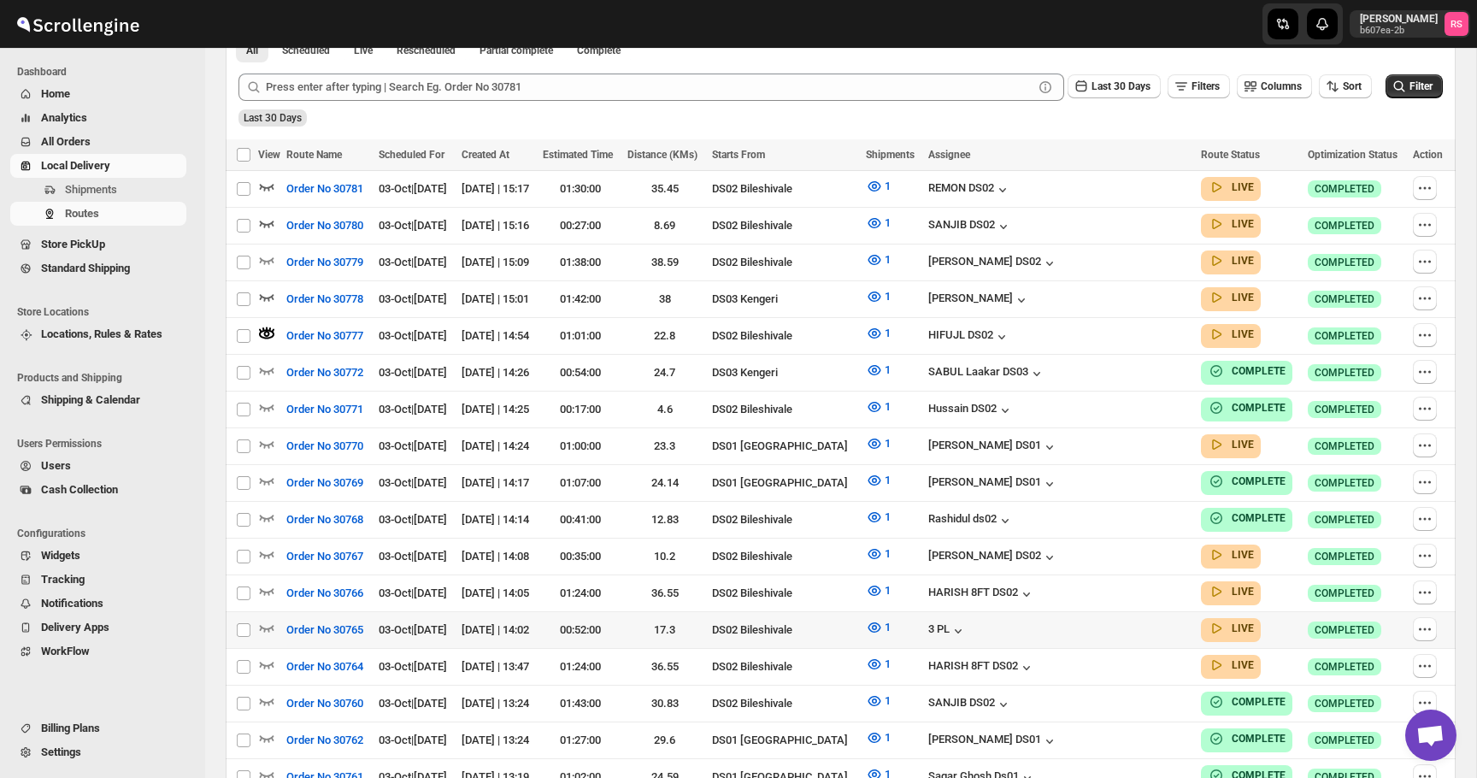
scroll to position [477, 0]
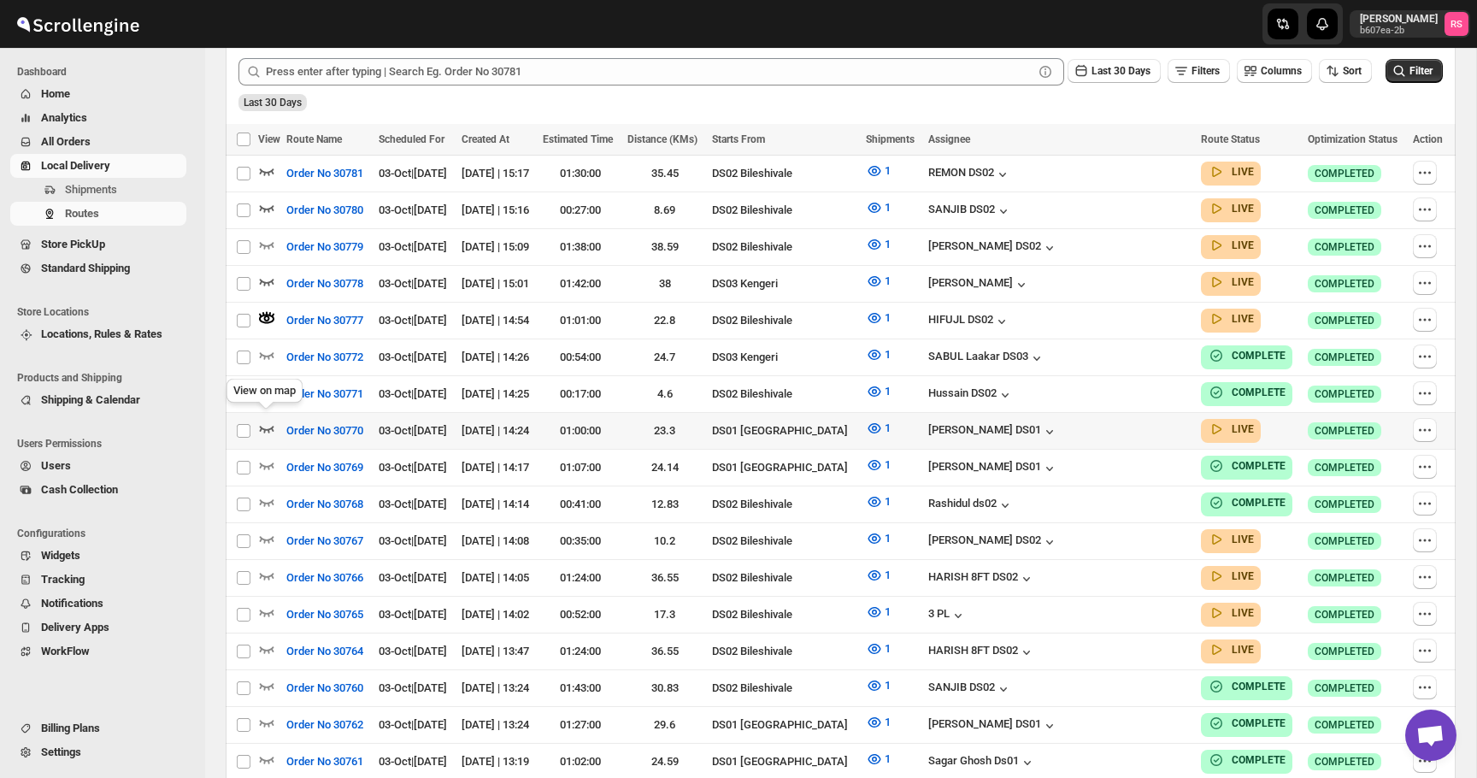
click at [262, 420] on icon "button" at bounding box center [266, 428] width 17 height 17
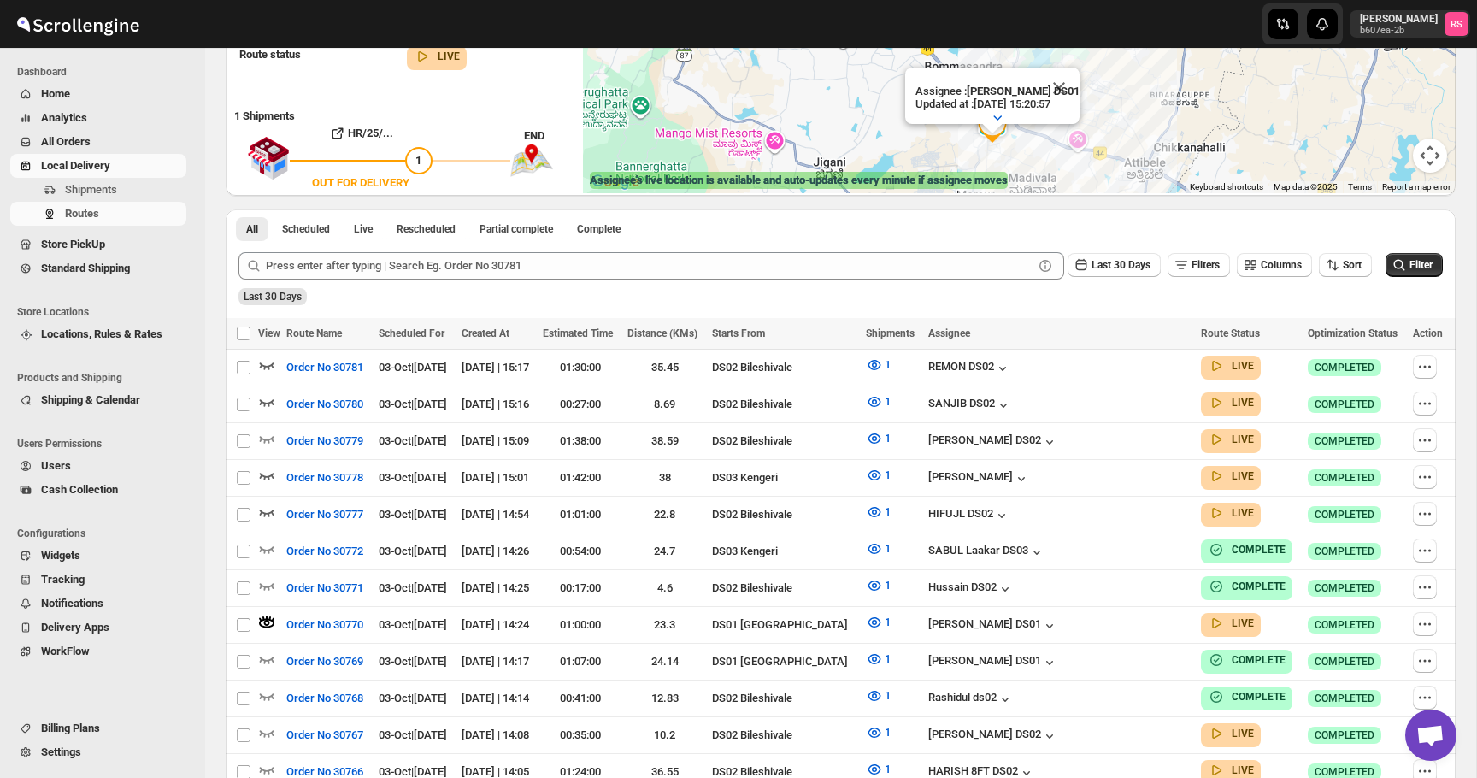
scroll to position [453, 0]
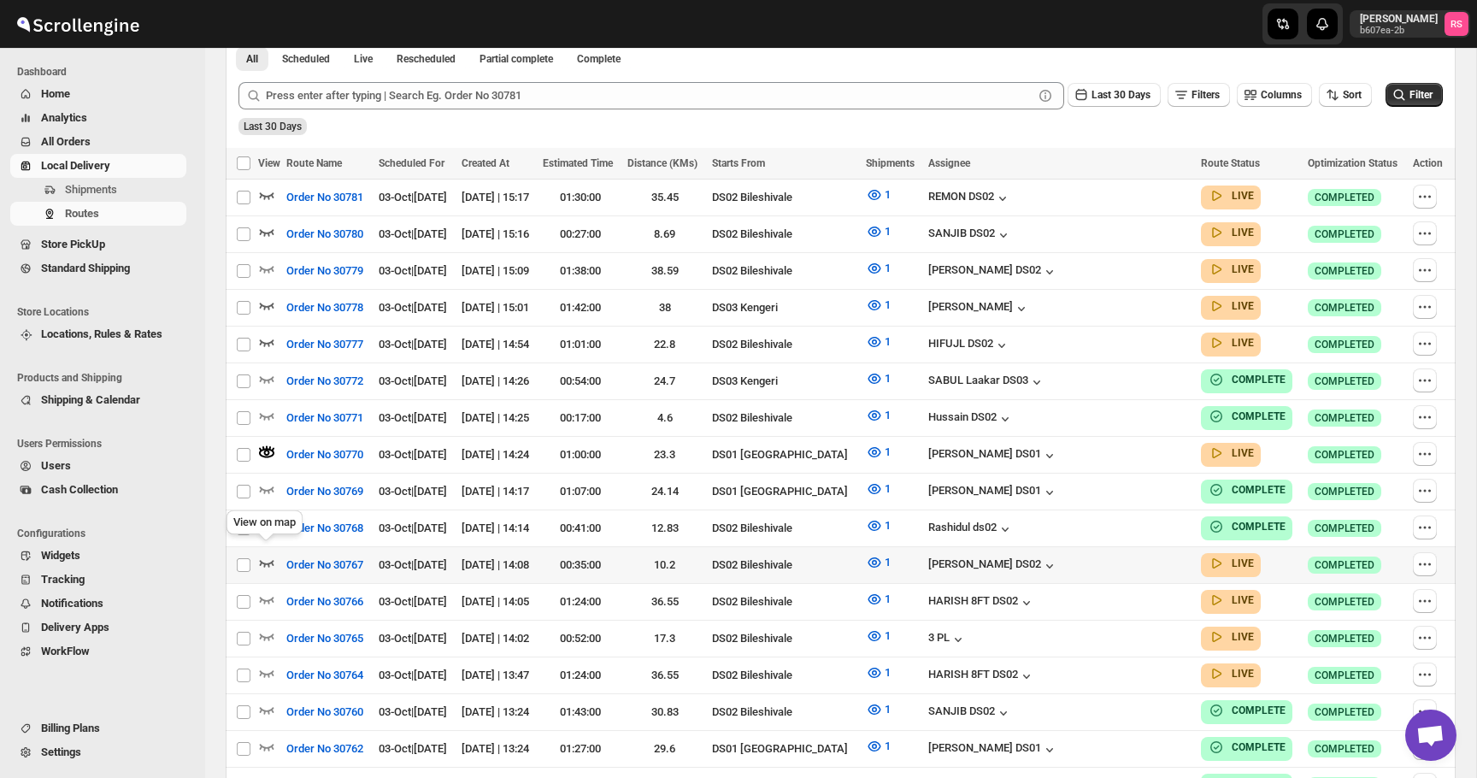
click at [262, 559] on icon "button" at bounding box center [266, 562] width 17 height 17
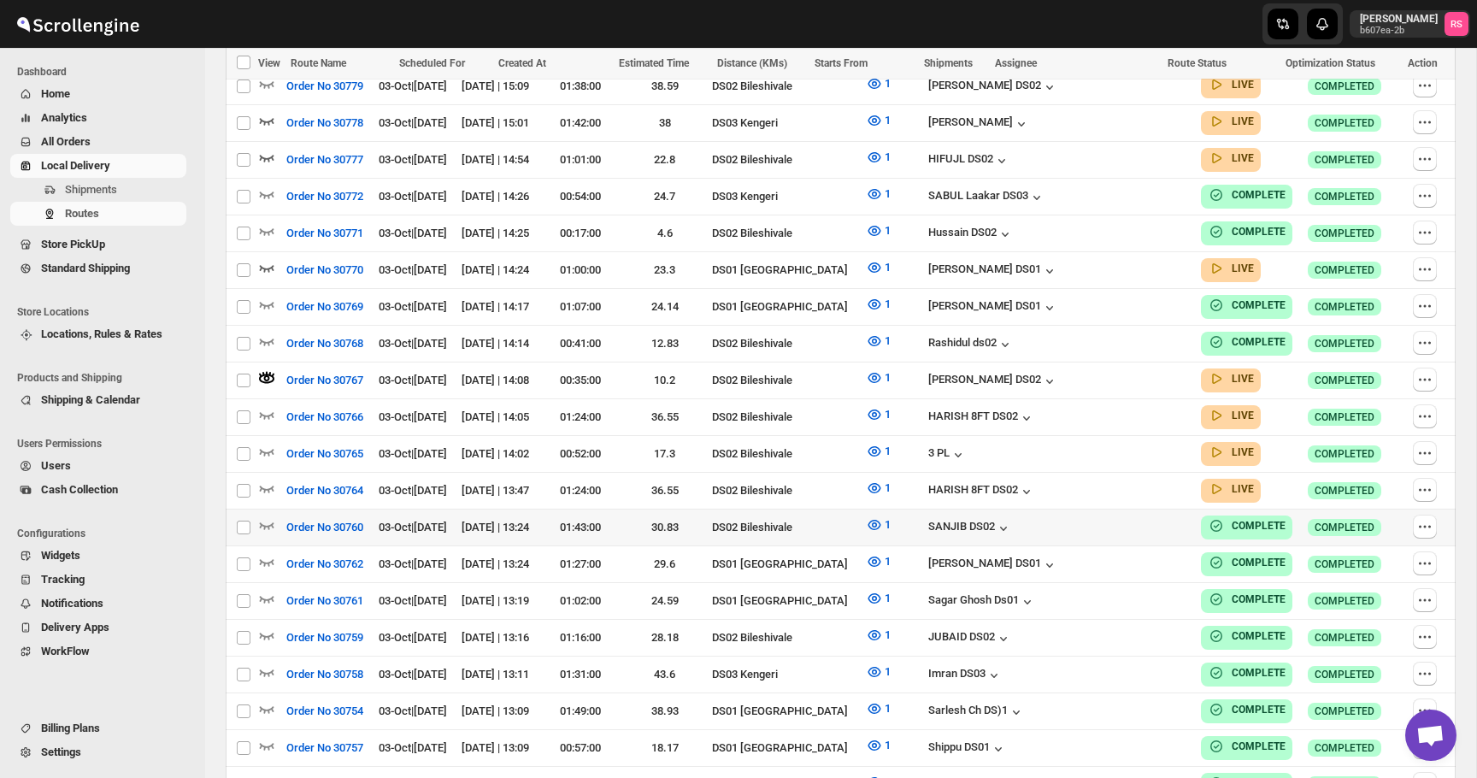
scroll to position [633, 0]
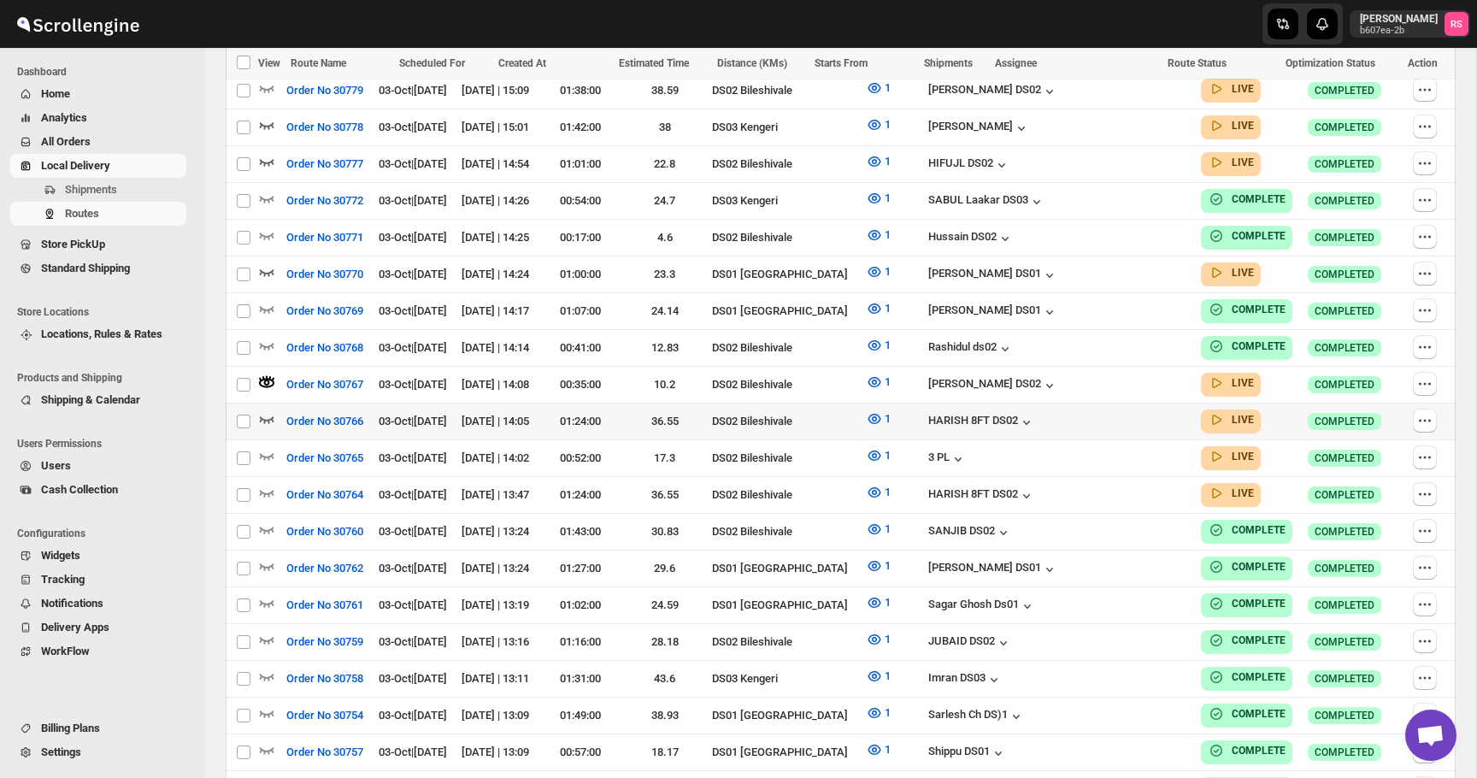
click at [274, 410] on icon "button" at bounding box center [266, 418] width 17 height 17
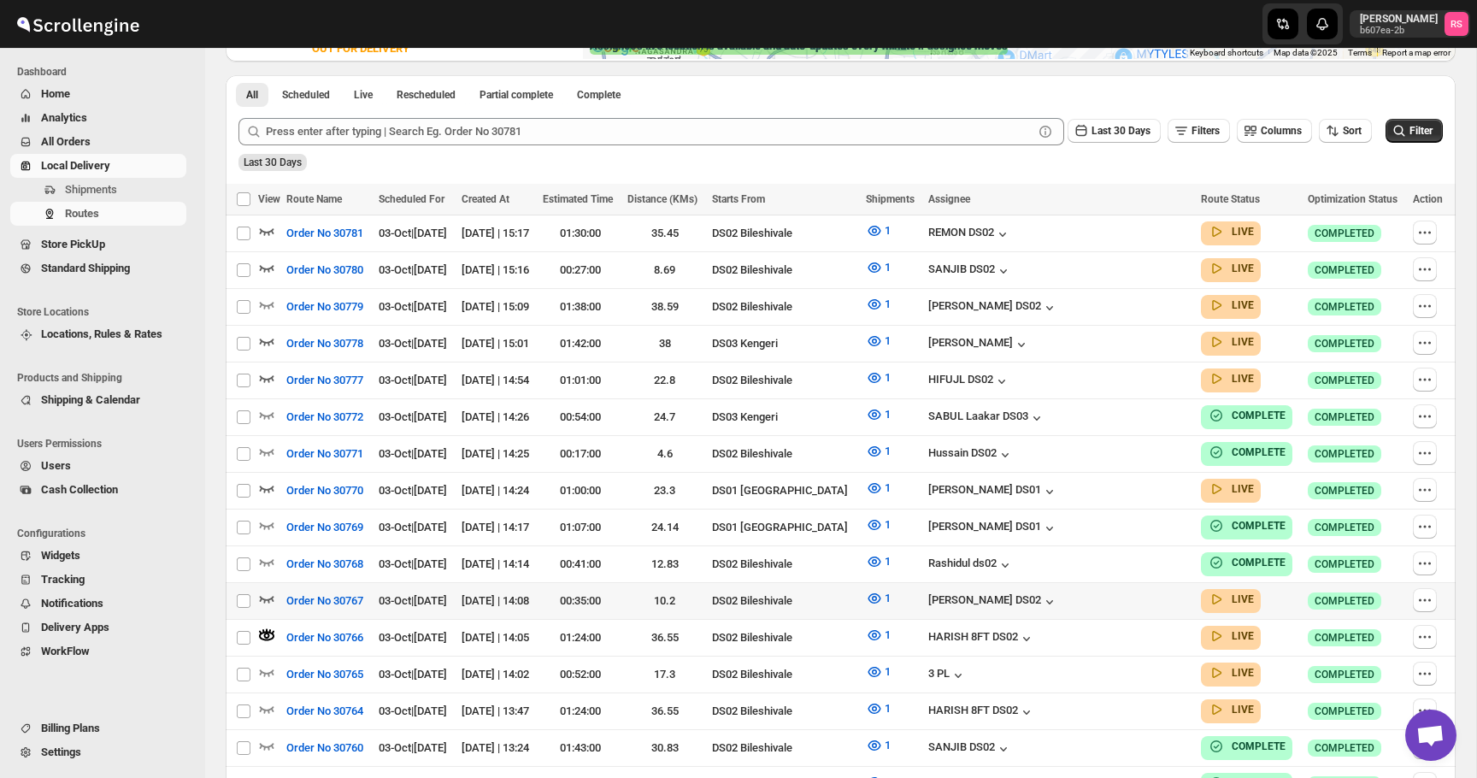
scroll to position [426, 0]
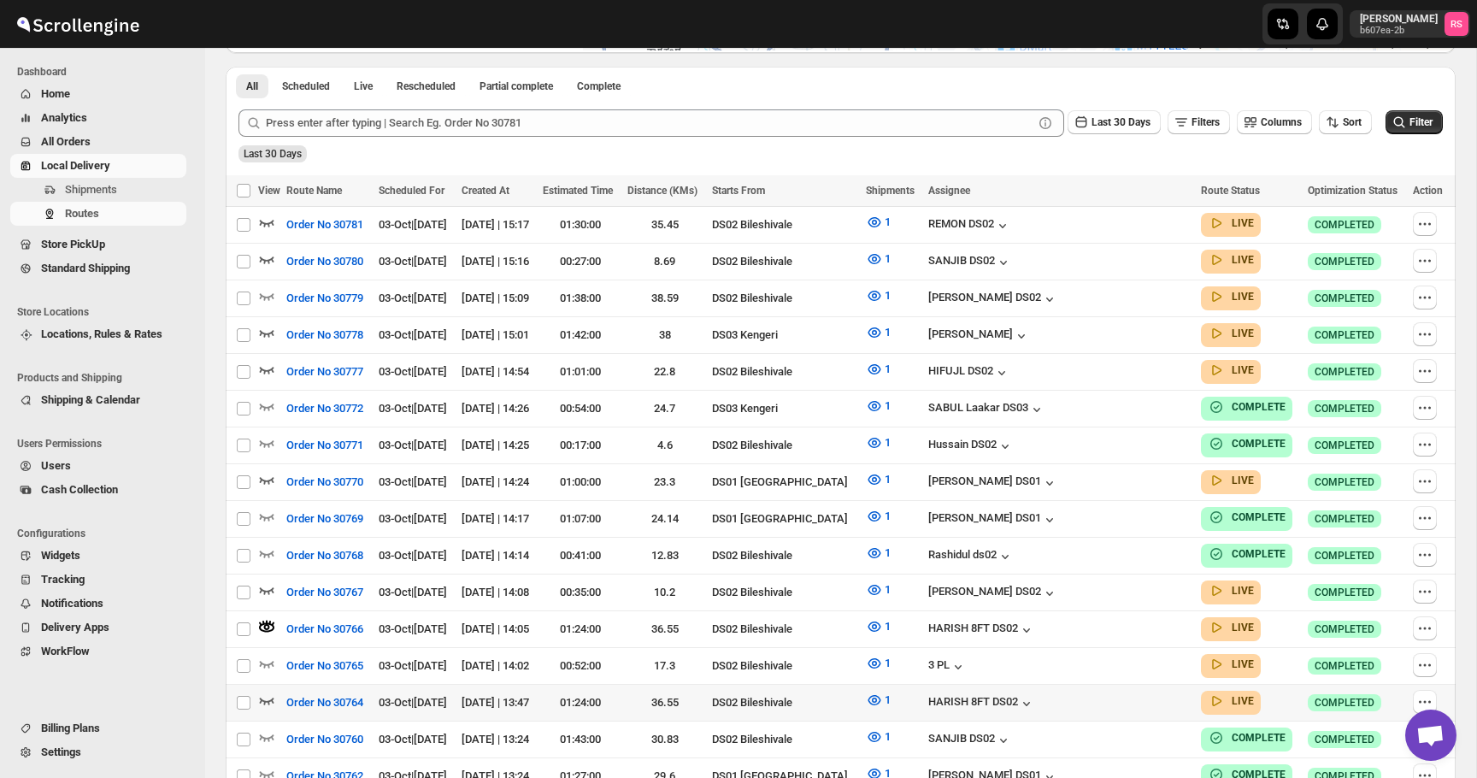
click at [267, 691] on icon "button" at bounding box center [266, 699] width 17 height 17
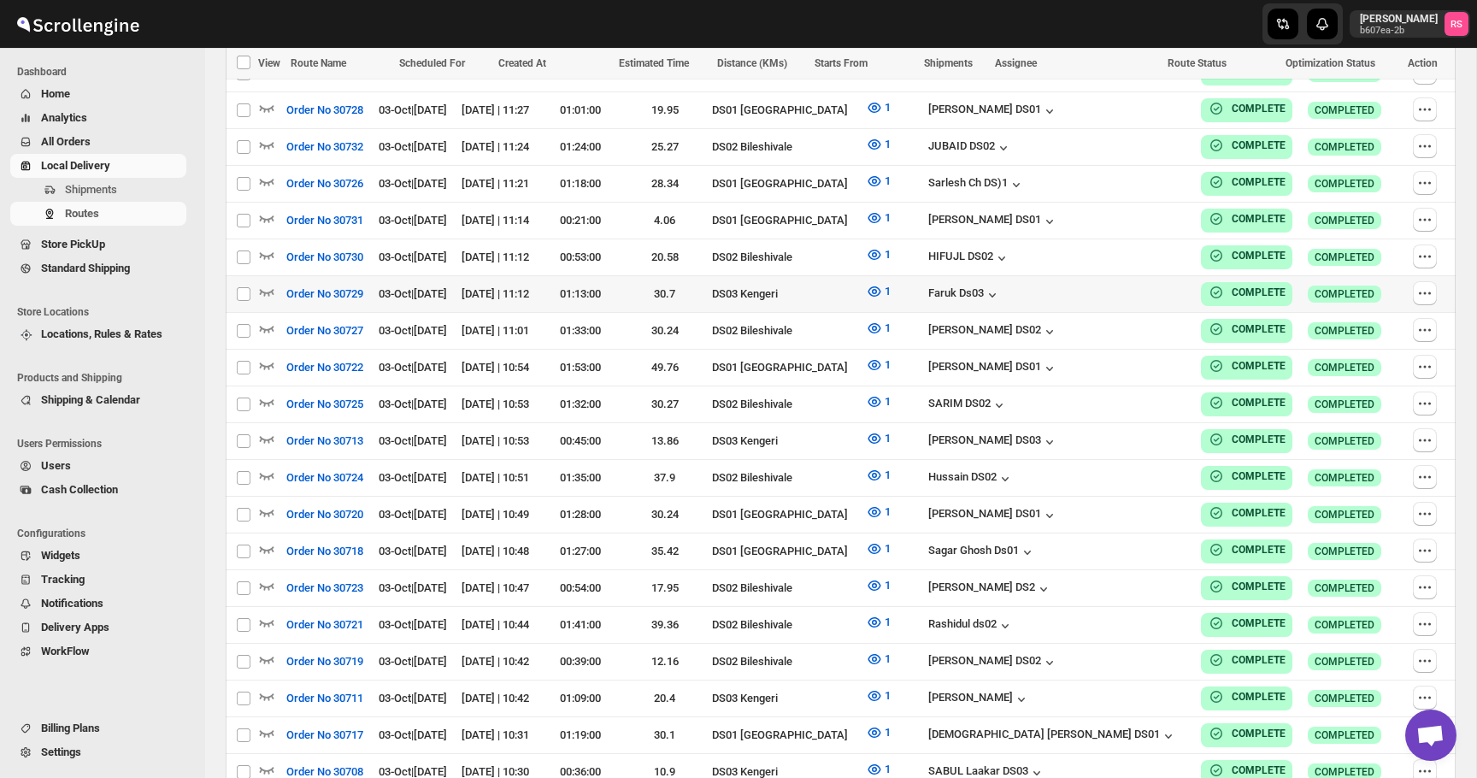
scroll to position [230, 0]
